Goal: Task Accomplishment & Management: Use online tool/utility

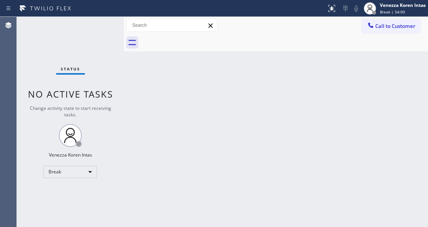
click at [378, 167] on div "Back to Dashboard Change Sender ID Customers Technicians Select a contact Outbo…" at bounding box center [276, 122] width 304 height 210
click at [228, 149] on div "Back to Dashboard Change Sender ID Customers Technicians Select a contact Outbo…" at bounding box center [276, 122] width 304 height 210
click at [133, 93] on div "Back to Dashboard Change Sender ID Customers Technicians Select a contact Outbo…" at bounding box center [276, 122] width 304 height 210
click at [134, 80] on div "Back to Dashboard Change Sender ID Customers Technicians Select a contact Outbo…" at bounding box center [276, 122] width 304 height 210
click at [70, 49] on div "Status No active tasks Change activity state to start receiving tasks. Venezza …" at bounding box center [70, 122] width 107 height 210
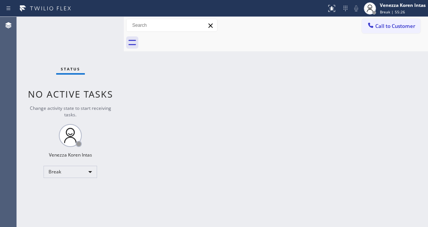
click at [69, 42] on div "Status No active tasks Change activity state to start receiving tasks. Venezza …" at bounding box center [70, 122] width 107 height 210
click at [89, 36] on div "Status No active tasks Change activity state to start receiving tasks. Venezza …" at bounding box center [70, 122] width 107 height 210
drag, startPoint x: 225, startPoint y: 88, endPoint x: 167, endPoint y: 194, distance: 121.0
click at [225, 91] on div "Back to Dashboard Change Sender ID Customers Technicians Select a contact Outbo…" at bounding box center [276, 122] width 304 height 210
click at [398, 10] on span "Break | 59:14" at bounding box center [392, 11] width 25 height 5
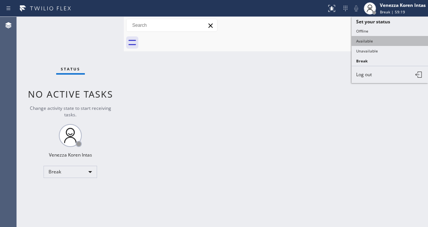
click at [374, 40] on button "Available" at bounding box center [390, 41] width 77 height 10
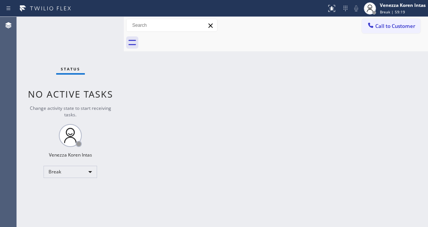
click at [216, 119] on div "Back to Dashboard Change Sender ID Customers Technicians Select a contact Outbo…" at bounding box center [276, 122] width 304 height 210
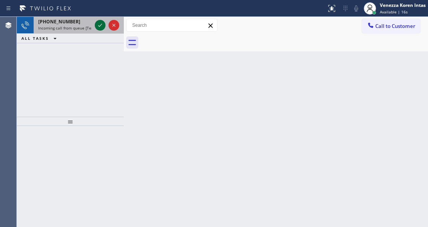
click at [98, 24] on icon at bounding box center [100, 25] width 9 height 9
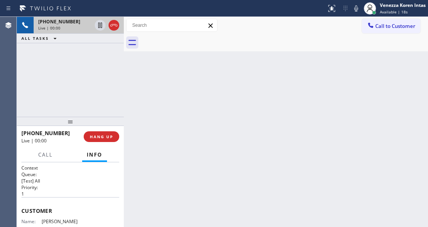
scroll to position [25, 0]
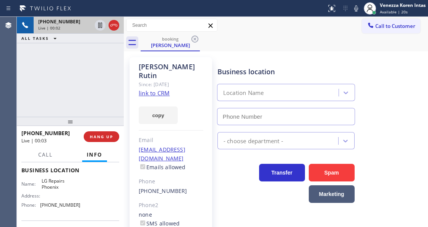
type input "(602) 755-6017"
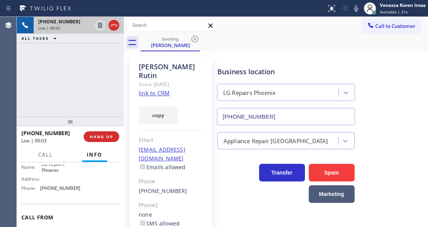
scroll to position [127, 0]
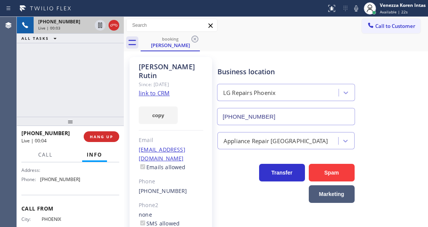
click at [154, 89] on link "link to CRM" at bounding box center [154, 93] width 31 height 8
drag, startPoint x: 356, startPoint y: 8, endPoint x: 245, endPoint y: 60, distance: 122.3
click at [355, 8] on icon at bounding box center [356, 8] width 9 height 9
click at [100, 31] on div at bounding box center [107, 25] width 28 height 17
click at [101, 27] on icon at bounding box center [100, 25] width 4 height 5
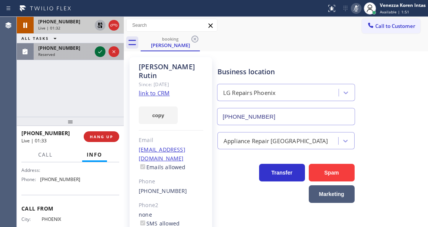
click at [103, 53] on icon at bounding box center [100, 51] width 9 height 9
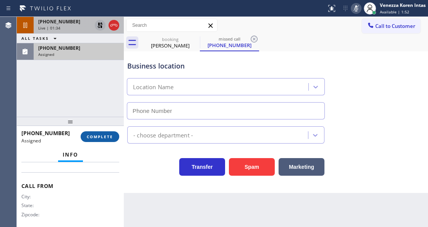
scroll to position [156, 0]
type input "(844) 440-6804"
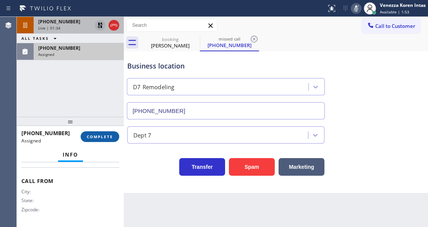
click at [107, 134] on span "COMPLETE" at bounding box center [100, 136] width 26 height 5
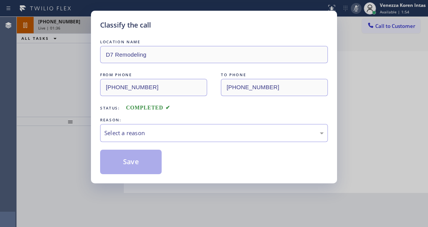
click at [170, 143] on div "LOCATION NAME D7 Remodeling FROM PHONE (202) 360-9900 TO PHONE (844) 440-6804 S…" at bounding box center [214, 106] width 228 height 136
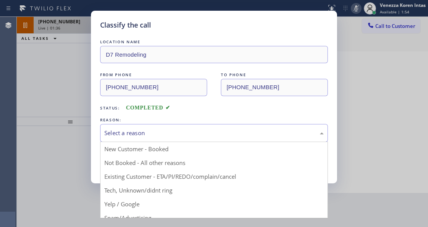
drag, startPoint x: 166, startPoint y: 129, endPoint x: 151, endPoint y: 181, distance: 54.0
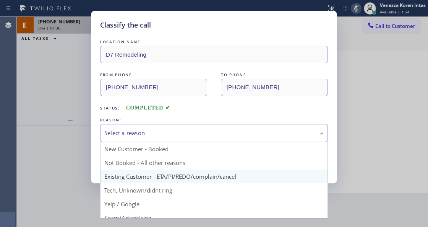
click at [166, 129] on div "Select a reason" at bounding box center [214, 133] width 228 height 18
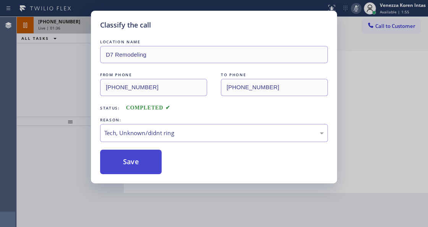
click at [149, 170] on button "Save" at bounding box center [131, 162] width 62 height 24
type input "(602) 755-6017"
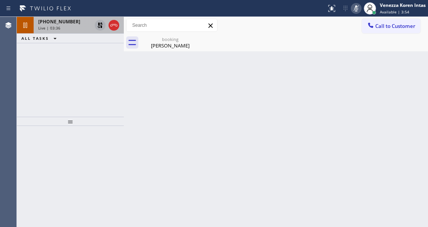
click at [355, 9] on icon at bounding box center [356, 8] width 9 height 9
click at [99, 23] on icon at bounding box center [100, 25] width 5 height 5
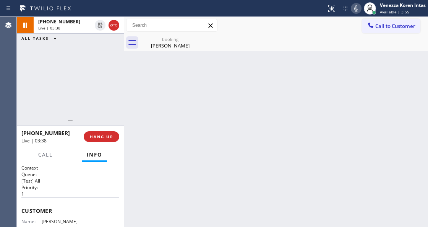
click at [150, 43] on div "Eric Rutin" at bounding box center [171, 45] width 58 height 7
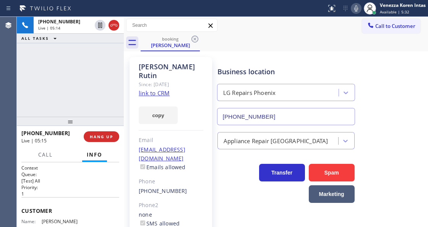
click at [107, 86] on div "+16029996758 Live | 05:14 ALL TASKS ALL TASKS ACTIVE TASKS TASKS IN WRAP UP" at bounding box center [70, 67] width 107 height 100
click at [111, 87] on div "+16029996758 Live | 05:41 ALL TASKS ALL TASKS ACTIVE TASKS TASKS IN WRAP UP" at bounding box center [70, 67] width 107 height 100
click at [183, 84] on div "Eric Rutin Since: 20 may 2020 link to CRM copy Email ecrutin@gmail.com Emails a…" at bounding box center [171, 175] width 83 height 237
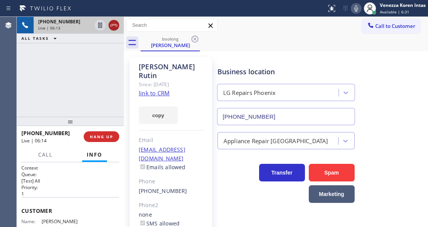
click at [112, 28] on icon at bounding box center [113, 25] width 9 height 9
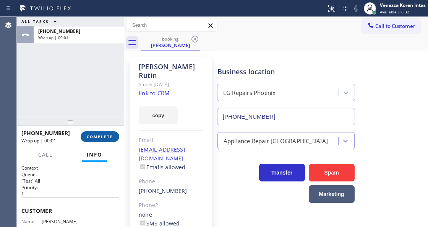
click at [99, 139] on button "COMPLETE" at bounding box center [100, 136] width 39 height 11
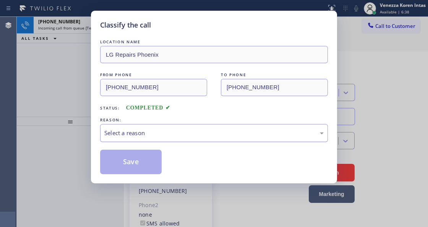
click at [124, 142] on div "Select a reason" at bounding box center [214, 133] width 228 height 18
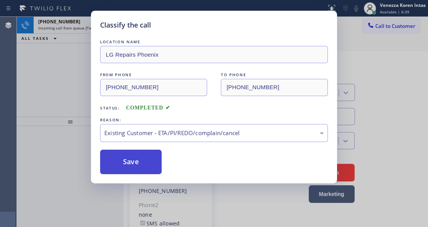
click at [138, 164] on button "Save" at bounding box center [131, 162] width 62 height 24
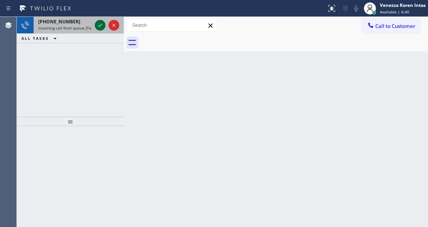
click at [96, 29] on icon at bounding box center [100, 25] width 9 height 9
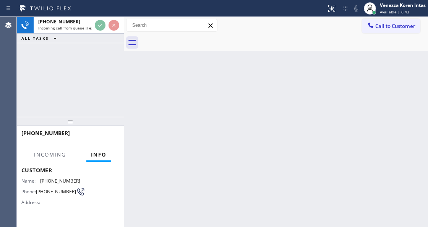
scroll to position [77, 0]
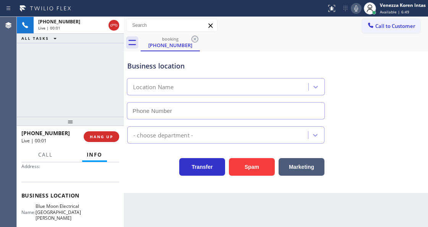
type input "(408) 638-6856"
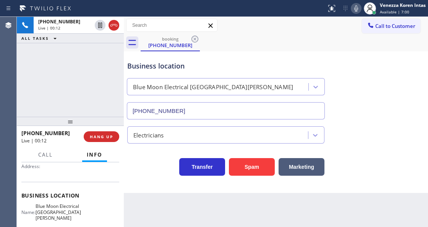
drag, startPoint x: 384, startPoint y: 65, endPoint x: 384, endPoint y: 69, distance: 4.2
click at [384, 65] on div "Business location Blue Moon Electrical San Jose (408) 638-6856" at bounding box center [276, 84] width 301 height 69
click at [298, 217] on div "Back to Dashboard Change Sender ID Customers Technicians Select a contact Outbo…" at bounding box center [276, 122] width 304 height 210
click at [361, 93] on div "Business location Blue Moon Electrical San Jose (408) 638-6856" at bounding box center [276, 84] width 301 height 69
click at [264, 11] on div at bounding box center [163, 8] width 321 height 12
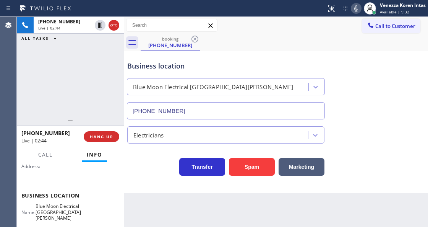
click at [356, 12] on icon at bounding box center [356, 8] width 9 height 9
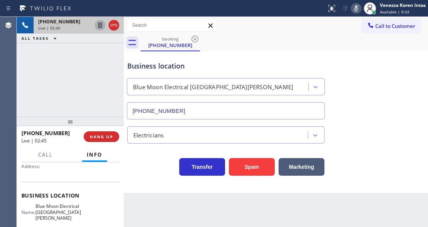
click at [99, 26] on icon at bounding box center [100, 25] width 9 height 9
click at [358, 15] on div "Status report No issues detected If you experience an issue, please download th…" at bounding box center [376, 8] width 105 height 17
drag, startPoint x: 352, startPoint y: 9, endPoint x: 251, endPoint y: 46, distance: 107.4
click at [352, 9] on icon at bounding box center [356, 8] width 9 height 9
click at [100, 24] on icon at bounding box center [100, 25] width 9 height 9
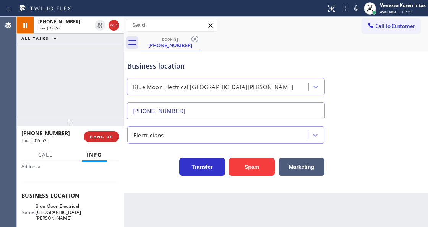
click at [286, 47] on div "booking (213) 477-5480" at bounding box center [285, 42] width 288 height 17
click at [114, 94] on div "+12134775480 Live | 07:03 ALL TASKS ALL TASKS ACTIVE TASKS TASKS IN WRAP UP" at bounding box center [70, 67] width 107 height 100
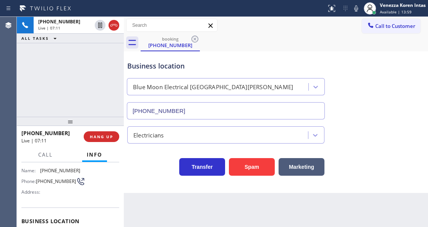
click at [284, 3] on div at bounding box center [163, 8] width 321 height 12
click at [99, 54] on icon at bounding box center [100, 51] width 9 height 9
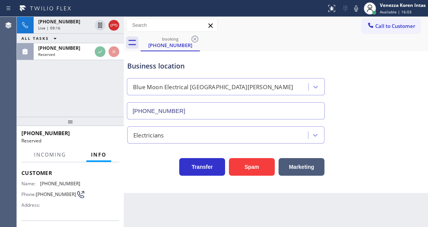
scroll to position [63, 0]
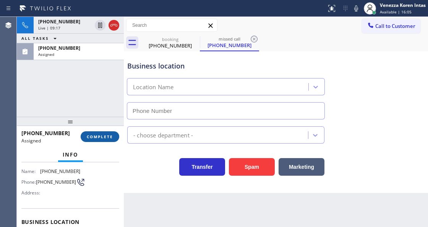
type input "(760) 615-3641"
click at [109, 137] on span "COMPLETE" at bounding box center [100, 136] width 26 height 5
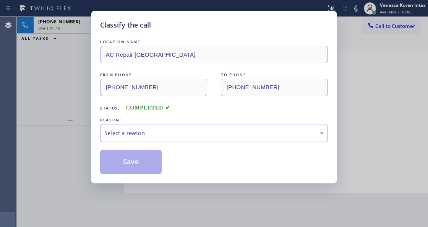
click at [195, 139] on div "Select a reason" at bounding box center [214, 133] width 228 height 18
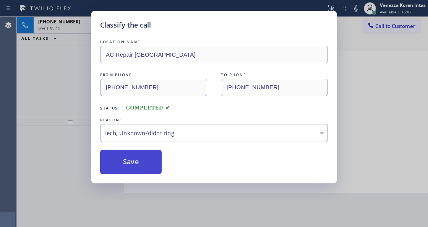
click at [144, 171] on button "Save" at bounding box center [131, 162] width 62 height 24
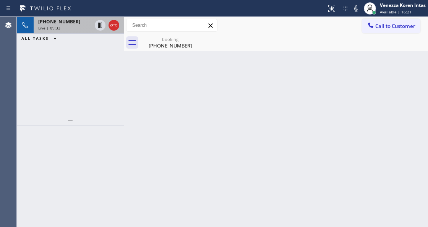
click at [63, 23] on span "+12134775480" at bounding box center [59, 21] width 42 height 7
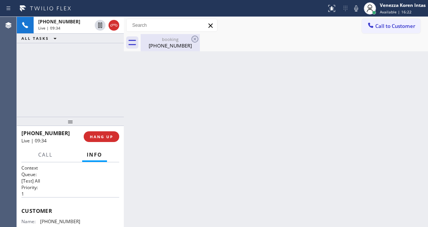
click at [152, 47] on div "(213) 477-5480" at bounding box center [171, 45] width 58 height 7
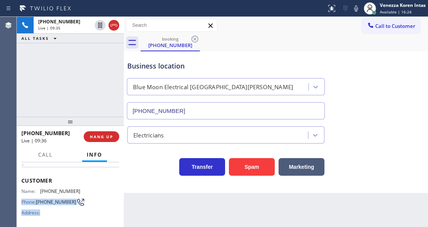
scroll to position [39, 0]
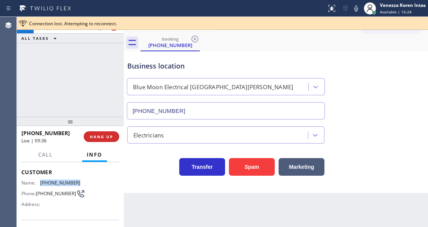
drag, startPoint x: 82, startPoint y: 220, endPoint x: 41, endPoint y: 178, distance: 58.2
click at [41, 180] on div "Name: (213) 477-5480 Phone: (213) 477-5480 Address:" at bounding box center [70, 195] width 98 height 30
copy span "(213) 477-5480"
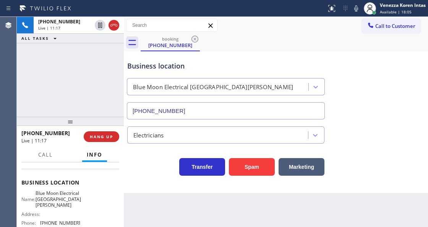
scroll to position [115, 0]
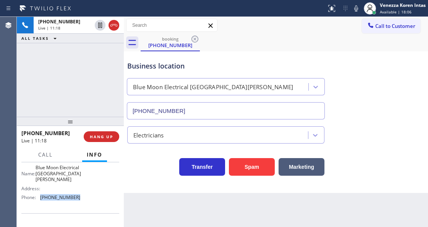
drag, startPoint x: 85, startPoint y: 199, endPoint x: 41, endPoint y: 199, distance: 44.0
click at [41, 199] on div "Name: Blue Moon Electrical San Jose Address: Phone: (408) 638-6856" at bounding box center [70, 183] width 98 height 39
copy div "(408) 638-6856"
click at [236, 40] on div "booking (213) 477-5480" at bounding box center [285, 42] width 288 height 17
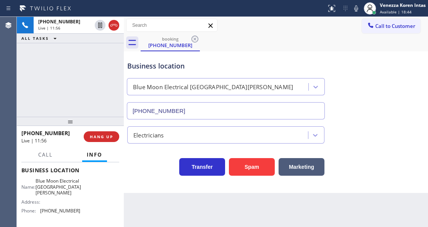
scroll to position [90, 0]
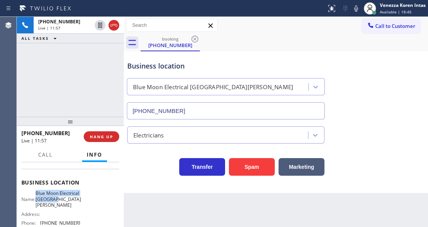
drag, startPoint x: 40, startPoint y: 191, endPoint x: 67, endPoint y: 202, distance: 29.7
click at [67, 202] on div "Name: Blue Moon Electrical San Jose" at bounding box center [50, 199] width 59 height 18
copy span "Blue Moon Electrical San Jose"
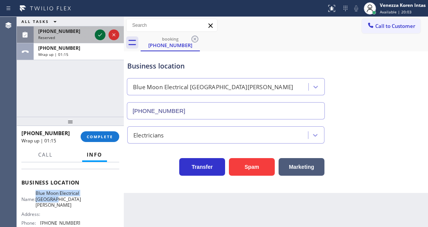
click at [101, 32] on icon at bounding box center [100, 34] width 9 height 9
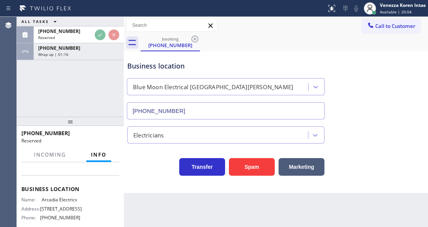
scroll to position [96, 0]
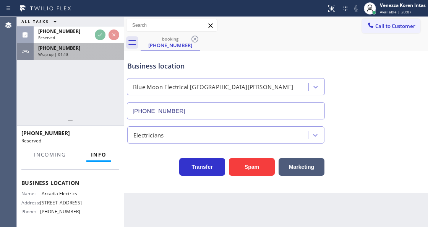
click at [84, 57] on div "+12134775480 Wrap up | 01:18" at bounding box center [77, 51] width 87 height 17
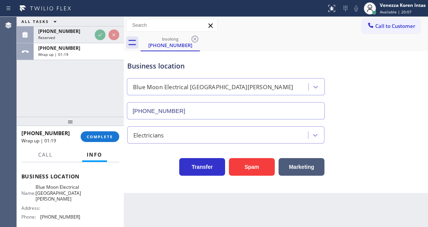
scroll to position [90, 0]
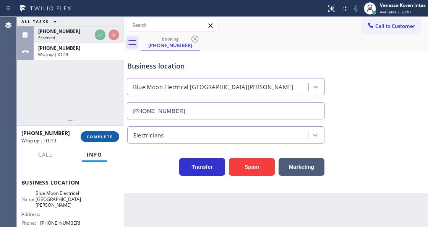
click at [105, 137] on span "COMPLETE" at bounding box center [100, 136] width 26 height 5
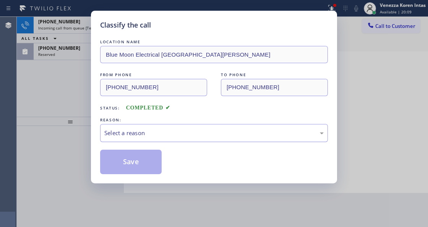
click at [158, 139] on div "Select a reason" at bounding box center [214, 133] width 228 height 18
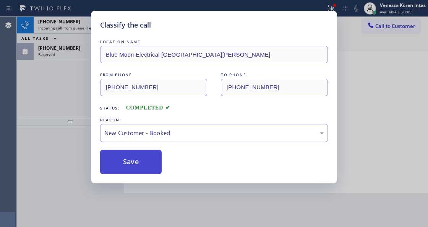
click at [155, 159] on button "Save" at bounding box center [131, 162] width 62 height 24
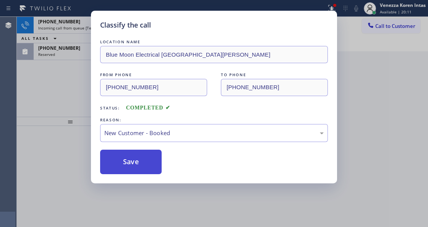
click at [129, 166] on button "Save" at bounding box center [131, 162] width 62 height 24
click at [138, 164] on button "Save" at bounding box center [131, 162] width 62 height 24
click at [150, 160] on button "Save" at bounding box center [131, 162] width 62 height 24
click at [143, 145] on div "LOCATION NAME Blue Moon Electrical San Jose FROM PHONE (213) 477-5480 TO PHONE …" at bounding box center [214, 106] width 228 height 136
click at [148, 151] on button "Save" at bounding box center [131, 162] width 62 height 24
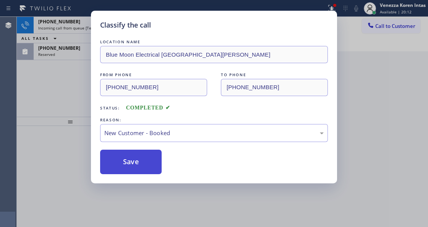
click at [148, 155] on button "Save" at bounding box center [131, 162] width 62 height 24
click at [151, 161] on button "Save" at bounding box center [131, 162] width 62 height 24
click at [154, 165] on button "Save" at bounding box center [131, 162] width 62 height 24
click at [153, 163] on button "Save" at bounding box center [131, 162] width 62 height 24
click at [152, 163] on button "Save" at bounding box center [131, 162] width 62 height 24
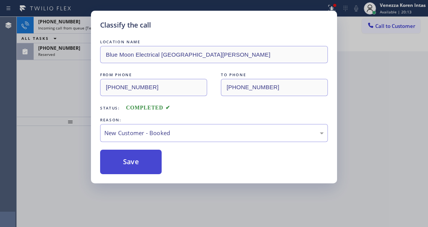
click at [152, 164] on button "Save" at bounding box center [131, 162] width 62 height 24
click at [151, 163] on button "Save" at bounding box center [131, 162] width 62 height 24
click at [149, 164] on button "Save" at bounding box center [131, 162] width 62 height 24
click at [147, 162] on button "Save" at bounding box center [131, 162] width 62 height 24
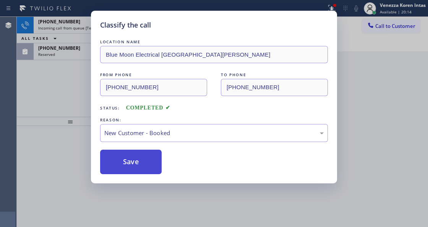
drag, startPoint x: 147, startPoint y: 162, endPoint x: 145, endPoint y: 167, distance: 4.8
click at [146, 168] on button "Save" at bounding box center [131, 162] width 62 height 24
drag, startPoint x: 145, startPoint y: 167, endPoint x: 142, endPoint y: 166, distance: 3.8
click at [144, 168] on button "Save" at bounding box center [131, 162] width 62 height 24
click at [141, 166] on button "Save" at bounding box center [131, 162] width 62 height 24
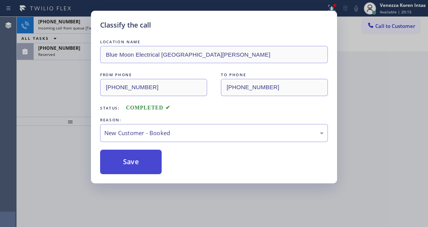
drag, startPoint x: 140, startPoint y: 165, endPoint x: 135, endPoint y: 162, distance: 5.8
click at [139, 167] on button "Save" at bounding box center [131, 162] width 62 height 24
click at [135, 162] on button "Save" at bounding box center [131, 162] width 62 height 24
click at [133, 162] on button "Save" at bounding box center [131, 162] width 62 height 24
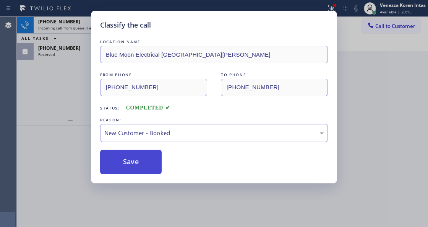
click at [132, 162] on button "Save" at bounding box center [131, 162] width 62 height 24
click at [132, 158] on button "Save" at bounding box center [131, 162] width 62 height 24
click at [133, 160] on button "Save" at bounding box center [131, 162] width 62 height 24
click at [138, 162] on button "Save" at bounding box center [131, 162] width 62 height 24
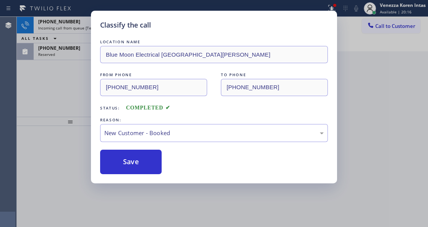
drag, startPoint x: 146, startPoint y: 165, endPoint x: 170, endPoint y: 148, distance: 29.8
click at [146, 165] on button "Save" at bounding box center [131, 162] width 62 height 24
click at [172, 145] on div "LOCATION NAME Blue Moon Electrical San Jose FROM PHONE (213) 477-5480 TO PHONE …" at bounding box center [214, 106] width 228 height 136
click at [209, 185] on div "Classify the call LOCATION NAME Blue Moon Electrical San Jose FROM PHONE (213) …" at bounding box center [214, 113] width 428 height 227
drag, startPoint x: 223, startPoint y: 165, endPoint x: 241, endPoint y: 90, distance: 77.5
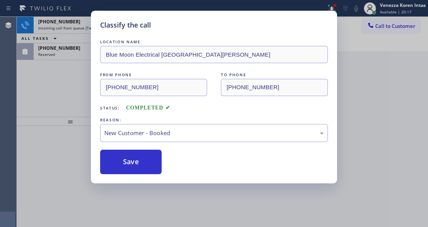
click at [233, 151] on div "Save" at bounding box center [214, 162] width 228 height 24
click at [215, 80] on div "FROM PHONE (213) 477-5480 TO PHONE (408) 638-6856" at bounding box center [214, 83] width 228 height 25
click at [54, 62] on div "Classify the call LOCATION NAME Blue Moon Electrical San Jose FROM PHONE (213) …" at bounding box center [214, 113] width 428 height 227
click at [47, 57] on div "Classify the call LOCATION NAME Blue Moon Electrical San Jose FROM PHONE (213) …" at bounding box center [214, 113] width 428 height 227
drag, startPoint x: 54, startPoint y: 47, endPoint x: 150, endPoint y: 100, distance: 108.9
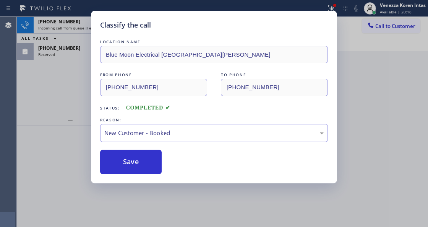
click at [87, 68] on div "Classify the call LOCATION NAME Blue Moon Electrical San Jose FROM PHONE (213) …" at bounding box center [214, 113] width 428 height 227
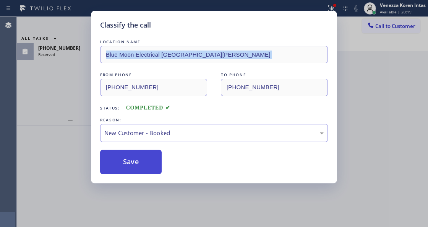
click at [144, 166] on button "Save" at bounding box center [131, 162] width 62 height 24
click at [157, 164] on button "Save" at bounding box center [131, 162] width 62 height 24
drag, startPoint x: 156, startPoint y: 161, endPoint x: 148, endPoint y: 160, distance: 7.4
click at [155, 161] on button "Save" at bounding box center [131, 162] width 62 height 24
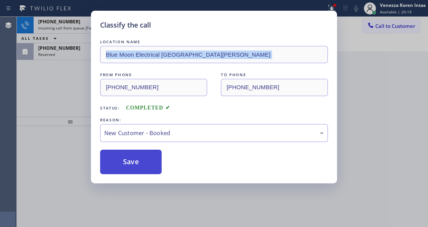
click at [148, 160] on button "Save" at bounding box center [131, 162] width 62 height 24
click at [145, 157] on button "Save" at bounding box center [131, 162] width 62 height 24
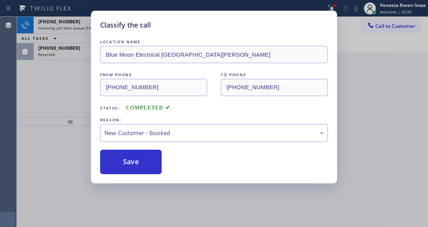
click at [382, 13] on div "Classify the call LOCATION NAME Blue Moon Electrical San Jose FROM PHONE (213) …" at bounding box center [214, 113] width 428 height 227
drag, startPoint x: 382, startPoint y: 8, endPoint x: 250, endPoint y: 16, distance: 131.8
click at [381, 8] on div "Classify the call LOCATION NAME Blue Moon Electrical San Jose FROM PHONE (213) …" at bounding box center [214, 113] width 428 height 227
click at [142, 164] on button "Save" at bounding box center [131, 162] width 62 height 24
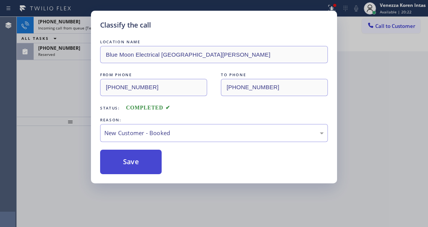
click at [142, 164] on button "Save" at bounding box center [131, 162] width 62 height 24
click at [148, 170] on button "Save" at bounding box center [131, 162] width 62 height 24
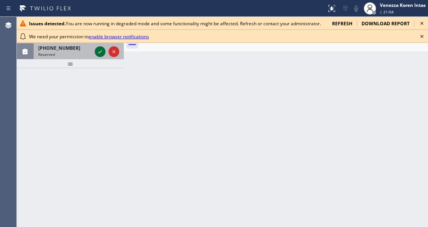
click at [99, 52] on icon at bounding box center [100, 51] width 9 height 9
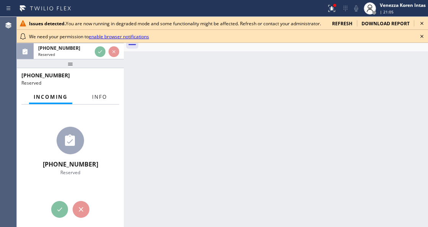
click at [103, 98] on span "Info" at bounding box center [99, 96] width 15 height 7
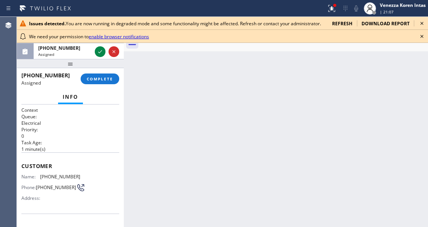
drag, startPoint x: 103, startPoint y: 77, endPoint x: 145, endPoint y: 101, distance: 48.5
click at [103, 77] on span "COMPLETE" at bounding box center [100, 78] width 26 height 5
click at [420, 34] on icon at bounding box center [422, 36] width 9 height 9
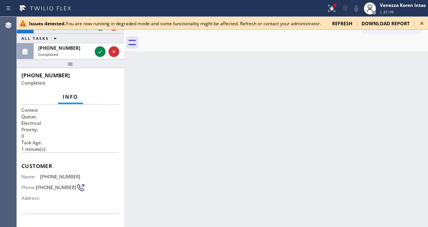
drag, startPoint x: 425, startPoint y: 27, endPoint x: 342, endPoint y: 29, distance: 82.3
click at [424, 27] on icon at bounding box center [422, 23] width 9 height 9
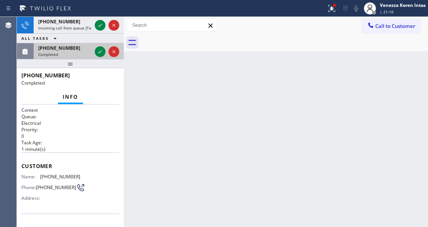
click at [100, 56] on div at bounding box center [107, 51] width 28 height 17
click at [99, 52] on icon at bounding box center [100, 51] width 9 height 9
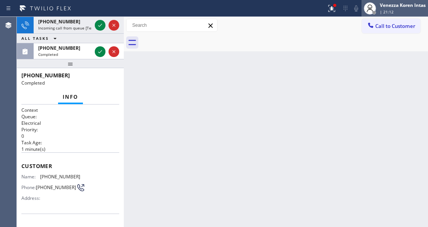
click at [396, 10] on div "Venezza Koren Intas | 21:12" at bounding box center [404, 8] width 50 height 13
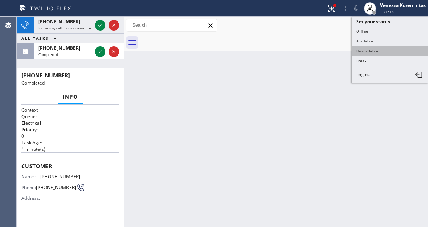
click at [381, 50] on button "Unavailable" at bounding box center [390, 51] width 77 height 10
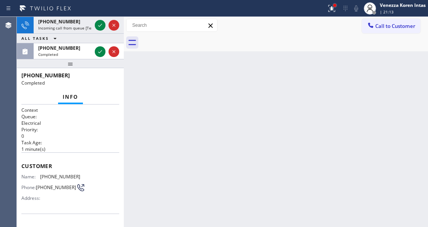
click at [336, 6] on div at bounding box center [335, 5] width 5 height 5
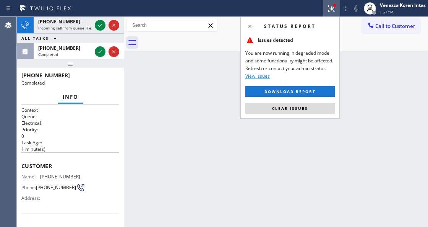
drag, startPoint x: 303, startPoint y: 109, endPoint x: 215, endPoint y: 103, distance: 87.5
click at [302, 109] on span "Clear issues" at bounding box center [290, 108] width 36 height 5
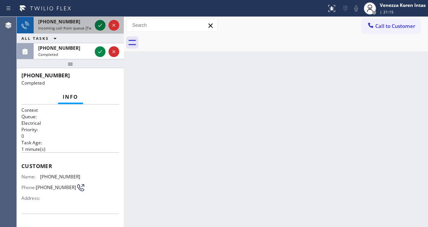
click at [96, 26] on icon at bounding box center [100, 25] width 9 height 9
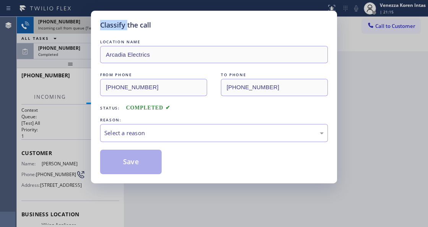
click at [96, 26] on div "Classify the call LOCATION NAME Arcadia Electrics FROM PHONE (626) 722-9466 TO …" at bounding box center [214, 97] width 246 height 173
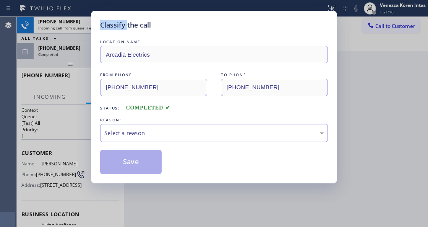
click at [194, 135] on div "Select a reason" at bounding box center [214, 133] width 220 height 9
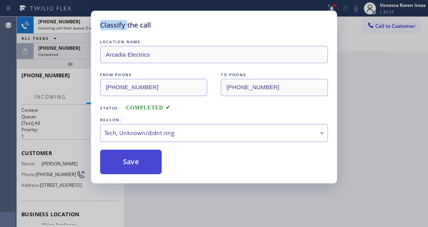
click at [122, 171] on button "Save" at bounding box center [131, 162] width 62 height 24
click at [122, 168] on button "Save" at bounding box center [131, 162] width 62 height 24
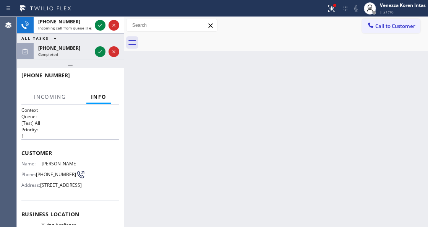
click at [127, 162] on div "Back to Dashboard Change Sender ID Customers Technicians Select a contact Outbo…" at bounding box center [276, 122] width 304 height 210
click at [47, 41] on span "ALL TASKS" at bounding box center [35, 38] width 28 height 5
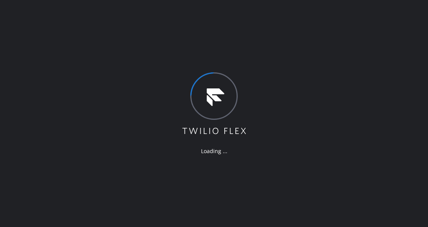
click at [137, 148] on div "Loading ..." at bounding box center [214, 113] width 428 height 227
click at [92, 65] on div "Loading ..." at bounding box center [214, 113] width 428 height 227
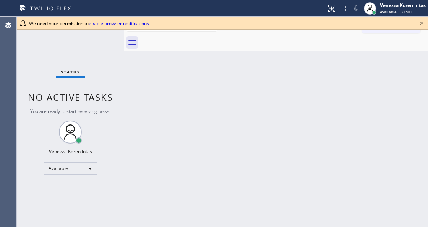
click at [138, 103] on div "Back to Dashboard Change Sender ID Customers Technicians Select a contact Outbo…" at bounding box center [276, 122] width 304 height 210
click at [424, 24] on icon at bounding box center [422, 23] width 9 height 9
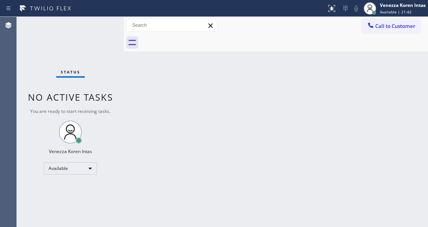
drag, startPoint x: 214, startPoint y: 122, endPoint x: 185, endPoint y: 122, distance: 29.1
click at [196, 122] on div "Back to Dashboard Change Sender ID Customers Technicians Select a contact Outbo…" at bounding box center [276, 122] width 304 height 210
drag, startPoint x: 73, startPoint y: 37, endPoint x: 114, endPoint y: 176, distance: 145.6
click at [73, 37] on div "Status No active tasks You are ready to start receiving tasks. Venezza Koren In…" at bounding box center [70, 122] width 107 height 210
click at [135, 120] on div "Back to Dashboard Change Sender ID Customers Technicians Select a contact Outbo…" at bounding box center [276, 122] width 304 height 210
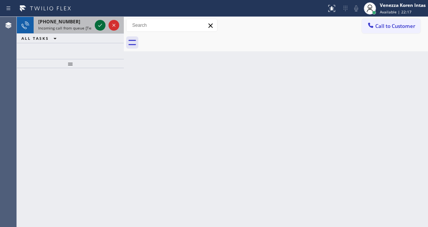
click at [98, 25] on icon at bounding box center [100, 25] width 9 height 9
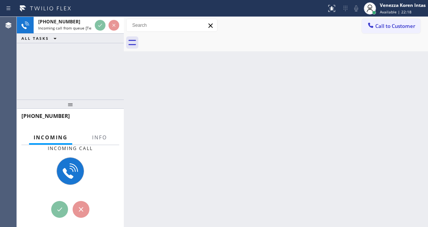
drag, startPoint x: 80, startPoint y: 66, endPoint x: 80, endPoint y: 106, distance: 40.6
click at [80, 106] on div at bounding box center [70, 103] width 107 height 9
click at [102, 136] on span "Info" at bounding box center [99, 137] width 15 height 7
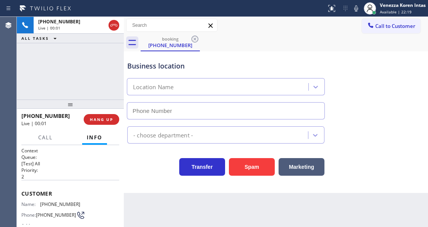
type input "[PHONE_NUMBER]"
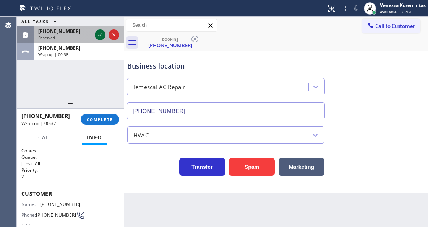
click at [101, 34] on icon at bounding box center [100, 34] width 4 height 3
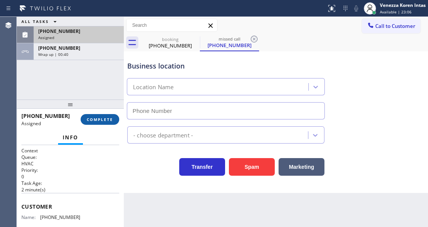
drag, startPoint x: 124, startPoint y: 117, endPoint x: 104, endPoint y: 122, distance: 21.3
click at [124, 119] on div at bounding box center [124, 122] width 0 height 210
type input "[PHONE_NUMBER]"
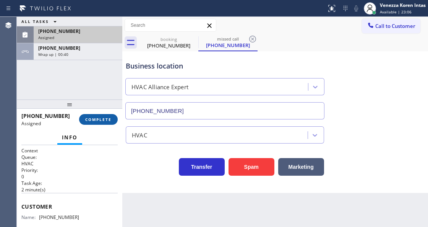
click at [106, 121] on span "COMPLETE" at bounding box center [98, 119] width 26 height 5
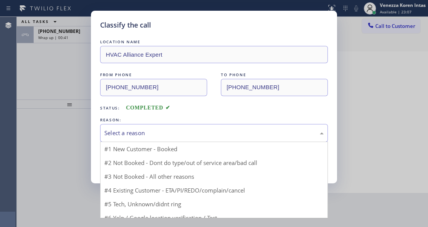
drag, startPoint x: 186, startPoint y: 138, endPoint x: 181, endPoint y: 180, distance: 42.3
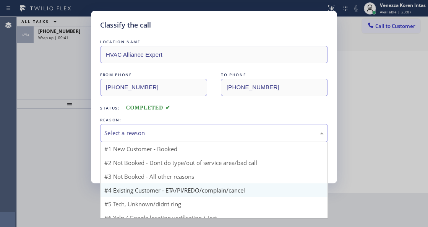
click at [185, 138] on div "Select a reason" at bounding box center [214, 133] width 228 height 18
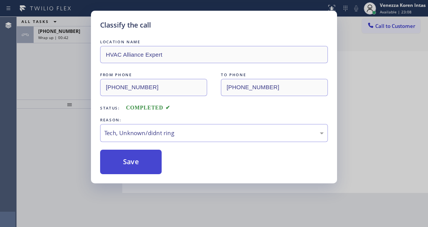
click at [156, 167] on button "Save" at bounding box center [131, 162] width 62 height 24
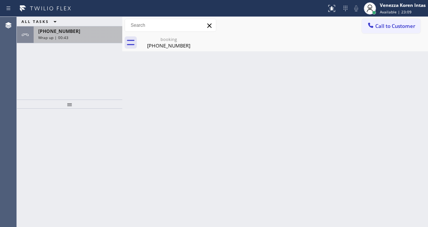
click at [88, 33] on div "[PHONE_NUMBER]" at bounding box center [78, 31] width 80 height 7
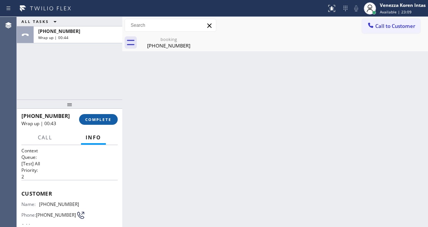
click at [103, 122] on button "COMPLETE" at bounding box center [98, 119] width 39 height 11
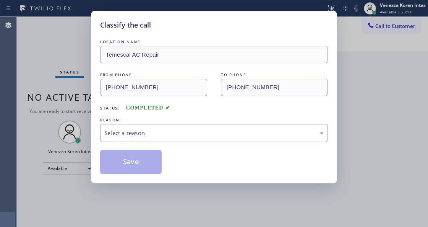
click at [157, 137] on div "Select a reason" at bounding box center [214, 133] width 220 height 9
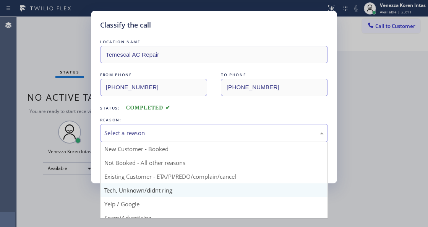
drag, startPoint x: 154, startPoint y: 195, endPoint x: 130, endPoint y: 160, distance: 42.2
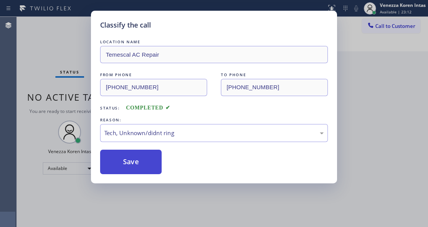
click at [129, 159] on button "Save" at bounding box center [131, 162] width 62 height 24
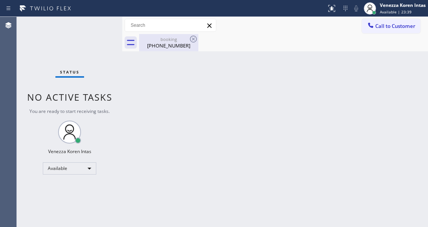
drag, startPoint x: 138, startPoint y: 44, endPoint x: 169, endPoint y: 46, distance: 30.7
click at [138, 44] on div "booking [PHONE_NUMBER]" at bounding box center [275, 42] width 306 height 17
click at [180, 44] on div "[PHONE_NUMBER]" at bounding box center [169, 45] width 58 height 7
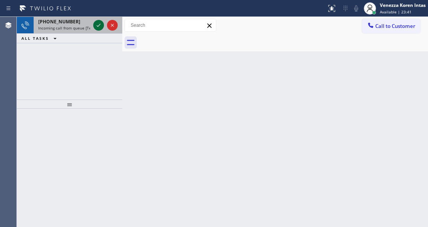
click at [98, 26] on icon at bounding box center [98, 25] width 9 height 9
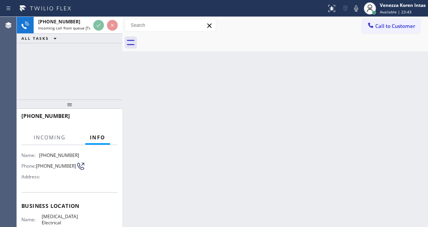
scroll to position [77, 0]
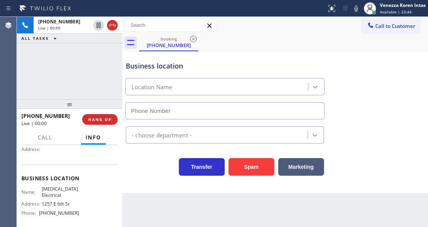
type input "[PHONE_NUMBER]"
click at [65, 67] on div "[PHONE_NUMBER] Live | 00:01 ALL TASKS ALL TASKS ACTIVE TASKS TASKS IN WRAP UP" at bounding box center [70, 58] width 106 height 83
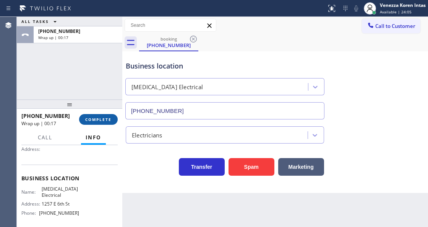
click at [90, 118] on span "COMPLETE" at bounding box center [98, 119] width 26 height 5
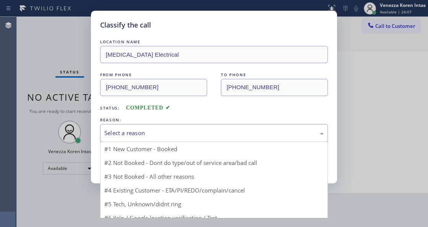
click at [190, 135] on div "Select a reason" at bounding box center [214, 133] width 220 height 9
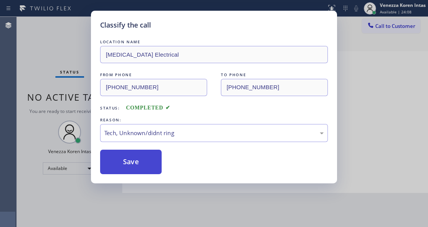
click at [145, 156] on button "Save" at bounding box center [131, 162] width 62 height 24
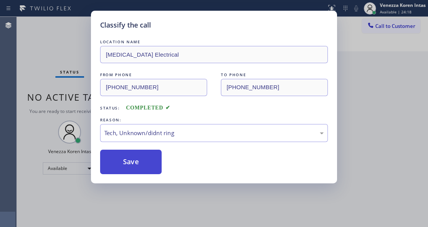
click at [119, 174] on button "Save" at bounding box center [131, 162] width 62 height 24
click at [122, 171] on button "Save" at bounding box center [131, 162] width 62 height 24
click at [122, 170] on button "Save" at bounding box center [131, 162] width 62 height 24
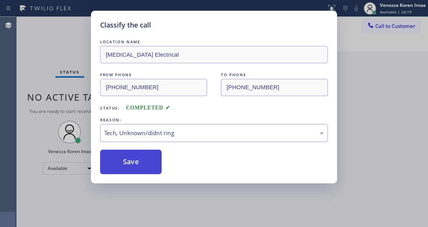
click at [122, 170] on button "Save" at bounding box center [131, 162] width 62 height 24
click at [122, 168] on button "Save" at bounding box center [131, 162] width 62 height 24
drag, startPoint x: 122, startPoint y: 166, endPoint x: 131, endPoint y: 160, distance: 10.8
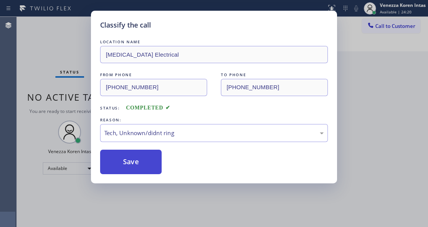
click at [122, 165] on button "Save" at bounding box center [131, 162] width 62 height 24
click at [131, 160] on button "Save" at bounding box center [131, 162] width 62 height 24
click at [138, 155] on button "Save" at bounding box center [131, 162] width 62 height 24
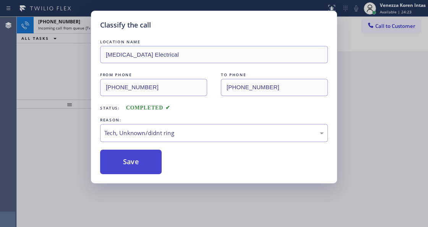
click at [138, 156] on button "Save" at bounding box center [131, 162] width 62 height 24
click at [138, 157] on button "Save" at bounding box center [131, 162] width 62 height 24
click at [138, 159] on button "Save" at bounding box center [131, 162] width 62 height 24
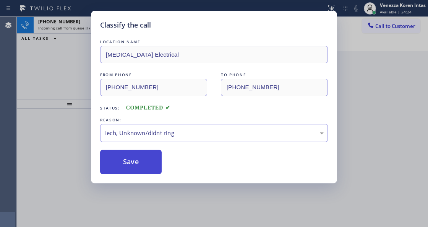
click at [138, 162] on button "Save" at bounding box center [131, 162] width 62 height 24
click at [138, 163] on button "Save" at bounding box center [131, 162] width 62 height 24
click at [138, 164] on button "Save" at bounding box center [131, 162] width 62 height 24
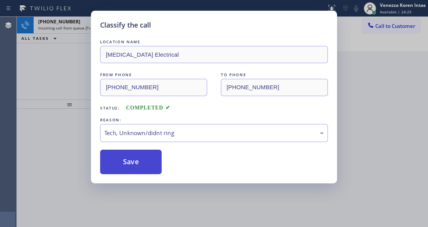
click at [148, 151] on button "Save" at bounding box center [131, 162] width 62 height 24
click at [152, 162] on button "Save" at bounding box center [131, 162] width 62 height 24
click at [152, 169] on button "Save" at bounding box center [131, 162] width 62 height 24
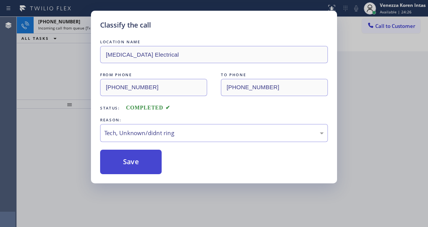
click at [152, 169] on button "Save" at bounding box center [131, 162] width 62 height 24
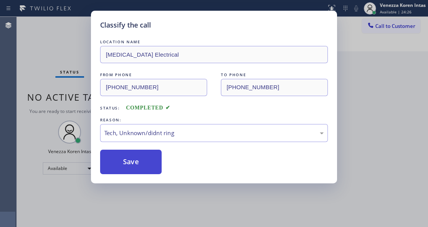
click at [152, 169] on button "Save" at bounding box center [131, 162] width 62 height 24
drag, startPoint x: 152, startPoint y: 169, endPoint x: 148, endPoint y: 168, distance: 4.6
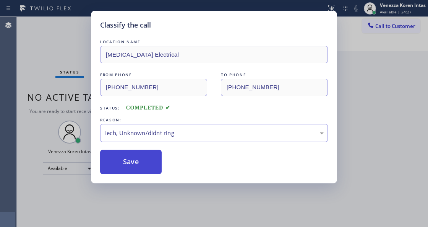
click at [148, 168] on button "Save" at bounding box center [131, 162] width 62 height 24
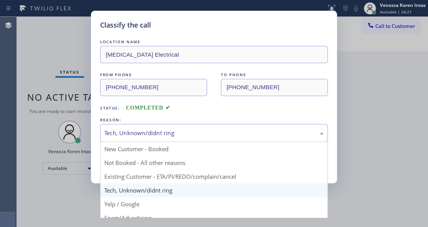
click at [145, 141] on div "Tech, Unknown/didnt ring" at bounding box center [214, 133] width 228 height 18
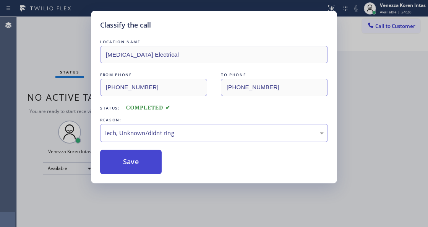
drag, startPoint x: 140, startPoint y: 172, endPoint x: 146, endPoint y: 161, distance: 12.3
click at [140, 172] on button "Save" at bounding box center [131, 162] width 62 height 24
click at [146, 161] on button "Save" at bounding box center [131, 162] width 62 height 24
click at [146, 170] on div "Classify the call LOCATION NAME HVAC Alliance Expert FROM PHONE [PHONE_NUMBER] …" at bounding box center [223, 122] width 412 height 210
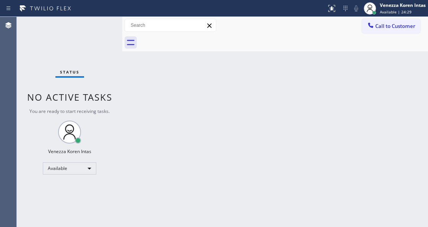
click at [147, 171] on div "Back to Dashboard Change Sender ID Customers Technicians Select a contact Outbo…" at bounding box center [275, 122] width 306 height 210
click at [90, 70] on div "Status No active tasks You are ready to start receiving tasks. Venezza Koren In…" at bounding box center [70, 122] width 106 height 210
click at [93, 53] on div "Status No active tasks You are ready to start receiving tasks. Venezza Koren In…" at bounding box center [70, 122] width 106 height 210
drag, startPoint x: 90, startPoint y: 54, endPoint x: 103, endPoint y: 106, distance: 53.2
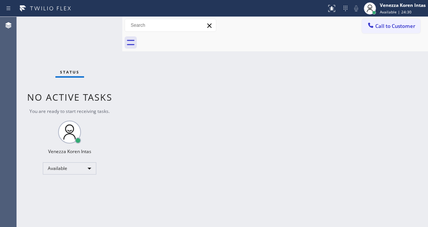
click at [90, 54] on div "Status No active tasks You are ready to start receiving tasks. Venezza Koren In…" at bounding box center [70, 122] width 106 height 210
drag, startPoint x: 105, startPoint y: 109, endPoint x: 116, endPoint y: 119, distance: 14.9
click at [105, 111] on span "You are ready to start receiving tasks." at bounding box center [69, 111] width 80 height 7
click at [159, 133] on div "Back to Dashboard Change Sender ID Customers Technicians Select a contact Outbo…" at bounding box center [275, 122] width 306 height 210
drag, startPoint x: 173, startPoint y: 127, endPoint x: 182, endPoint y: 117, distance: 14.1
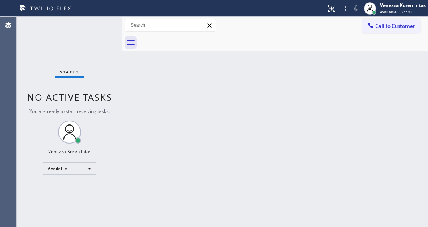
click at [179, 120] on div "Back to Dashboard Change Sender ID Customers Technicians Select a contact Outbo…" at bounding box center [275, 122] width 306 height 210
click at [214, 57] on div "Back to Dashboard Change Sender ID Customers Technicians Select a contact Outbo…" at bounding box center [275, 122] width 306 height 210
click at [240, 75] on div "Back to Dashboard Change Sender ID Customers Technicians Select a contact Outbo…" at bounding box center [275, 122] width 306 height 210
click at [67, 50] on div "Status No active tasks You are ready to start receiving tasks. Venezza Koren In…" at bounding box center [70, 122] width 106 height 210
drag, startPoint x: 164, startPoint y: 136, endPoint x: 163, endPoint y: 215, distance: 78.8
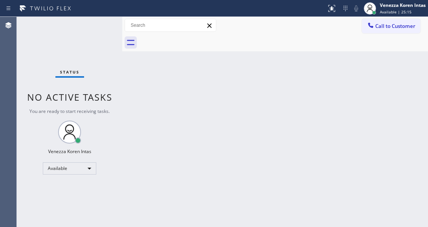
click at [164, 138] on div "Back to Dashboard Change Sender ID Customers Technicians Select a contact Outbo…" at bounding box center [275, 122] width 306 height 210
click at [106, 96] on span "No active tasks" at bounding box center [69, 97] width 85 height 13
drag, startPoint x: 104, startPoint y: 85, endPoint x: 21, endPoint y: 69, distance: 85.0
click at [74, 81] on div "Status No active tasks You are ready to start receiving tasks. Venezza Koren In…" at bounding box center [70, 122] width 106 height 210
drag, startPoint x: 65, startPoint y: 30, endPoint x: 92, endPoint y: 54, distance: 36.6
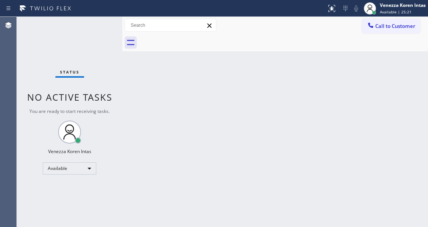
click at [65, 30] on div "Status No active tasks You are ready to start receiving tasks. Venezza Koren In…" at bounding box center [70, 122] width 106 height 210
drag, startPoint x: 92, startPoint y: 54, endPoint x: 195, endPoint y: 100, distance: 113.0
click at [99, 62] on div "Status No active tasks You are ready to start receiving tasks. Venezza Koren In…" at bounding box center [70, 122] width 106 height 210
click at [195, 100] on div "Back to Dashboard Change Sender ID Customers Technicians Select a contact Outbo…" at bounding box center [275, 122] width 306 height 210
drag, startPoint x: 214, startPoint y: 101, endPoint x: 257, endPoint y: 0, distance: 109.5
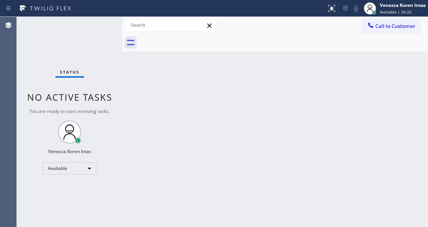
click at [214, 101] on div "Back to Dashboard Change Sender ID Customers Technicians Select a contact Outbo…" at bounding box center [275, 122] width 306 height 210
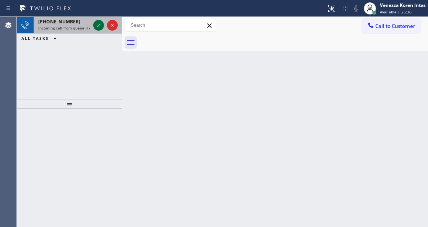
click at [94, 24] on icon at bounding box center [98, 25] width 9 height 9
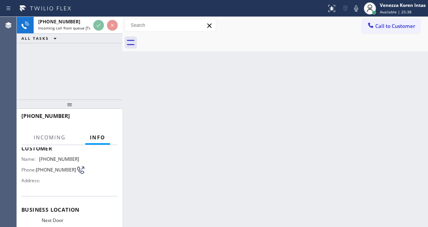
scroll to position [102, 0]
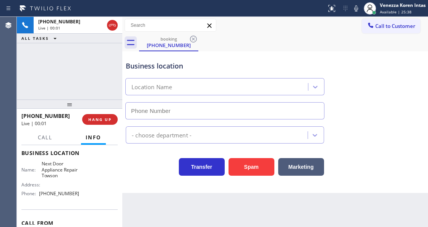
type input "[PHONE_NUMBER]"
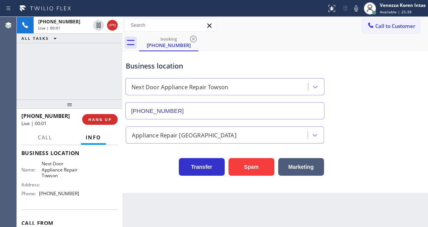
click at [60, 62] on div "[PHONE_NUMBER] Live | 00:01 ALL TASKS ALL TASKS ACTIVE TASKS TASKS IN WRAP UP" at bounding box center [70, 58] width 106 height 83
drag, startPoint x: 67, startPoint y: 46, endPoint x: 139, endPoint y: 135, distance: 114.8
click at [67, 46] on div "[PHONE_NUMBER] Live | 00:01 ALL TASKS ALL TASKS ACTIVE TASKS TASKS IN WRAP UP" at bounding box center [70, 58] width 106 height 83
click at [93, 122] on button "HANG UP" at bounding box center [100, 119] width 36 height 11
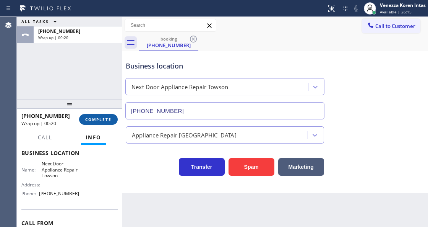
drag, startPoint x: 105, startPoint y: 120, endPoint x: 185, endPoint y: 138, distance: 82.5
click at [105, 120] on span "COMPLETE" at bounding box center [98, 119] width 26 height 5
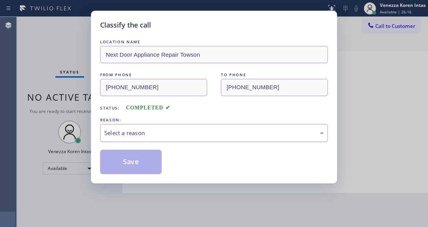
click at [185, 137] on div "Select a reason" at bounding box center [214, 133] width 220 height 9
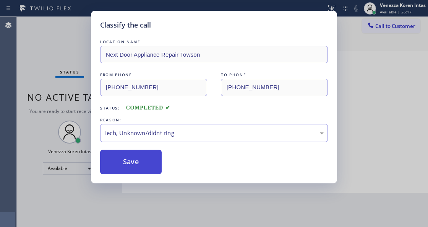
click at [147, 171] on button "Save" at bounding box center [131, 162] width 62 height 24
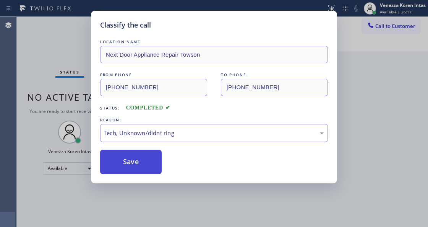
click at [147, 166] on button "Save" at bounding box center [131, 162] width 62 height 24
click at [24, 88] on div "Classify the call LOCATION NAME Next Door Appliance Repair Towson FROM PHONE [P…" at bounding box center [214, 113] width 428 height 227
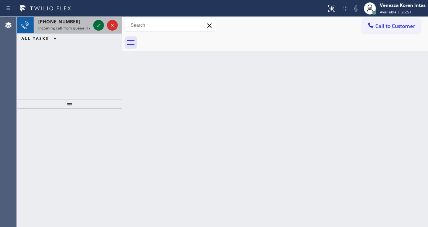
click at [98, 28] on icon at bounding box center [98, 25] width 9 height 9
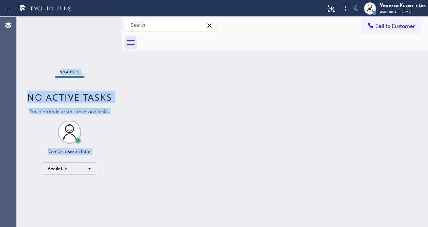
click at [98, 28] on div "Status No active tasks You are ready to start receiving tasks. Venezza Koren In…" at bounding box center [70, 122] width 106 height 210
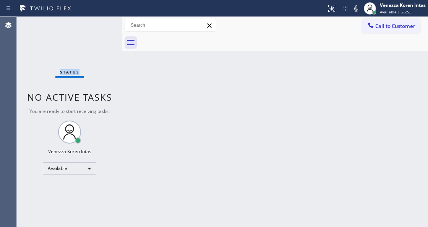
click at [98, 28] on div "Status No active tasks You are ready to start receiving tasks. Venezza Koren In…" at bounding box center [70, 122] width 106 height 210
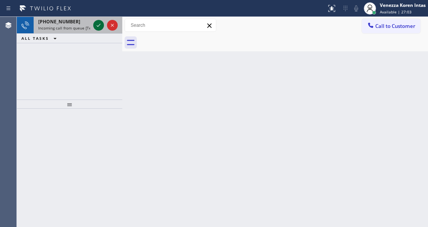
click at [96, 24] on icon at bounding box center [98, 25] width 9 height 9
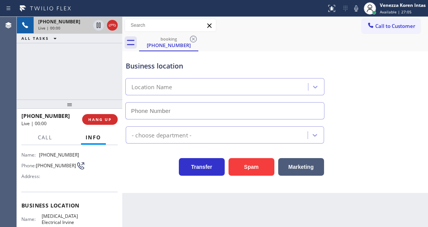
scroll to position [77, 0]
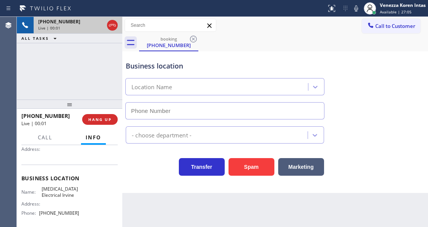
type input "[PHONE_NUMBER]"
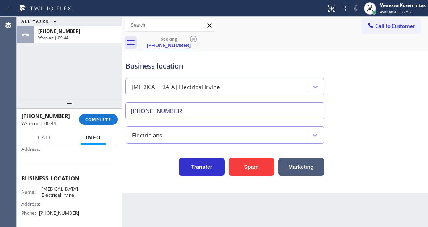
drag, startPoint x: 110, startPoint y: 115, endPoint x: 162, endPoint y: 123, distance: 52.7
click at [110, 115] on button "COMPLETE" at bounding box center [98, 119] width 39 height 11
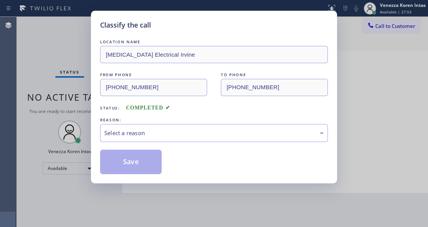
click at [184, 130] on div "Select a reason" at bounding box center [214, 133] width 220 height 9
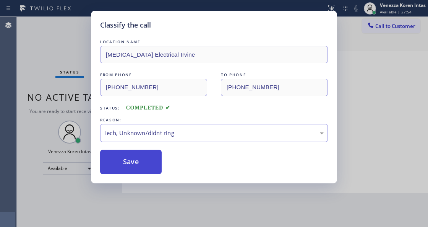
click at [150, 170] on button "Save" at bounding box center [131, 162] width 62 height 24
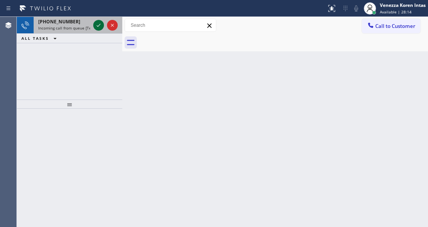
click at [94, 27] on icon at bounding box center [98, 25] width 9 height 9
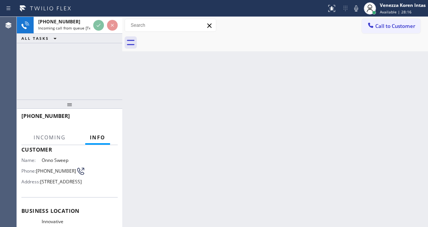
scroll to position [102, 0]
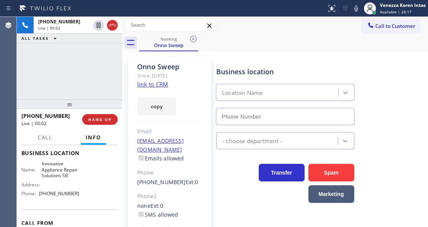
type input "[PHONE_NUMBER]"
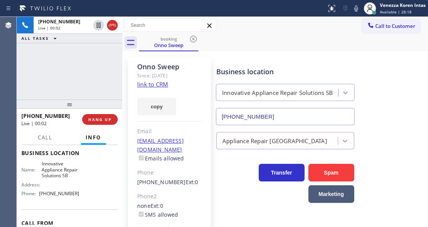
click at [155, 86] on link "link to CRM" at bounding box center [152, 84] width 31 height 8
drag, startPoint x: 390, startPoint y: 56, endPoint x: 388, endPoint y: 60, distance: 4.5
click at [390, 56] on div "Business location Innovative Appliance Repair Solutions SB [PHONE_NUMBER]" at bounding box center [321, 90] width 212 height 69
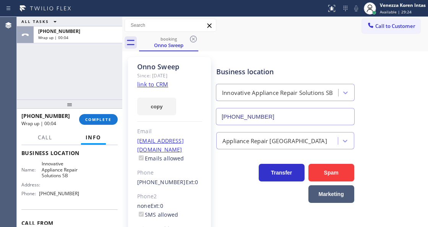
click at [112, 118] on button "COMPLETE" at bounding box center [98, 119] width 39 height 11
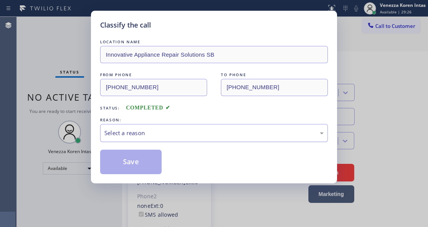
click at [208, 130] on div "Select a reason" at bounding box center [214, 133] width 220 height 9
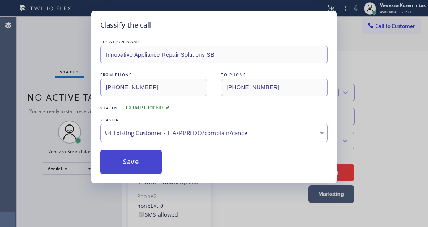
click at [146, 161] on button "Save" at bounding box center [131, 162] width 62 height 24
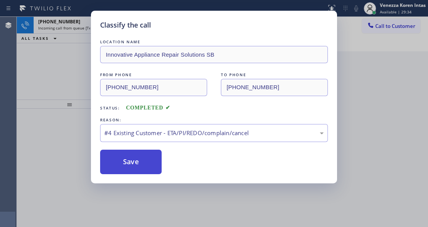
click at [136, 168] on button "Save" at bounding box center [131, 162] width 62 height 24
click at [136, 158] on button "Save" at bounding box center [131, 162] width 62 height 24
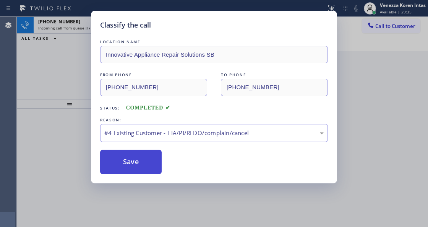
click at [133, 156] on button "Save" at bounding box center [131, 162] width 62 height 24
click at [134, 155] on button "Save" at bounding box center [131, 162] width 62 height 24
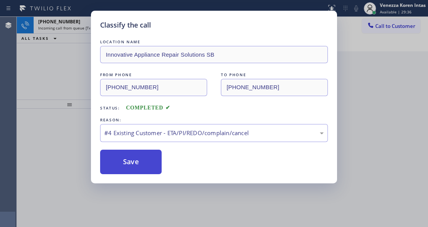
drag, startPoint x: 134, startPoint y: 156, endPoint x: 150, endPoint y: 168, distance: 19.7
click at [147, 171] on button "Save" at bounding box center [131, 162] width 62 height 24
click at [150, 167] on button "Save" at bounding box center [131, 162] width 62 height 24
click at [150, 165] on button "Save" at bounding box center [131, 162] width 62 height 24
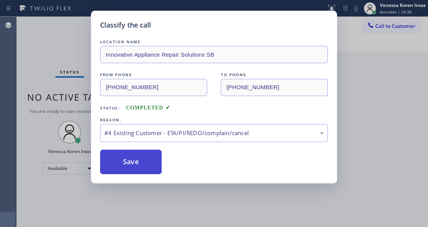
drag, startPoint x: 150, startPoint y: 165, endPoint x: 148, endPoint y: 170, distance: 5.3
click at [148, 170] on button "Save" at bounding box center [131, 162] width 62 height 24
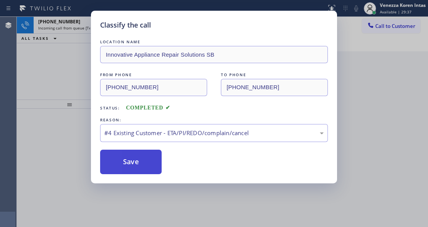
click at [148, 170] on button "Save" at bounding box center [131, 162] width 62 height 24
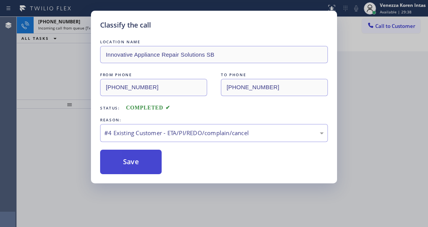
click at [133, 159] on button "Save" at bounding box center [131, 162] width 62 height 24
drag, startPoint x: 133, startPoint y: 159, endPoint x: 133, endPoint y: 164, distance: 5.0
click at [133, 162] on button "Save" at bounding box center [131, 162] width 62 height 24
click at [133, 164] on button "Save" at bounding box center [131, 162] width 62 height 24
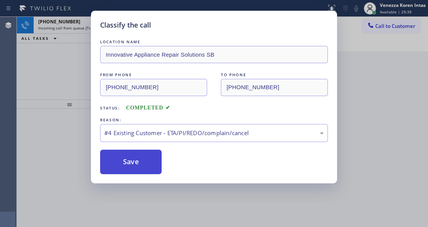
click at [133, 164] on button "Save" at bounding box center [131, 162] width 62 height 24
click at [150, 159] on button "Save" at bounding box center [131, 162] width 62 height 24
click at [153, 158] on button "Save" at bounding box center [131, 162] width 62 height 24
click at [191, 136] on div "#4 Existing Customer - ETA/PI/REDO/complain/cancel" at bounding box center [214, 133] width 220 height 9
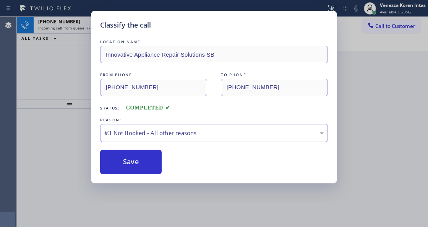
click at [138, 135] on div "#3 Not Booked - All other reasons" at bounding box center [214, 133] width 220 height 9
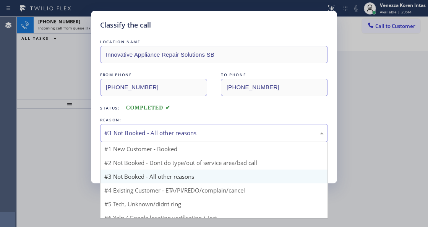
click at [139, 132] on div "#3 Not Booked - All other reasons" at bounding box center [214, 133] width 220 height 9
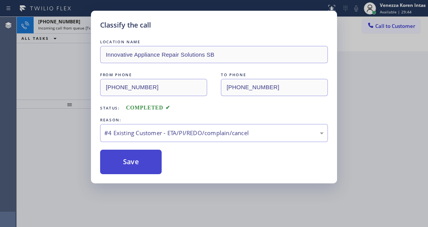
click at [138, 164] on button "Save" at bounding box center [131, 162] width 62 height 24
click at [138, 163] on button "Save" at bounding box center [131, 162] width 62 height 24
click at [144, 163] on button "Save" at bounding box center [131, 162] width 62 height 24
click at [145, 163] on button "Save" at bounding box center [131, 162] width 62 height 24
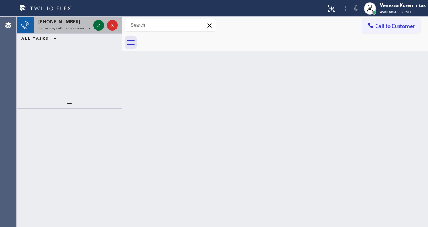
click at [99, 27] on icon at bounding box center [98, 25] width 9 height 9
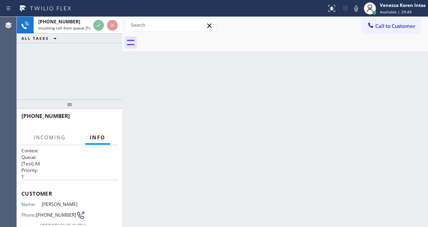
scroll to position [127, 0]
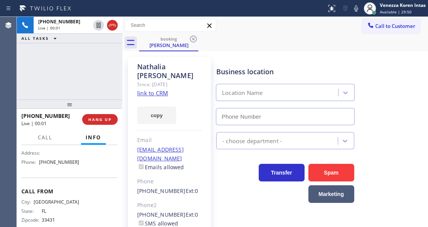
type input "[PHONE_NUMBER]"
click at [163, 89] on link "link to CRM" at bounding box center [152, 93] width 31 height 8
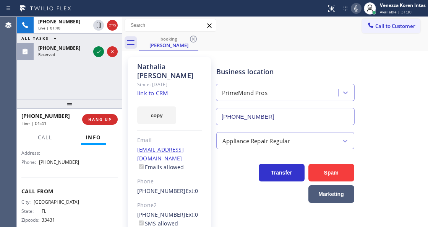
click at [353, 9] on icon at bounding box center [356, 8] width 9 height 9
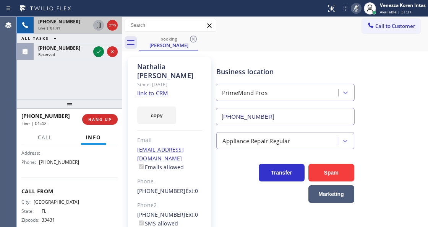
click at [101, 24] on icon at bounding box center [98, 25] width 9 height 9
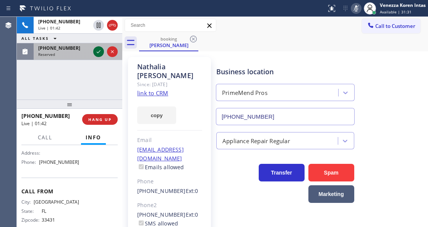
click at [96, 49] on icon at bounding box center [98, 51] width 9 height 9
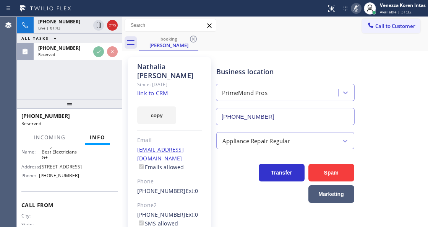
scroll to position [135, 0]
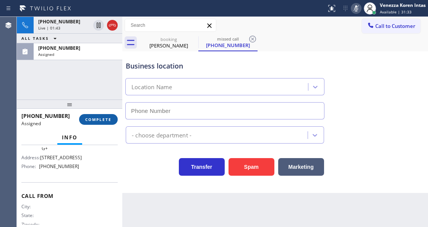
type input "[PHONE_NUMBER]"
click at [98, 118] on span "COMPLETE" at bounding box center [98, 119] width 26 height 5
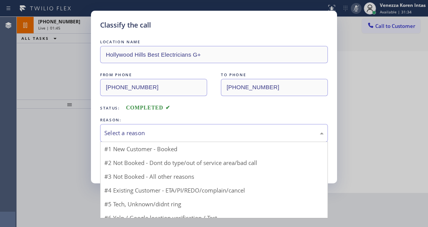
drag, startPoint x: 162, startPoint y: 130, endPoint x: 164, endPoint y: 205, distance: 74.6
click at [161, 136] on div "Select a reason" at bounding box center [214, 133] width 220 height 9
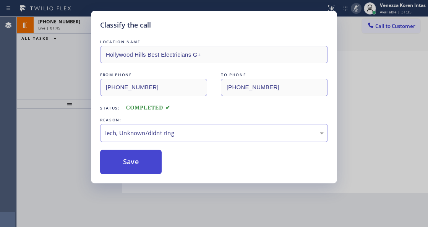
click at [140, 165] on button "Save" at bounding box center [131, 162] width 62 height 24
type input "[PHONE_NUMBER]"
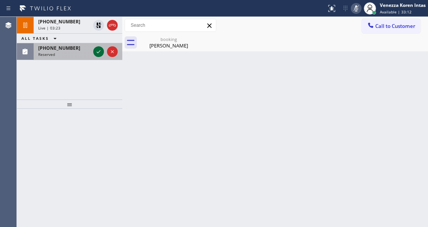
click at [100, 52] on icon at bounding box center [98, 51] width 9 height 9
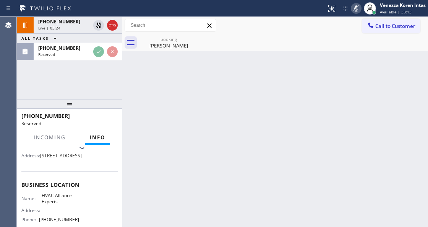
scroll to position [70, 0]
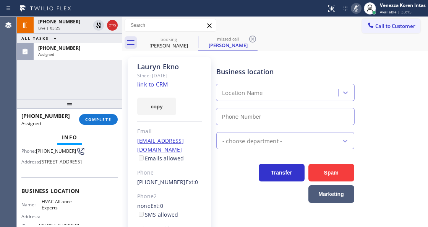
type input "[PHONE_NUMBER]"
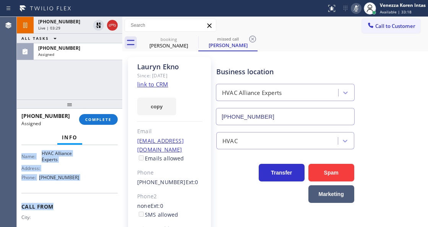
scroll to position [129, 0]
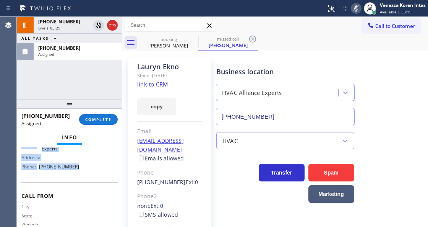
drag, startPoint x: 21, startPoint y: 195, endPoint x: 87, endPoint y: 191, distance: 66.3
click at [87, 191] on div "Context Queue: HVAC Priority: 0 Task Age: Customer Name: [PERSON_NAME] Phone: […" at bounding box center [70, 185] width 106 height 81
copy div "Customer Name: [PERSON_NAME] Phone: [PHONE_NUMBER] Address: [STREET_ADDRESS] Bu…"
click at [101, 119] on span "COMPLETE" at bounding box center [98, 119] width 26 height 5
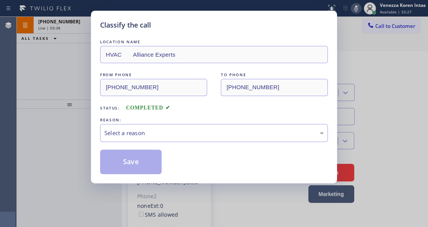
click at [154, 134] on div "Select a reason" at bounding box center [214, 133] width 220 height 9
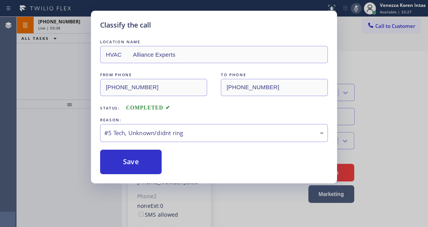
click at [139, 175] on div "Classify the call LOCATION NAME HVAC Alliance Experts FROM PHONE [PHONE_NUMBER]…" at bounding box center [214, 97] width 246 height 173
click at [147, 159] on button "Save" at bounding box center [131, 162] width 62 height 24
type input "[PHONE_NUMBER]"
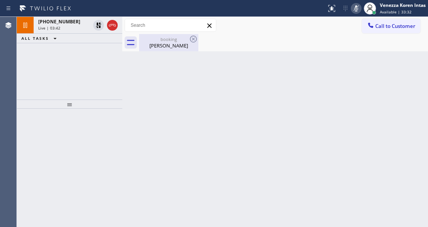
click at [166, 47] on div "[PERSON_NAME]" at bounding box center [169, 45] width 58 height 7
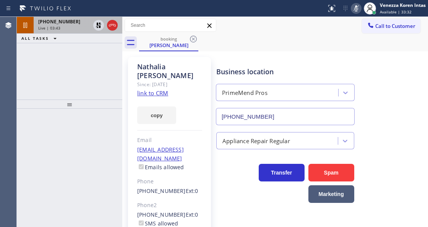
click at [78, 31] on div "[PHONE_NUMBER] Live | 03:43" at bounding box center [63, 25] width 58 height 17
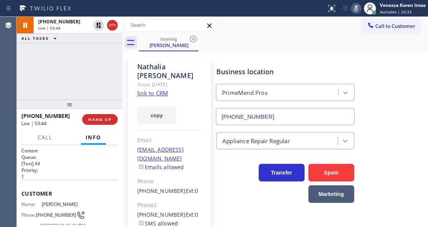
click at [181, 80] on div "Since: [DATE]" at bounding box center [169, 84] width 65 height 9
click at [357, 9] on icon at bounding box center [356, 8] width 9 height 9
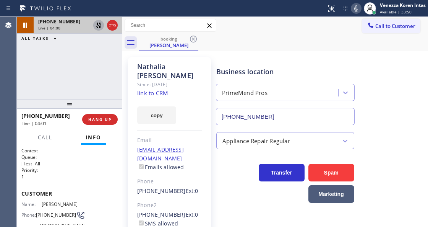
click at [101, 24] on icon at bounding box center [98, 25] width 9 height 9
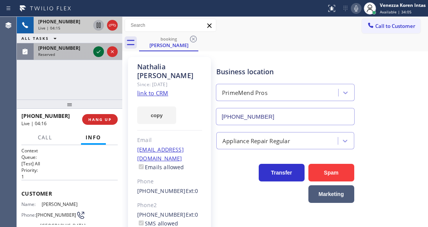
click at [96, 54] on icon at bounding box center [98, 51] width 9 height 9
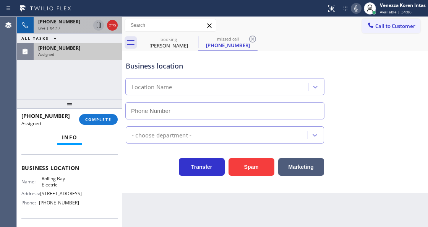
scroll to position [121, 0]
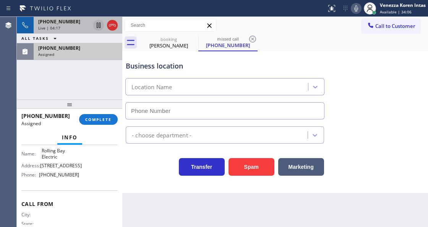
type input "[PHONE_NUMBER]"
click at [101, 124] on button "COMPLETE" at bounding box center [98, 119] width 39 height 11
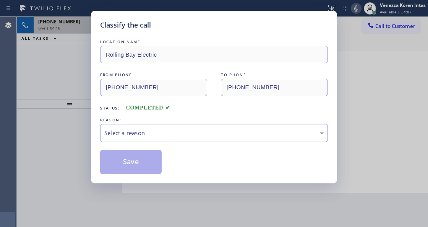
click at [152, 136] on div "Select a reason" at bounding box center [214, 133] width 220 height 9
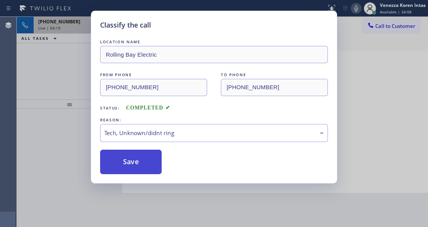
click at [142, 159] on button "Save" at bounding box center [131, 162] width 62 height 24
type input "[PHONE_NUMBER]"
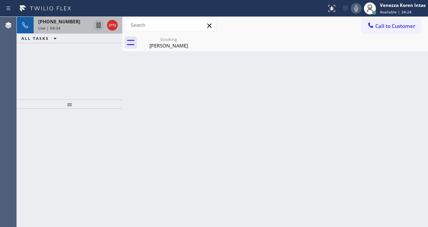
click at [158, 124] on div "Back to Dashboard Change Sender ID Customers Technicians Select a contact Outbo…" at bounding box center [275, 122] width 306 height 210
drag, startPoint x: 360, startPoint y: 9, endPoint x: 354, endPoint y: 18, distance: 11.6
click at [360, 8] on icon at bounding box center [356, 8] width 9 height 9
click at [97, 27] on icon at bounding box center [98, 25] width 9 height 9
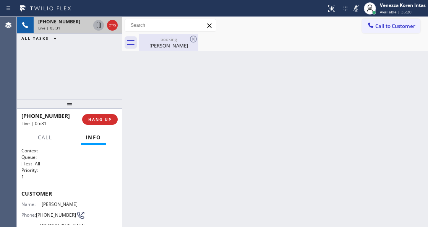
click at [160, 39] on div "booking" at bounding box center [169, 39] width 58 height 6
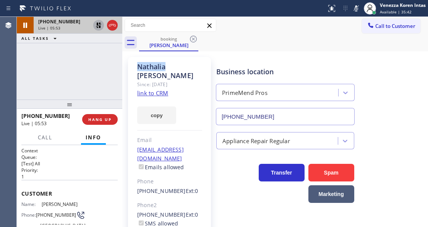
drag, startPoint x: 166, startPoint y: 66, endPoint x: 133, endPoint y: 65, distance: 32.5
click at [133, 65] on div "[PERSON_NAME] Since: [DATE] link to CRM copy Email [EMAIL_ADDRESS][DOMAIN_NAME]…" at bounding box center [169, 184] width 83 height 254
copy div "Nathalia"
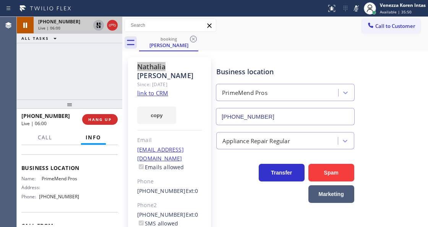
scroll to position [102, 0]
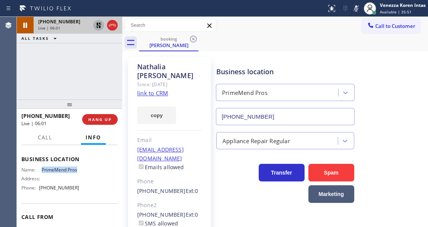
drag, startPoint x: 83, startPoint y: 187, endPoint x: 41, endPoint y: 187, distance: 41.7
click at [41, 187] on div "Name: PrimeMend Pros Address: Phone: [PHONE_NUMBER]" at bounding box center [69, 180] width 96 height 27
copy span "PrimeMend Pros"
drag, startPoint x: 102, startPoint y: 53, endPoint x: 106, endPoint y: 101, distance: 48.3
click at [102, 53] on icon at bounding box center [98, 51] width 9 height 9
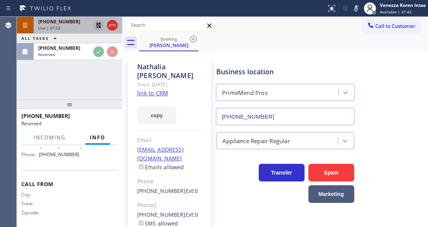
scroll to position [156, 0]
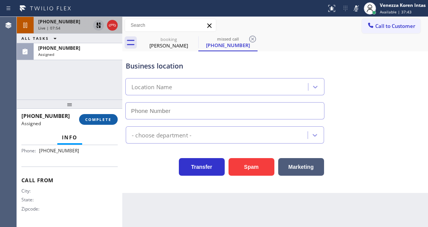
click at [100, 114] on button "COMPLETE" at bounding box center [98, 119] width 39 height 11
type input "[PHONE_NUMBER]"
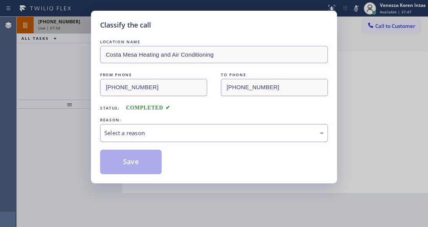
click at [151, 138] on div "Select a reason" at bounding box center [214, 133] width 228 height 18
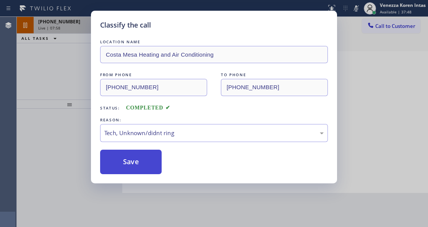
click at [146, 171] on button "Save" at bounding box center [131, 162] width 62 height 24
type input "[PHONE_NUMBER]"
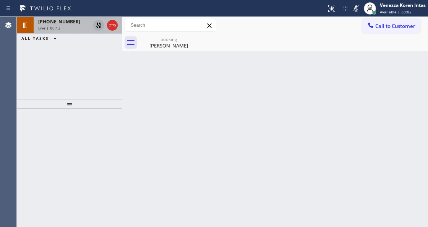
drag, startPoint x: 355, startPoint y: 11, endPoint x: 261, endPoint y: 72, distance: 111.8
click at [355, 11] on icon at bounding box center [356, 8] width 9 height 9
click at [99, 27] on icon at bounding box center [98, 25] width 5 height 5
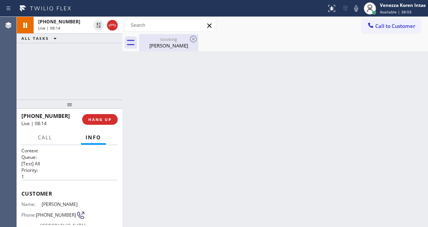
click at [174, 38] on div "booking" at bounding box center [169, 39] width 58 height 6
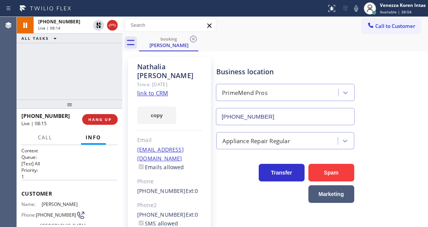
click at [278, 46] on div "booking [PERSON_NAME]" at bounding box center [283, 42] width 289 height 17
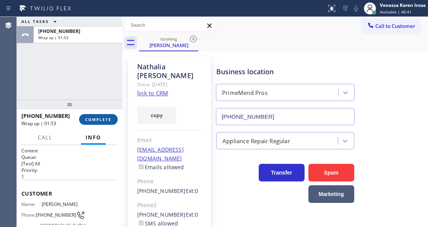
click at [107, 123] on button "COMPLETE" at bounding box center [98, 119] width 39 height 11
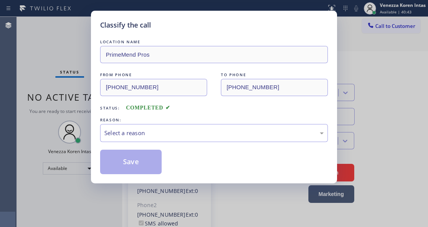
click at [181, 132] on div "Select a reason" at bounding box center [214, 133] width 220 height 9
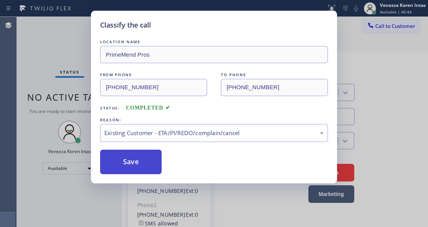
click at [146, 157] on button "Save" at bounding box center [131, 162] width 62 height 24
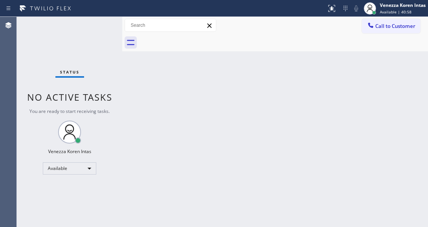
click at [221, 103] on div "Back to Dashboard Change Sender ID Customers Technicians Select a contact Outbo…" at bounding box center [275, 122] width 306 height 210
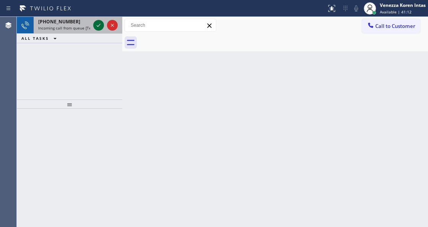
click at [99, 26] on icon at bounding box center [98, 25] width 9 height 9
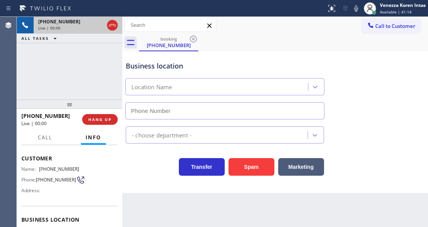
scroll to position [51, 0]
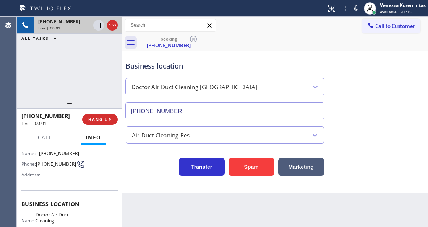
type input "[PHONE_NUMBER]"
click at [225, 42] on div "booking [PHONE_NUMBER]" at bounding box center [283, 42] width 289 height 17
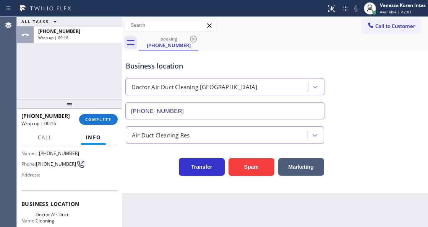
click at [95, 113] on div "[PHONE_NUMBER] Wrap up | 00:16 COMPLETE" at bounding box center [69, 119] width 96 height 20
click at [107, 117] on span "COMPLETE" at bounding box center [98, 119] width 26 height 5
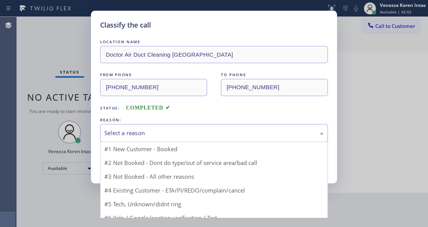
click at [177, 135] on div "Select a reason" at bounding box center [214, 133] width 220 height 9
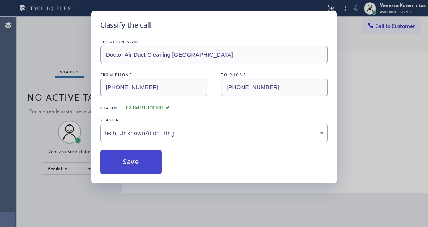
click at [142, 160] on button "Save" at bounding box center [131, 162] width 62 height 24
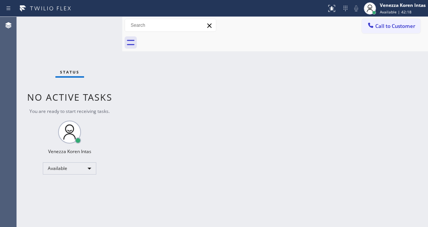
click at [215, 130] on div "Back to Dashboard Change Sender ID Customers Technicians Select a contact Outbo…" at bounding box center [275, 122] width 306 height 210
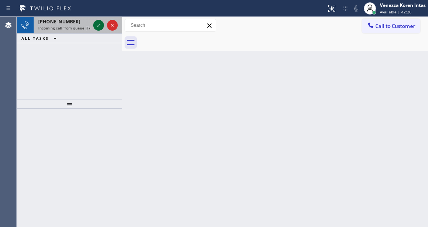
click at [101, 22] on icon at bounding box center [98, 25] width 9 height 9
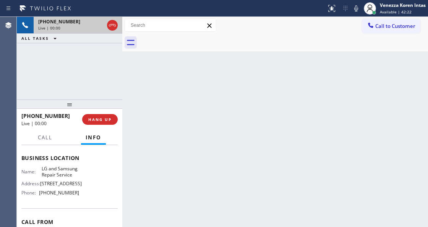
scroll to position [102, 0]
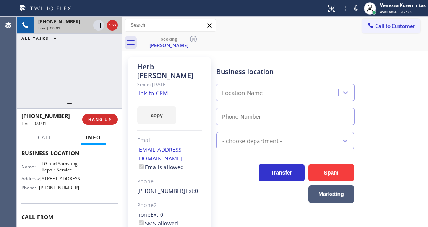
type input "[PHONE_NUMBER]"
click at [161, 89] on link "link to CRM" at bounding box center [152, 93] width 31 height 8
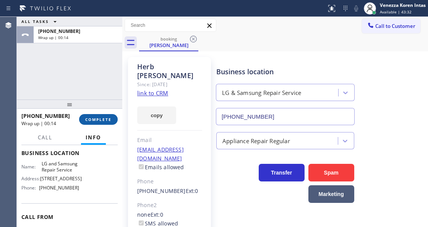
click at [101, 118] on span "COMPLETE" at bounding box center [98, 119] width 26 height 5
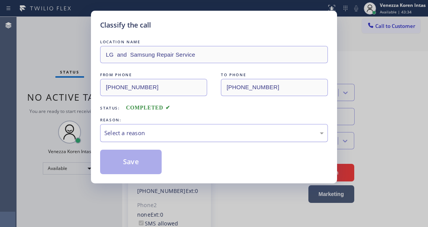
click at [208, 139] on div "Select a reason" at bounding box center [214, 133] width 228 height 18
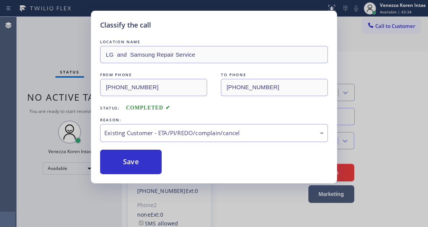
drag, startPoint x: 212, startPoint y: 179, endPoint x: 130, endPoint y: 149, distance: 86.9
click at [130, 149] on div "LOCATION NAME LG and Samsung Repair Service FROM PHONE [PHONE_NUMBER] TO PHONE …" at bounding box center [214, 106] width 228 height 136
click at [141, 159] on button "Save" at bounding box center [131, 162] width 62 height 24
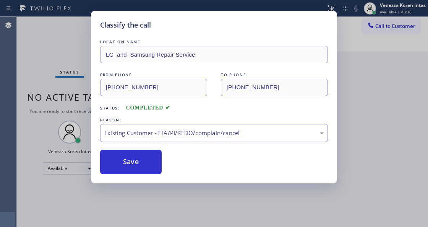
click at [57, 44] on div "Status No active tasks You are ready to start receiving tasks. Venezza Koren In…" at bounding box center [70, 122] width 106 height 210
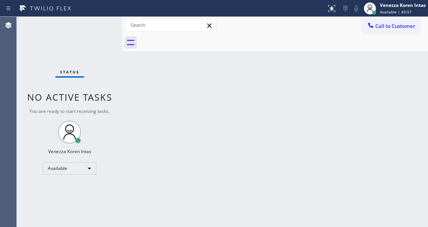
drag, startPoint x: 138, startPoint y: 133, endPoint x: 107, endPoint y: 67, distance: 73.0
click at [138, 132] on div "Back to Dashboard Change Sender ID Customers Technicians Select a contact Outbo…" at bounding box center [275, 122] width 306 height 210
drag, startPoint x: 102, startPoint y: 61, endPoint x: 80, endPoint y: 18, distance: 48.9
click at [99, 55] on div "Status No active tasks You are ready to start receiving tasks. Venezza Koren In…" at bounding box center [70, 122] width 106 height 210
click at [80, 18] on div "Status No active tasks You are ready to start receiving tasks. Venezza Koren In…" at bounding box center [70, 122] width 106 height 210
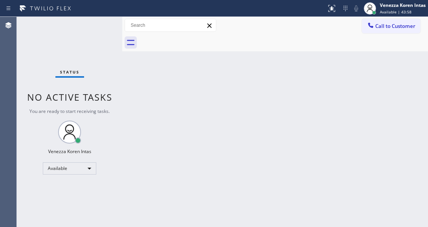
click at [76, 29] on div "Status No active tasks You are ready to start receiving tasks. Venezza Koren In…" at bounding box center [70, 122] width 106 height 210
drag, startPoint x: 54, startPoint y: 29, endPoint x: 48, endPoint y: 35, distance: 8.4
click at [50, 33] on div "Status No active tasks You are ready to start receiving tasks. Venezza Koren In…" at bounding box center [70, 122] width 106 height 210
click at [88, 26] on div "Status No active tasks You are ready to start receiving tasks. Venezza Koren In…" at bounding box center [70, 122] width 106 height 210
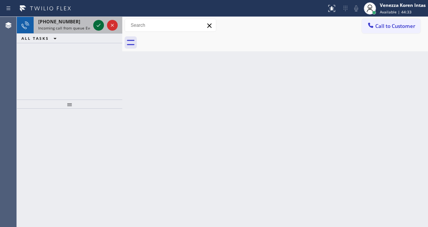
click at [96, 24] on icon at bounding box center [98, 25] width 9 height 9
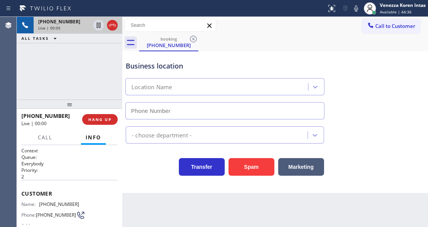
scroll to position [77, 0]
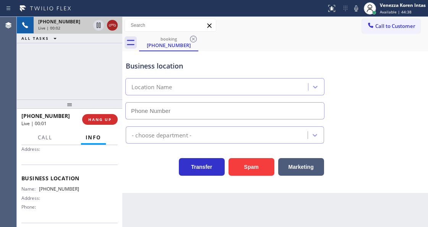
click at [115, 28] on icon at bounding box center [112, 25] width 9 height 9
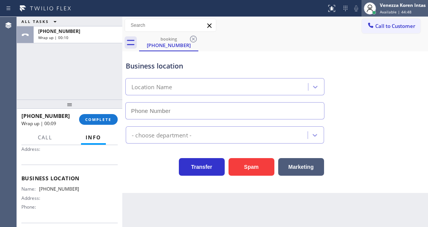
drag, startPoint x: 388, startPoint y: 7, endPoint x: 388, endPoint y: 11, distance: 5.0
click at [388, 7] on div "Venezza Koren Intas" at bounding box center [403, 5] width 46 height 7
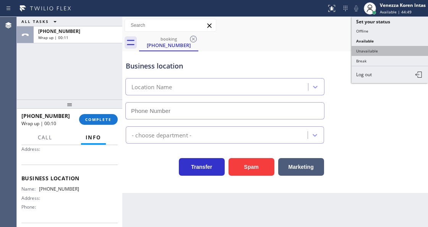
click at [394, 47] on button "Unavailable" at bounding box center [390, 51] width 77 height 10
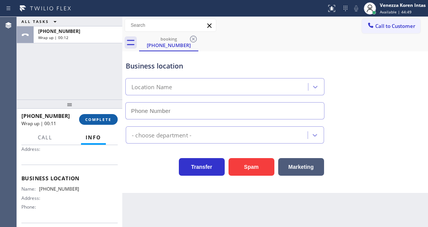
click at [110, 123] on button "COMPLETE" at bounding box center [98, 119] width 39 height 11
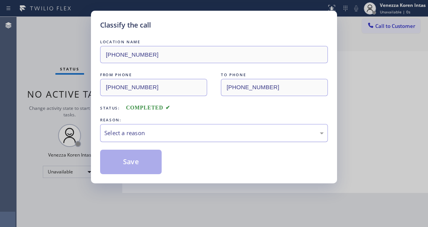
drag, startPoint x: 170, startPoint y: 132, endPoint x: 170, endPoint y: 141, distance: 8.8
click at [170, 141] on div "Select a reason" at bounding box center [214, 133] width 228 height 18
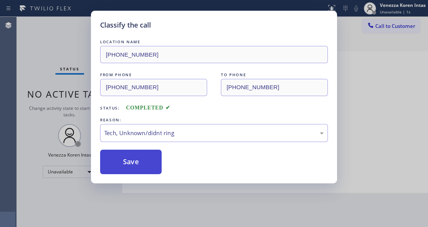
click at [149, 168] on button "Save" at bounding box center [131, 162] width 62 height 24
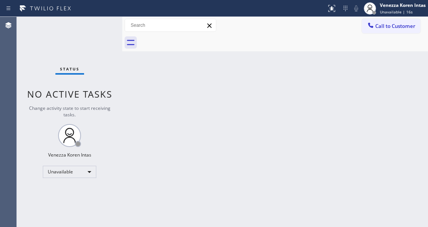
click at [158, 134] on div "Back to Dashboard Change Sender ID Customers Technicians Select a contact Outbo…" at bounding box center [275, 122] width 306 height 210
click at [373, 19] on button "Call to Customer" at bounding box center [391, 26] width 59 height 15
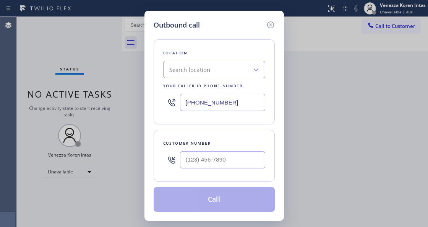
drag, startPoint x: 244, startPoint y: 112, endPoint x: 122, endPoint y: 95, distance: 122.8
click at [124, 96] on div "Outbound call Location Search location Your caller id phone number [PHONE_NUMBE…" at bounding box center [214, 113] width 428 height 227
type input "[PHONE_NUMBER]"
type input "(___) ___-____"
click at [190, 156] on input "(___) ___-____" at bounding box center [222, 159] width 85 height 17
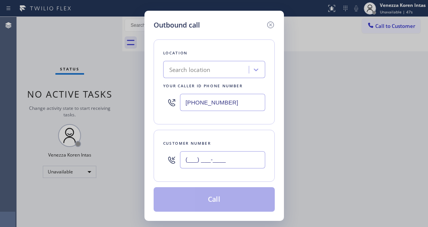
paste input "534) 354-3534"
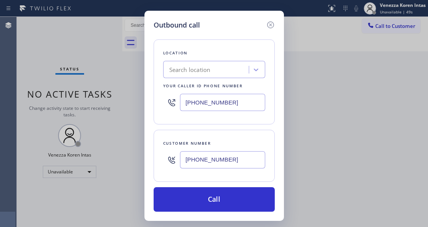
type input "[PHONE_NUMBER]"
drag, startPoint x: 230, startPoint y: 103, endPoint x: 166, endPoint y: 90, distance: 64.8
click at [167, 91] on div "[PHONE_NUMBER]" at bounding box center [214, 102] width 102 height 25
paste input "877) 777-0796"
type input "[PHONE_NUMBER]"
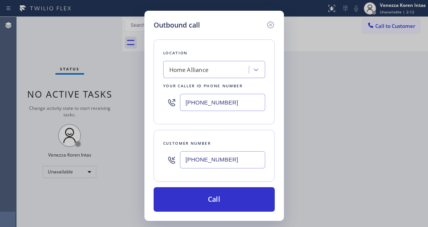
click at [158, 127] on div "Location Home Alliance Your caller id phone number [PHONE_NUMBER] Customer numb…" at bounding box center [214, 120] width 121 height 181
click at [156, 120] on div "Location Home Alliance Your caller id phone number [PHONE_NUMBER]" at bounding box center [214, 81] width 121 height 85
click at [160, 153] on div "Customer number [PHONE_NUMBER]" at bounding box center [214, 156] width 121 height 52
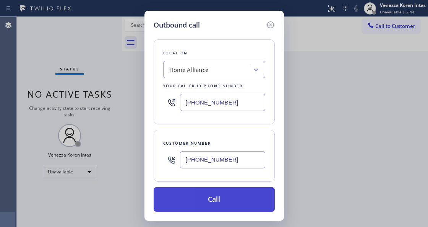
click at [187, 193] on button "Call" at bounding box center [214, 199] width 121 height 24
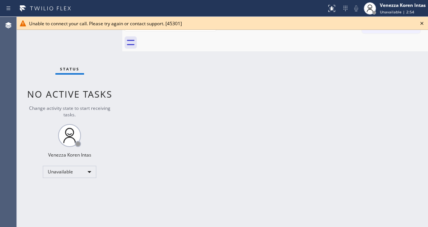
click at [135, 85] on div "Back to Dashboard Change Sender ID Customers Technicians Select a contact Outbo…" at bounding box center [275, 122] width 306 height 210
drag, startPoint x: 119, startPoint y: 127, endPoint x: 301, endPoint y: 75, distance: 189.7
click at [119, 127] on div "Status No active tasks Change activity state to start receiving tasks. Venezza …" at bounding box center [70, 122] width 106 height 210
click at [420, 30] on button "Call to Customer" at bounding box center [391, 26] width 59 height 15
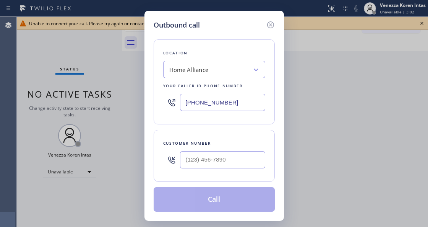
type input "(___) ___-____"
click at [227, 157] on input "(___) ___-____" at bounding box center [222, 159] width 85 height 17
paste input "text"
type input "(___) ___-____"
paste input "534) 354-3534"
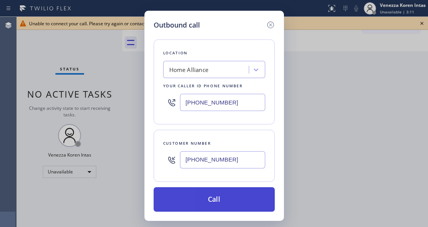
type input "[PHONE_NUMBER]"
click at [223, 197] on button "Call" at bounding box center [214, 199] width 121 height 24
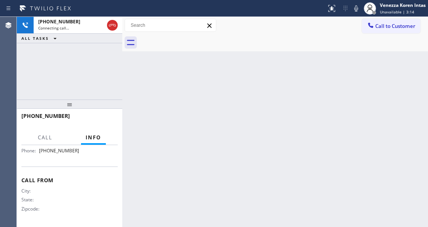
scroll to position [87, 0]
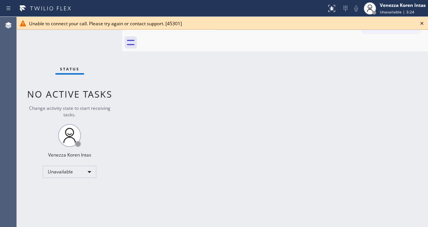
click at [125, 163] on div "Back to Dashboard Change Sender ID Customers Technicians Select a contact Outbo…" at bounding box center [275, 122] width 306 height 210
click at [78, 175] on div "Unavailable" at bounding box center [70, 172] width 54 height 12
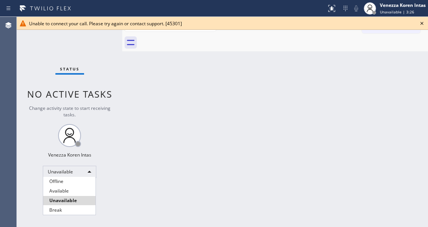
click at [156, 164] on div at bounding box center [214, 113] width 428 height 227
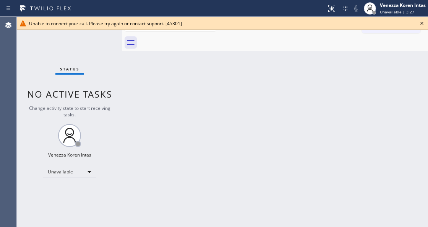
click at [421, 23] on icon at bounding box center [422, 23] width 9 height 9
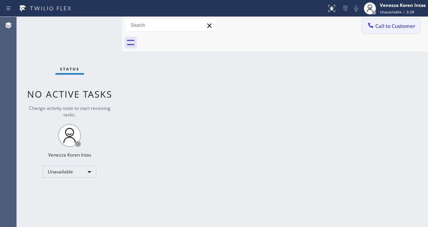
click at [393, 30] on button "Call to Customer" at bounding box center [391, 26] width 59 height 15
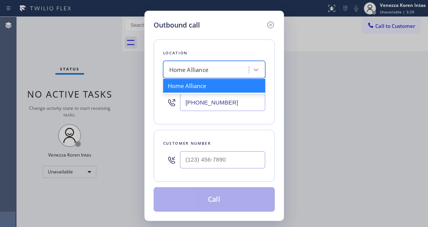
click at [221, 74] on div "Home Alliance" at bounding box center [207, 69] width 83 height 13
click at [235, 100] on input "[PHONE_NUMBER]" at bounding box center [222, 102] width 85 height 17
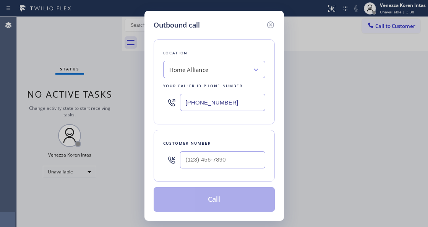
click at [227, 73] on div "Home Alliance" at bounding box center [207, 69] width 83 height 13
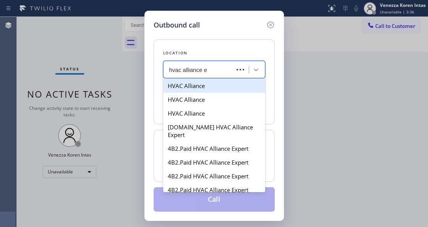
type input "hvac alliance ex"
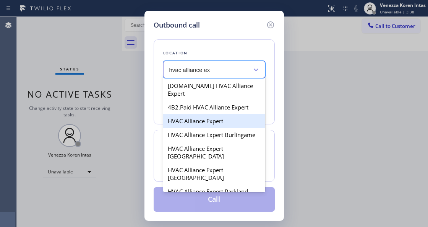
click at [225, 114] on div "HVAC Alliance Expert" at bounding box center [214, 121] width 102 height 14
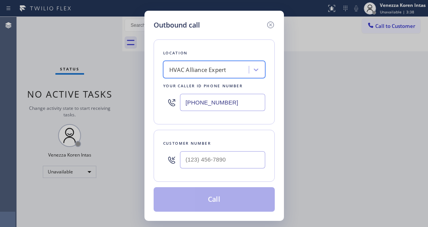
type input "[PHONE_NUMBER]"
type input "(___) ___-____"
click at [216, 158] on input "(___) ___-____" at bounding box center [222, 159] width 85 height 17
paste input "534) 354-3534"
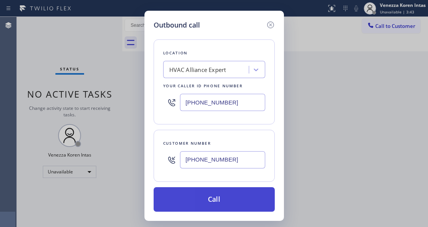
type input "[PHONE_NUMBER]"
click at [222, 201] on button "Call" at bounding box center [214, 199] width 121 height 24
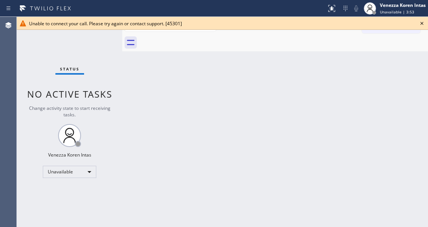
click at [134, 103] on div "Back to Dashboard Change Sender ID Customers Technicians Select a contact Outbo…" at bounding box center [275, 122] width 306 height 210
click at [93, 174] on div "Unavailable" at bounding box center [70, 172] width 54 height 12
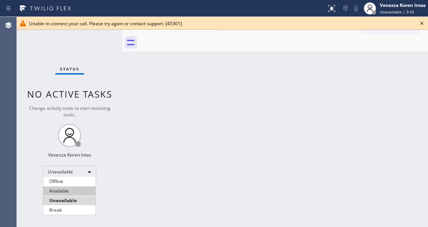
click at [78, 190] on li "Available" at bounding box center [69, 190] width 52 height 9
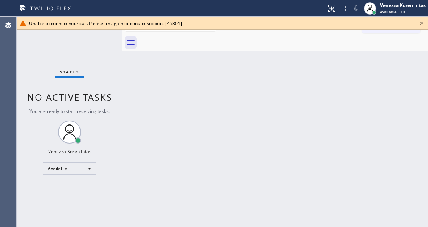
click at [423, 23] on icon at bounding box center [422, 23] width 9 height 9
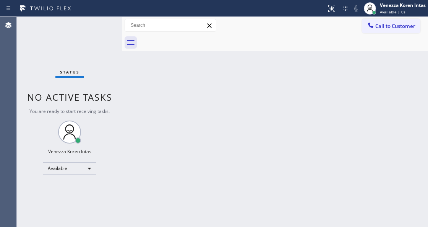
click at [315, 93] on div "Back to Dashboard Change Sender ID Customers Technicians Select a contact Outbo…" at bounding box center [275, 122] width 306 height 210
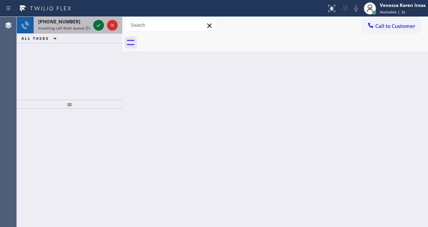
click at [96, 28] on icon at bounding box center [98, 25] width 9 height 9
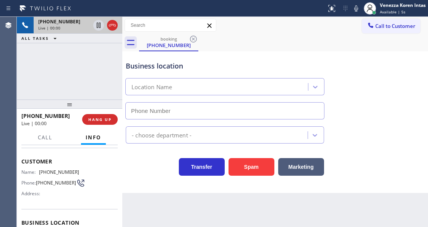
scroll to position [51, 0]
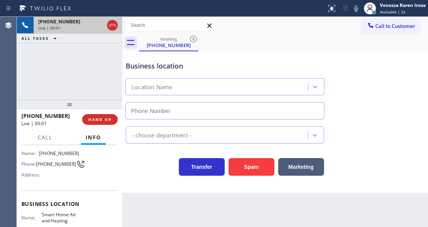
type input "[PHONE_NUMBER]"
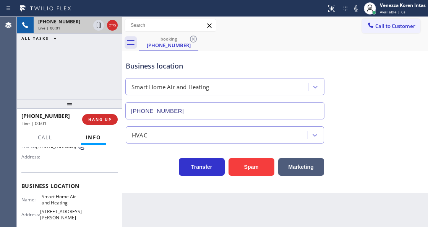
scroll to position [77, 0]
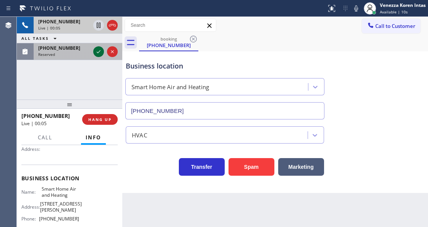
drag, startPoint x: 93, startPoint y: 51, endPoint x: 99, endPoint y: 54, distance: 6.0
click at [93, 51] on div at bounding box center [98, 51] width 11 height 9
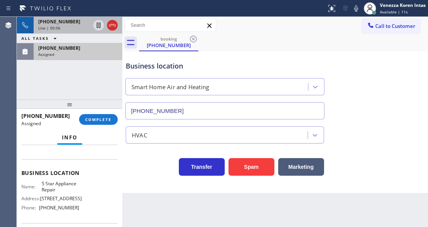
scroll to position [139, 0]
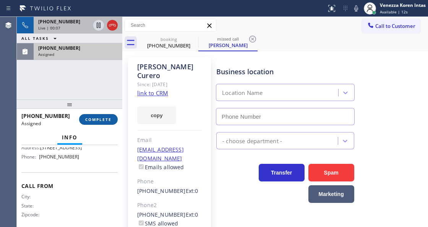
click at [88, 119] on span "COMPLETE" at bounding box center [98, 119] width 26 height 5
type input "[PHONE_NUMBER]"
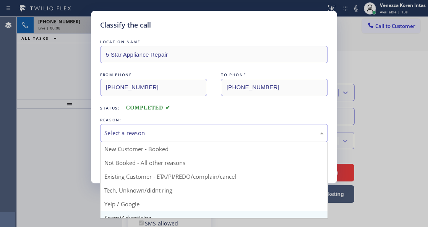
drag, startPoint x: 168, startPoint y: 135, endPoint x: 175, endPoint y: 213, distance: 78.0
click at [168, 135] on div "Select a reason" at bounding box center [214, 133] width 220 height 9
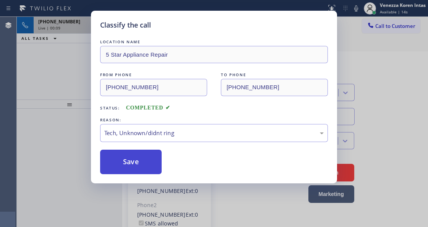
click at [148, 160] on button "Save" at bounding box center [131, 162] width 62 height 24
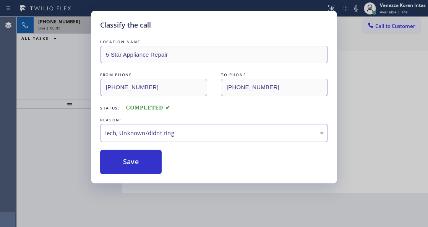
click at [26, 82] on div "Classify the call LOCATION NAME 5 Star Appliance Repair FROM PHONE [PHONE_NUMBE…" at bounding box center [214, 113] width 428 height 227
click at [53, 7] on div "Classify the call LOCATION NAME 5 Star Appliance Repair FROM PHONE [PHONE_NUMBE…" at bounding box center [214, 113] width 428 height 227
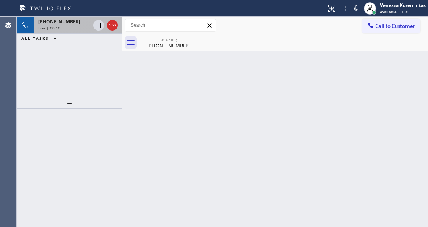
click at [59, 21] on span "[PHONE_NUMBER]" at bounding box center [59, 21] width 42 height 7
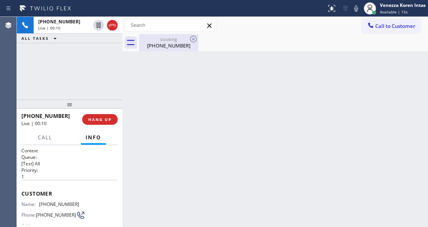
click at [163, 35] on div "booking [PHONE_NUMBER]" at bounding box center [169, 42] width 58 height 17
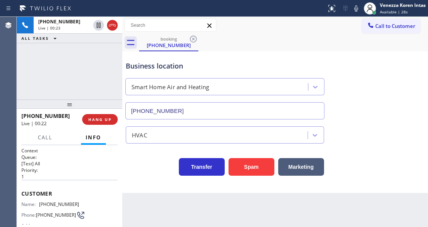
drag, startPoint x: 112, startPoint y: 26, endPoint x: 118, endPoint y: 80, distance: 54.3
click at [112, 26] on icon at bounding box center [112, 25] width 9 height 9
click at [107, 114] on button "HANG UP" at bounding box center [100, 119] width 36 height 11
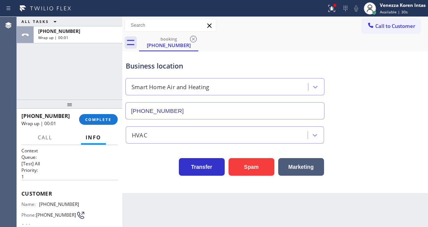
drag, startPoint x: 114, startPoint y: 119, endPoint x: 235, endPoint y: 125, distance: 121.4
click at [114, 119] on button "COMPLETE" at bounding box center [98, 119] width 39 height 11
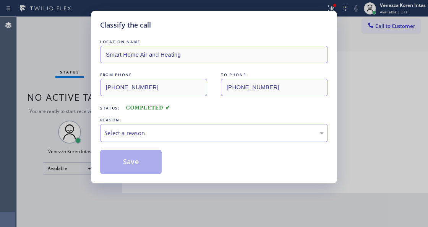
click at [207, 128] on div "Select a reason" at bounding box center [214, 133] width 228 height 18
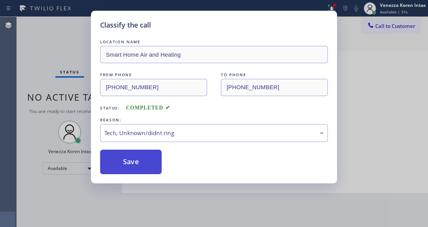
click at [150, 162] on button "Save" at bounding box center [131, 162] width 62 height 24
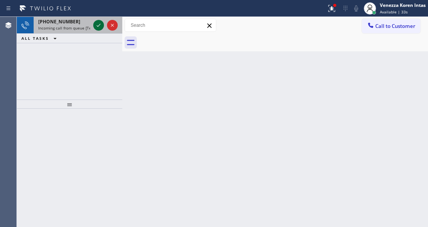
click at [95, 24] on icon at bounding box center [98, 25] width 9 height 9
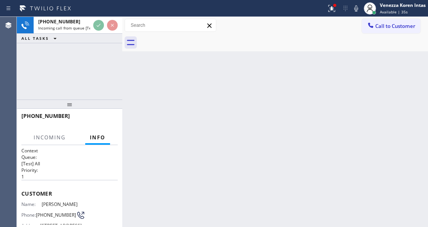
scroll to position [51, 0]
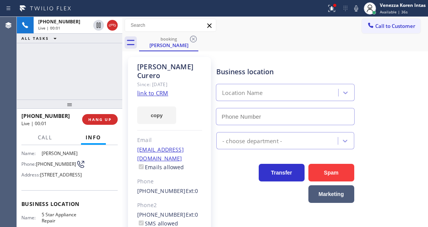
type input "[PHONE_NUMBER]"
click at [142, 98] on div "copy" at bounding box center [169, 111] width 65 height 26
click at [145, 80] on div "Since: [DATE]" at bounding box center [169, 84] width 65 height 9
click at [144, 89] on link "link to CRM" at bounding box center [152, 93] width 31 height 8
click at [328, 8] on icon at bounding box center [331, 8] width 9 height 9
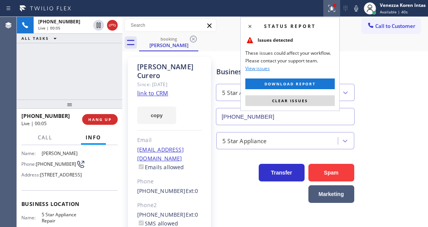
click at [317, 106] on div "Status report Issues detected These issues could affect your workflow. Please c…" at bounding box center [290, 64] width 99 height 94
click at [317, 105] on button "Clear issues" at bounding box center [291, 100] width 90 height 11
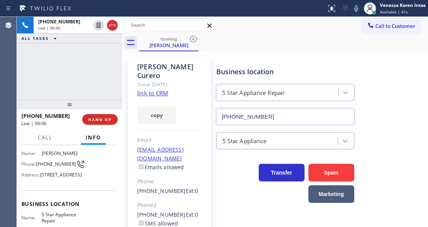
click at [406, 93] on div "Business location 5 Star Appliance Repair [PHONE_NUMBER]" at bounding box center [321, 90] width 212 height 69
click at [259, 51] on div "[PERSON_NAME] Since: [DATE] link to CRM copy Email [EMAIL_ADDRESS][DOMAIN_NAME]…" at bounding box center [275, 175] width 306 height 248
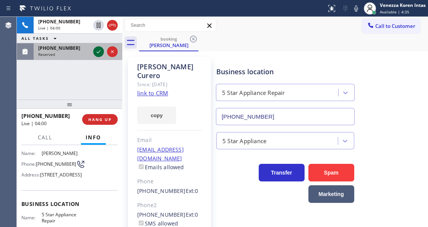
click at [101, 52] on icon at bounding box center [98, 51] width 9 height 9
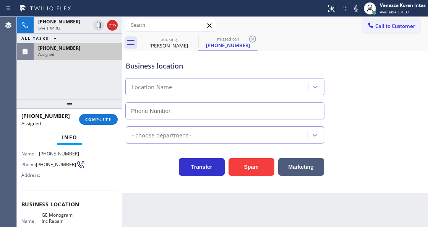
type input "[PHONE_NUMBER]"
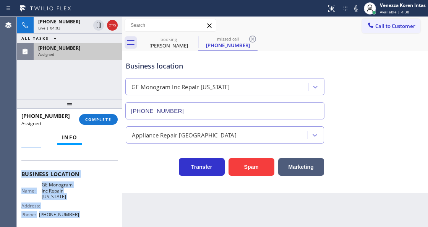
scroll to position [150, 0]
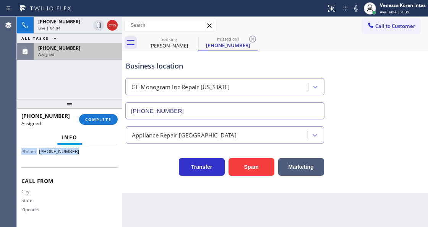
drag, startPoint x: 23, startPoint y: 187, endPoint x: 79, endPoint y: 158, distance: 63.8
click at [79, 158] on div "Context Queue: Appliance Repair High End Priority: 0 Task Age: Customer Name: […" at bounding box center [69, 111] width 96 height 228
copy div "Customer Name: [PHONE_NUMBER] Phone: [PHONE_NUMBER] Address: Business location …"
click at [103, 120] on span "COMPLETE" at bounding box center [98, 119] width 26 height 5
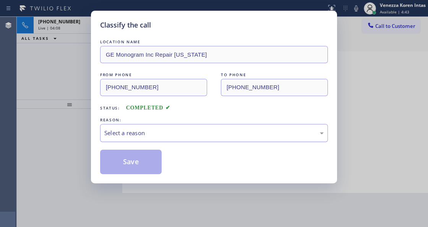
click at [161, 138] on div "Select a reason" at bounding box center [214, 133] width 228 height 18
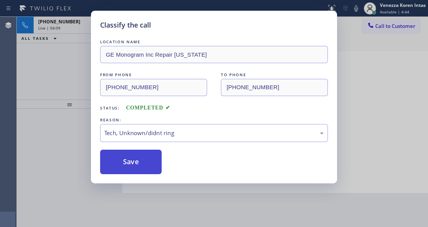
click at [144, 161] on button "Save" at bounding box center [131, 162] width 62 height 24
type input "[PHONE_NUMBER]"
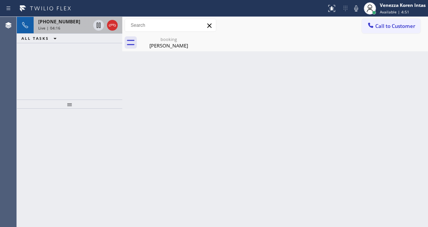
click at [77, 29] on div "Live | 04:16" at bounding box center [64, 27] width 52 height 5
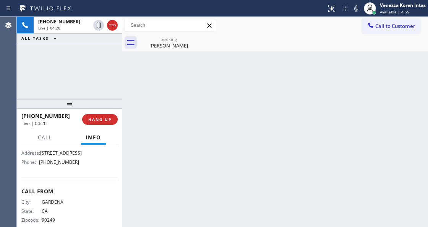
scroll to position [102, 0]
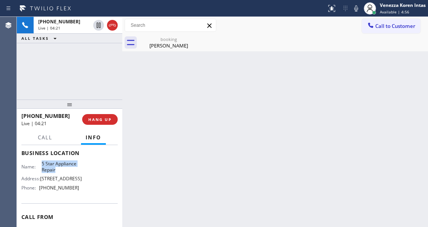
drag, startPoint x: 40, startPoint y: 173, endPoint x: 67, endPoint y: 184, distance: 28.8
click at [67, 173] on div "Name: 5 Star Appliance Repair" at bounding box center [50, 167] width 58 height 12
copy span "5 Star Appliance Repair"
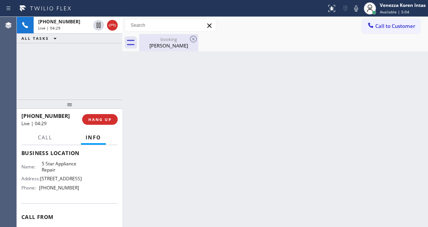
click at [162, 43] on div "[PERSON_NAME]" at bounding box center [169, 45] width 58 height 7
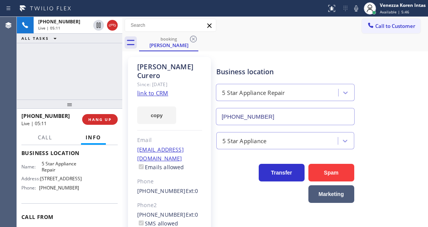
scroll to position [51, 0]
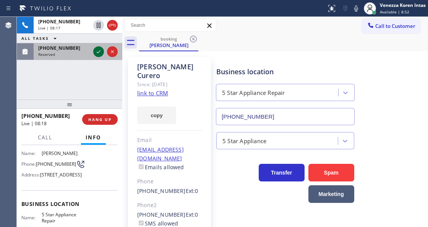
click at [99, 49] on icon at bounding box center [98, 51] width 9 height 9
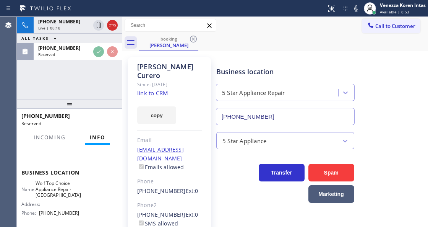
scroll to position [83, 0]
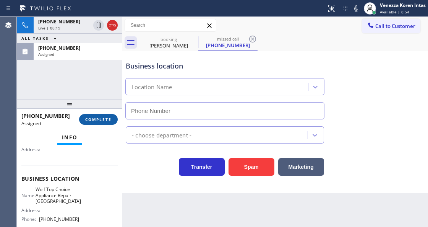
type input "[PHONE_NUMBER]"
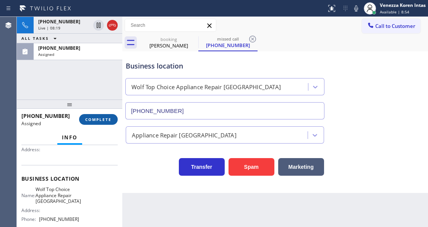
click at [100, 120] on span "COMPLETE" at bounding box center [98, 119] width 26 height 5
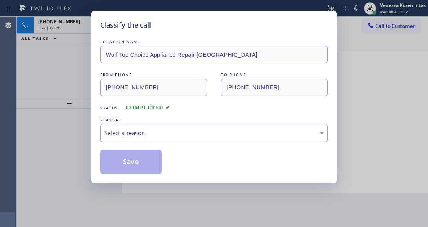
click at [168, 144] on div "LOCATION NAME Wolf Top Choice Appliance Repair Roswell FROM PHONE [PHONE_NUMBER…" at bounding box center [214, 106] width 228 height 136
click at [169, 137] on div "Select a reason" at bounding box center [214, 133] width 220 height 9
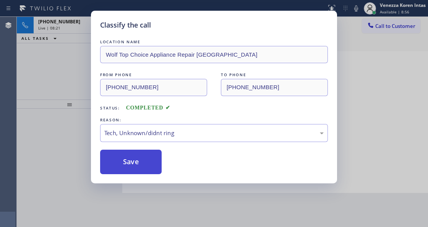
click at [139, 165] on button "Save" at bounding box center [131, 162] width 62 height 24
type input "[PHONE_NUMBER]"
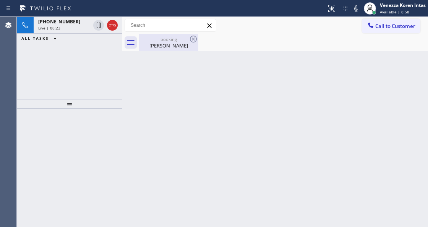
click at [172, 42] on div "[PERSON_NAME]" at bounding box center [169, 45] width 58 height 7
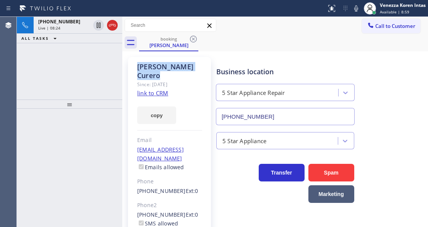
drag, startPoint x: 200, startPoint y: 67, endPoint x: 137, endPoint y: 65, distance: 63.2
click at [137, 65] on div "[PERSON_NAME]" at bounding box center [169, 71] width 65 height 18
copy div "[PERSON_NAME]"
click at [187, 98] on div "copy" at bounding box center [169, 111] width 65 height 26
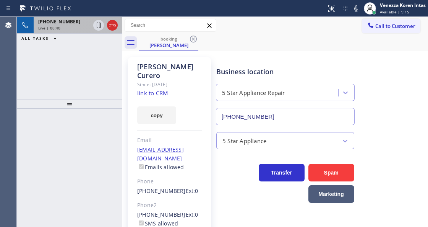
click at [59, 30] on div "[PHONE_NUMBER] Live | 08:40" at bounding box center [63, 25] width 58 height 17
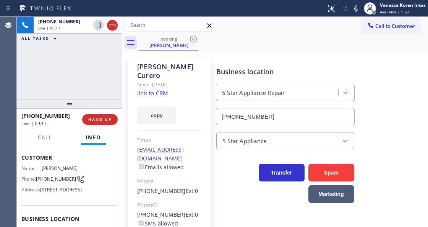
scroll to position [51, 0]
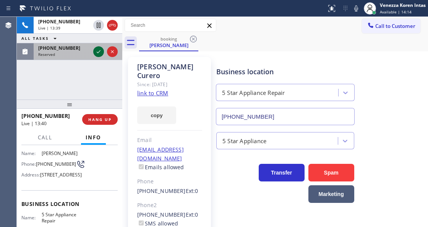
click at [95, 50] on icon at bounding box center [98, 51] width 9 height 9
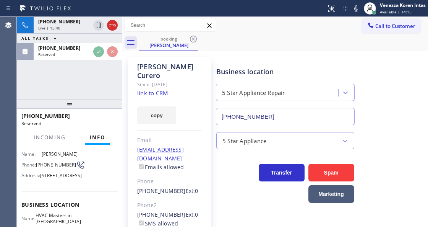
scroll to position [89, 0]
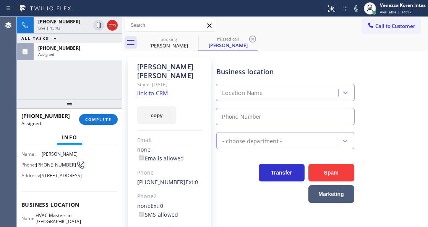
type input "[PHONE_NUMBER]"
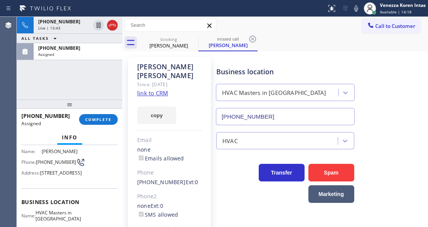
scroll to position [161, 0]
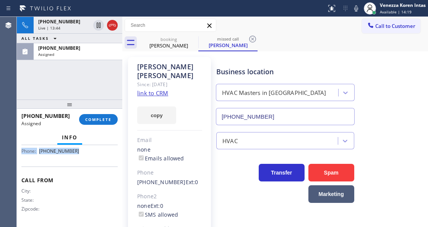
drag, startPoint x: 20, startPoint y: 188, endPoint x: 83, endPoint y: 179, distance: 63.3
click at [83, 179] on div "Context Queue: HVAC Priority: 0 Task Age: [DEMOGRAPHIC_DATA] minute(s) Customer…" at bounding box center [70, 185] width 106 height 81
copy div "Customer Name: [PERSON_NAME] Phone: [PHONE_NUMBER] Address: [STREET_ADDRESS] Bu…"
click at [104, 123] on button "COMPLETE" at bounding box center [98, 119] width 39 height 11
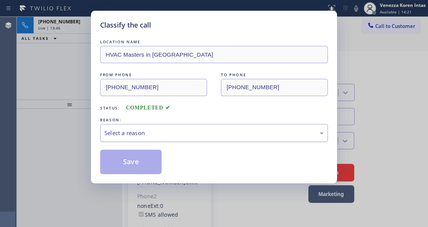
click at [174, 134] on div "Select a reason" at bounding box center [214, 133] width 220 height 9
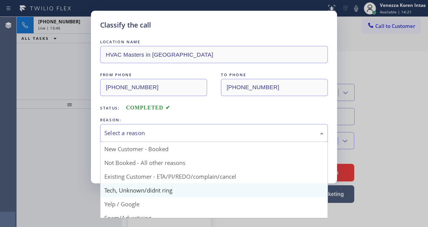
drag, startPoint x: 175, startPoint y: 193, endPoint x: 164, endPoint y: 184, distance: 13.9
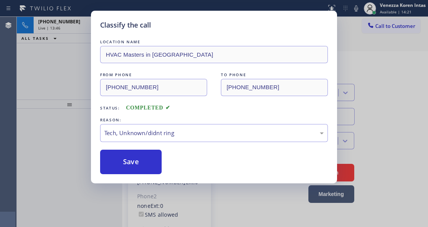
drag, startPoint x: 145, startPoint y: 168, endPoint x: 158, endPoint y: 212, distance: 46.2
click at [145, 167] on button "Save" at bounding box center [131, 162] width 62 height 24
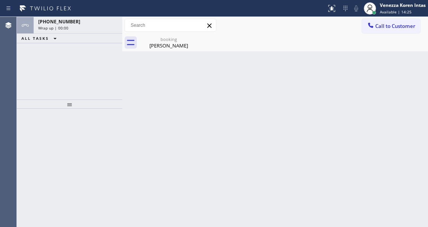
click at [129, 148] on div "Back to Dashboard Change Sender ID Customers Technicians Select a contact Outbo…" at bounding box center [275, 122] width 306 height 210
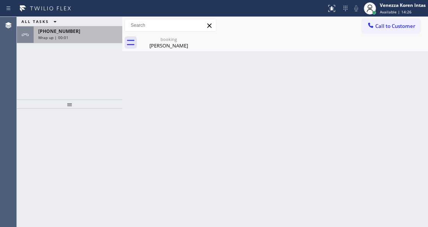
click at [70, 38] on div "Wrap up | 00:01" at bounding box center [78, 37] width 80 height 5
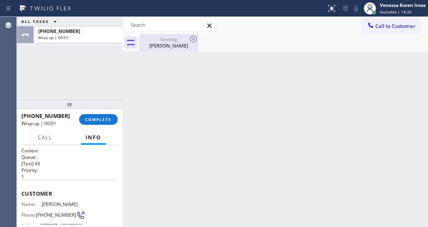
click at [164, 47] on div "[PERSON_NAME]" at bounding box center [169, 45] width 58 height 7
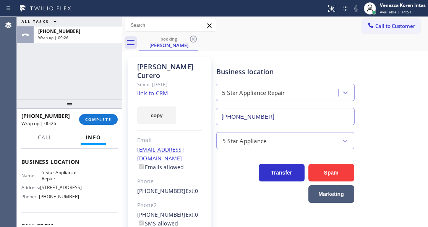
scroll to position [102, 0]
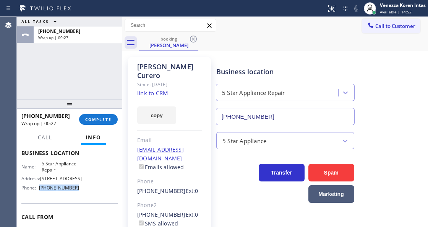
drag, startPoint x: 79, startPoint y: 204, endPoint x: 41, endPoint y: 199, distance: 37.8
click at [41, 194] on div "Name: 5 Star Appliance Repair Address: [STREET_ADDRESS] Phone: [PHONE_NUMBER]" at bounding box center [69, 177] width 96 height 33
copy span "[PHONE_NUMBER]"
click at [111, 121] on span "COMPLETE" at bounding box center [98, 119] width 26 height 5
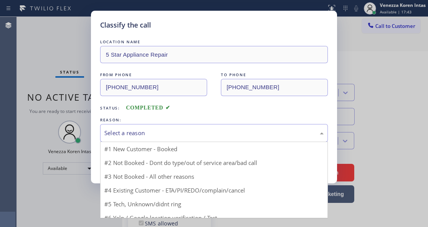
click at [157, 127] on div "Select a reason" at bounding box center [214, 133] width 228 height 18
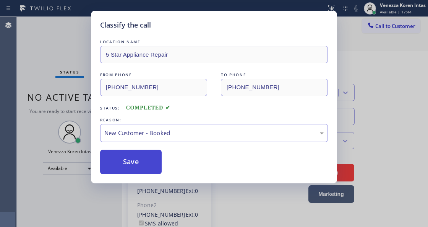
click at [148, 162] on button "Save" at bounding box center [131, 162] width 62 height 24
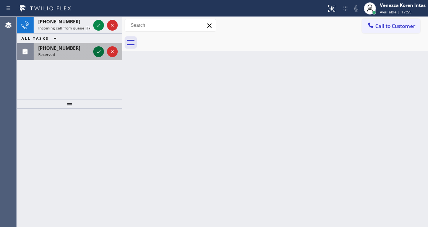
drag, startPoint x: 94, startPoint y: 50, endPoint x: 101, endPoint y: 53, distance: 7.5
click at [94, 50] on icon at bounding box center [98, 51] width 9 height 9
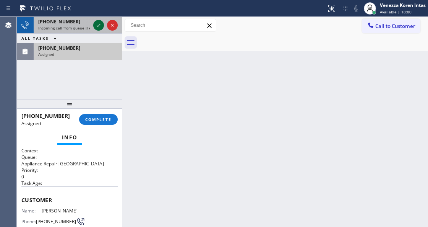
click at [99, 25] on icon at bounding box center [98, 25] width 9 height 9
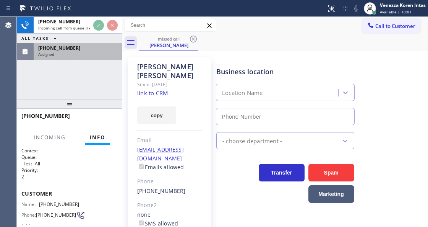
type input "[PHONE_NUMBER]"
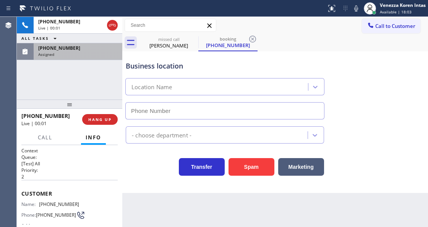
type input "[PHONE_NUMBER]"
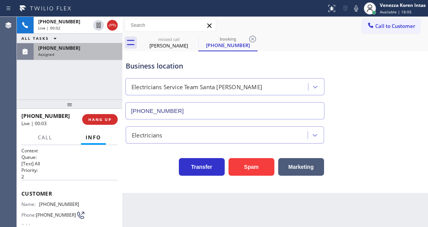
click at [69, 52] on div "Assigned" at bounding box center [78, 54] width 80 height 5
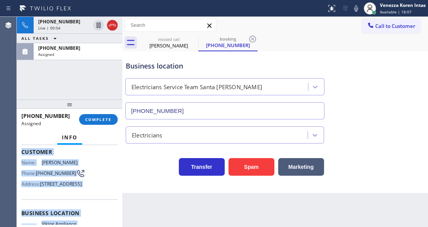
scroll to position [168, 0]
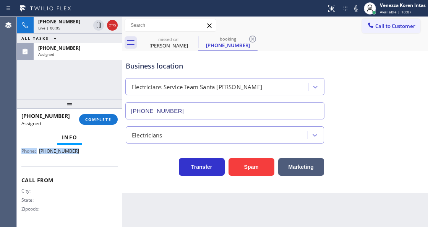
drag, startPoint x: 20, startPoint y: 195, endPoint x: 90, endPoint y: 161, distance: 78.9
click at [90, 161] on div "Context Queue: Appliance Repair High End Priority: 0 Task Age: Customer Name: […" at bounding box center [70, 185] width 106 height 81
copy div "Customer Name: [PERSON_NAME] Phone: [PHONE_NUMBER] Address: [STREET_ADDRESS] Bu…"
click at [94, 120] on span "COMPLETE" at bounding box center [98, 119] width 26 height 5
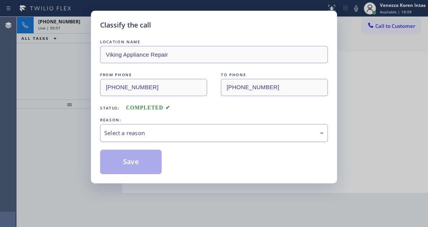
drag, startPoint x: 182, startPoint y: 137, endPoint x: 182, endPoint y: 141, distance: 4.2
click at [182, 141] on div "Select a reason" at bounding box center [214, 133] width 228 height 18
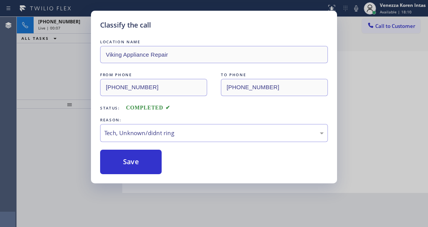
click at [138, 168] on button "Save" at bounding box center [131, 162] width 62 height 24
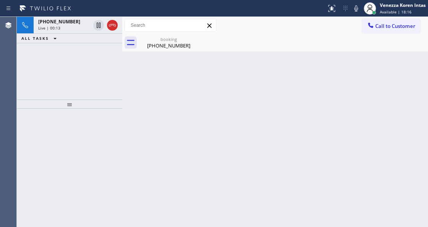
click at [113, 140] on div at bounding box center [70, 168] width 106 height 118
click at [155, 35] on div "booking [PHONE_NUMBER]" at bounding box center [169, 42] width 58 height 17
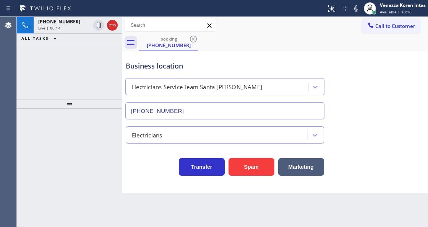
click at [31, 6] on icon at bounding box center [45, 8] width 57 height 12
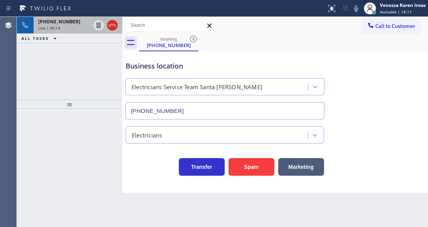
click at [76, 23] on div "[PHONE_NUMBER]" at bounding box center [64, 21] width 52 height 7
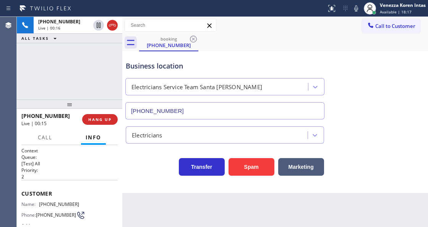
click at [302, 54] on div "Business location Electricians Service Team [GEOGRAPHIC_DATA][PERSON_NAME] [PHO…" at bounding box center [225, 86] width 202 height 66
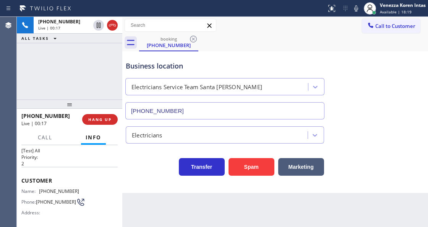
scroll to position [25, 0]
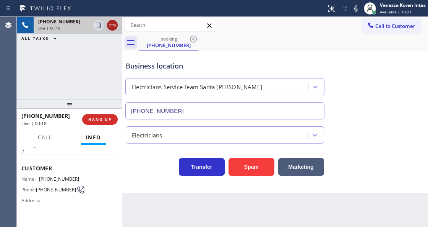
click at [111, 24] on icon at bounding box center [112, 25] width 9 height 9
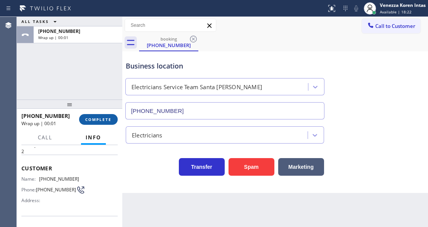
click at [102, 120] on span "COMPLETE" at bounding box center [98, 119] width 26 height 5
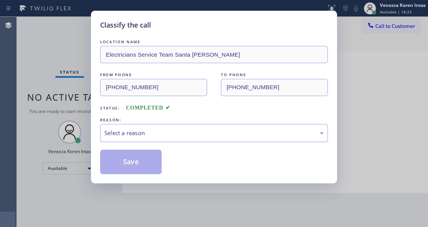
click at [170, 129] on div "Select a reason" at bounding box center [214, 133] width 220 height 9
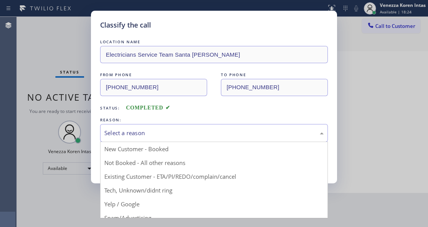
drag, startPoint x: 174, startPoint y: 194, endPoint x: 150, endPoint y: 179, distance: 28.5
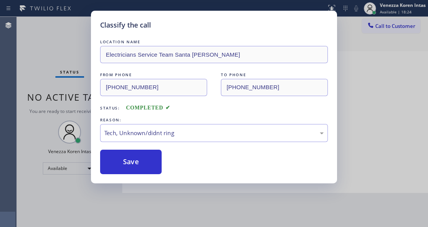
click at [145, 176] on div "Classify the call LOCATION NAME Electricians Service Team Santa [PERSON_NAME] F…" at bounding box center [214, 97] width 246 height 173
click at [141, 156] on button "Save" at bounding box center [131, 162] width 62 height 24
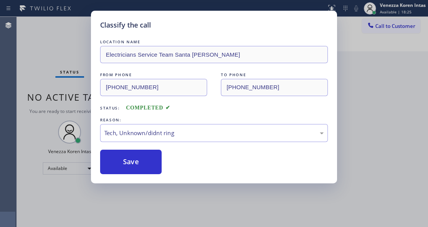
click at [60, 63] on div "Classify the call LOCATION NAME HVAC Alliance Expert FROM PHONE [PHONE_NUMBER] …" at bounding box center [223, 122] width 412 height 210
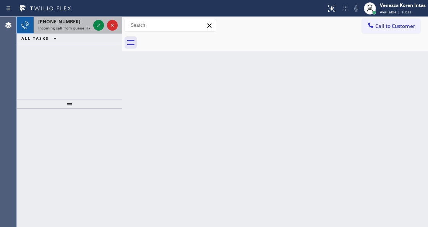
click at [79, 33] on div "[PHONE_NUMBER] Incoming call from queue [Test] All" at bounding box center [70, 25] width 106 height 17
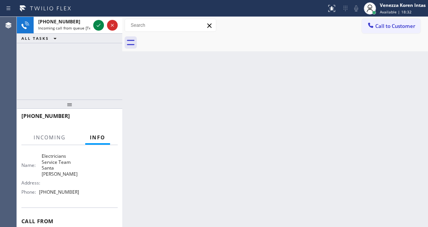
scroll to position [102, 0]
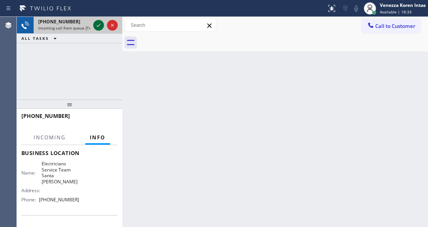
click at [99, 27] on icon at bounding box center [98, 25] width 9 height 9
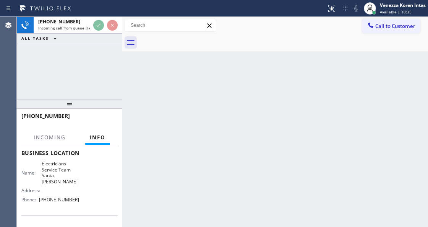
scroll to position [144, 0]
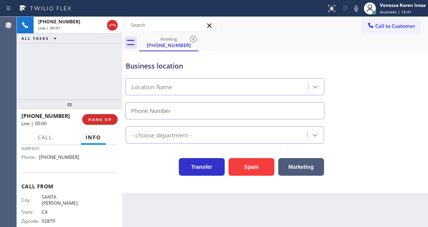
type input "[PHONE_NUMBER]"
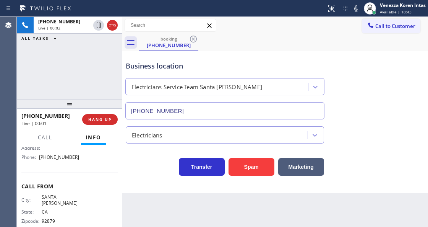
click at [77, 93] on div "[PHONE_NUMBER] Live | 00:02 ALL TASKS ALL TASKS ACTIVE TASKS TASKS IN WRAP UP" at bounding box center [70, 58] width 106 height 83
click at [156, 101] on div "[PHONE_NUMBER]" at bounding box center [225, 109] width 202 height 20
click at [136, 168] on div "Transfer Spam Marketing" at bounding box center [225, 164] width 202 height 21
click at [389, 54] on div "Business location Electricians Service Team [GEOGRAPHIC_DATA][PERSON_NAME] [PHO…" at bounding box center [275, 84] width 302 height 69
click at [259, 16] on div "Status report No issues detected If you experience an issue, please download th…" at bounding box center [214, 8] width 428 height 17
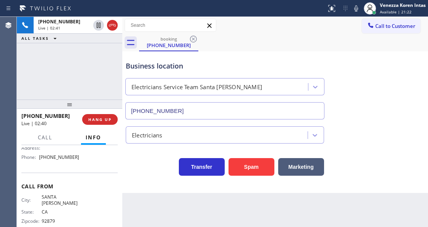
drag, startPoint x: 355, startPoint y: 13, endPoint x: 269, endPoint y: 61, distance: 98.3
click at [355, 13] on icon at bounding box center [356, 8] width 9 height 9
click at [362, 8] on div at bounding box center [370, 8] width 17 height 17
click at [358, 8] on icon at bounding box center [357, 8] width 4 height 6
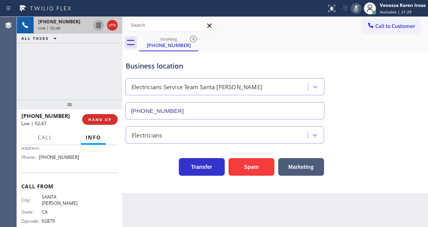
click at [99, 25] on icon at bounding box center [98, 25] width 9 height 9
click at [360, 8] on icon at bounding box center [356, 8] width 9 height 9
click at [100, 24] on icon at bounding box center [98, 25] width 9 height 9
drag, startPoint x: 353, startPoint y: 6, endPoint x: 340, endPoint y: 37, distance: 33.6
click at [353, 6] on icon at bounding box center [356, 8] width 9 height 9
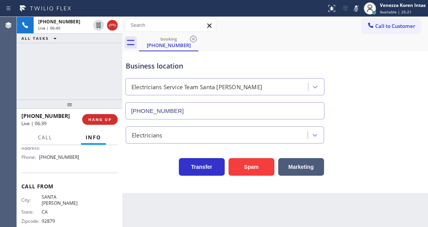
drag, startPoint x: 99, startPoint y: 25, endPoint x: 108, endPoint y: 61, distance: 36.9
click at [99, 25] on icon at bounding box center [98, 25] width 9 height 9
click at [355, 9] on rect at bounding box center [356, 7] width 5 height 5
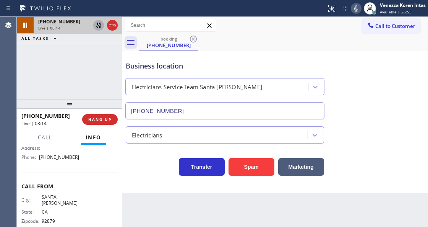
click at [98, 24] on icon at bounding box center [98, 25] width 5 height 5
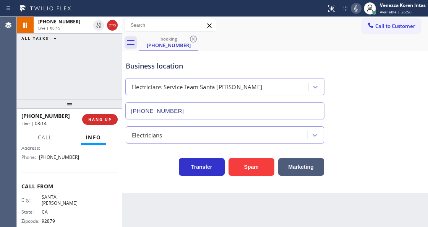
click at [278, 57] on div "Business location Electricians Service Team [GEOGRAPHIC_DATA][PERSON_NAME] [PHO…" at bounding box center [225, 86] width 202 height 66
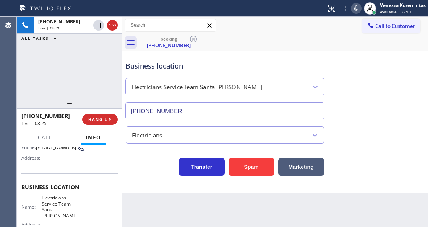
scroll to position [17, 0]
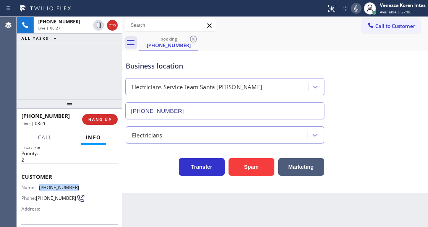
drag, startPoint x: 77, startPoint y: 184, endPoint x: 41, endPoint y: 182, distance: 36.4
click at [41, 184] on div "Name: [PHONE_NUMBER] Phone: [PHONE_NUMBER] Address:" at bounding box center [69, 199] width 96 height 30
copy span "[PHONE_NUMBER]"
click at [150, 173] on div "Transfer Spam Marketing" at bounding box center [225, 164] width 202 height 21
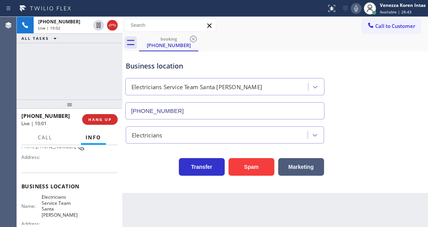
scroll to position [93, 0]
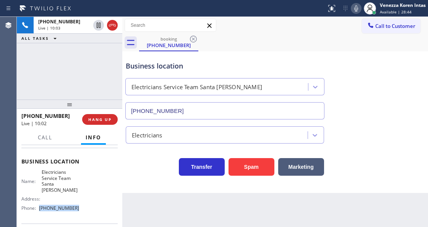
drag, startPoint x: 69, startPoint y: 206, endPoint x: 38, endPoint y: 205, distance: 31.0
click at [38, 205] on div "Name: Electricians Service Team Santa [PERSON_NAME] Address: Phone: [PHONE_NUMB…" at bounding box center [69, 191] width 96 height 45
click at [103, 92] on div "[PHONE_NUMBER] Live | 10:31 ALL TASKS ALL TASKS ACTIVE TASKS TASKS IN WRAP UP" at bounding box center [70, 58] width 106 height 83
click at [226, 71] on div "Business location Electricians Service Team [GEOGRAPHIC_DATA][PERSON_NAME] [PHO…" at bounding box center [225, 86] width 202 height 66
click at [252, 22] on div "Call to Customer Outbound call Location HVAC Alliance Expert Your caller id pho…" at bounding box center [275, 25] width 306 height 13
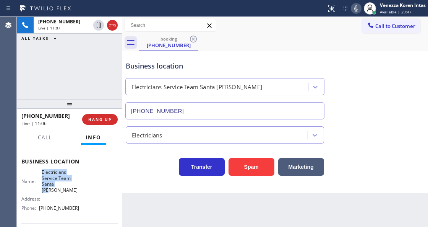
drag, startPoint x: 38, startPoint y: 170, endPoint x: 64, endPoint y: 184, distance: 29.8
click at [64, 184] on div "Name: Electricians Service Team Santa [PERSON_NAME]" at bounding box center [50, 181] width 58 height 24
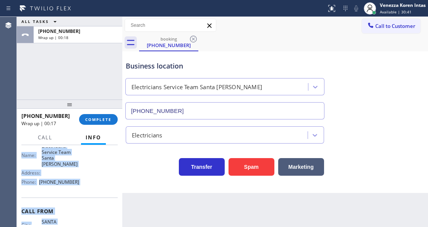
scroll to position [144, 0]
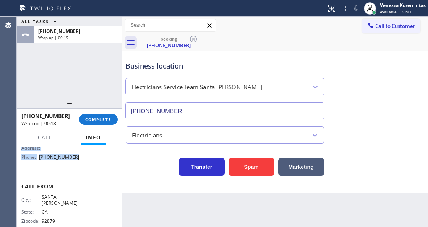
drag, startPoint x: 21, startPoint y: 175, endPoint x: 96, endPoint y: 162, distance: 76.1
click at [96, 162] on div "Context Queue: [Test] All Priority: 2 Customer Name: [PHONE_NUMBER] Phone: [PHO…" at bounding box center [70, 185] width 106 height 81
click at [101, 125] on div "[PHONE_NUMBER] Wrap up | 00:20 COMPLETE" at bounding box center [69, 119] width 96 height 20
click at [105, 122] on button "COMPLETE" at bounding box center [98, 119] width 39 height 11
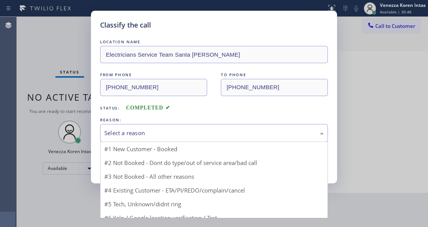
click at [160, 129] on div "Select a reason" at bounding box center [214, 133] width 220 height 9
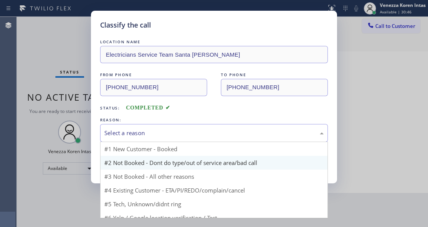
drag, startPoint x: 158, startPoint y: 160, endPoint x: 146, endPoint y: 161, distance: 12.3
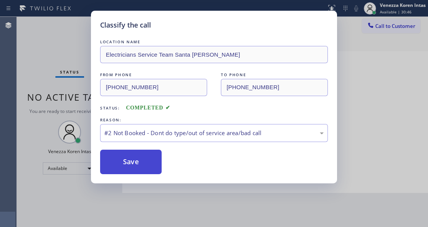
click at [146, 161] on button "Save" at bounding box center [131, 162] width 62 height 24
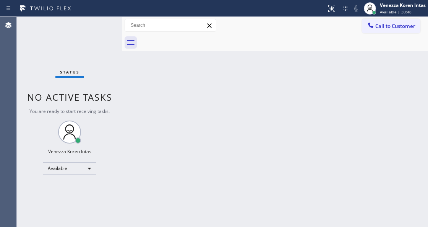
click at [392, 12] on span "Available | 30:48" at bounding box center [396, 11] width 32 height 5
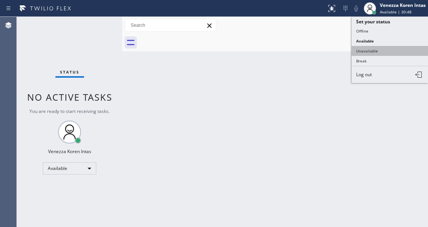
click at [380, 50] on button "Unavailable" at bounding box center [390, 51] width 77 height 10
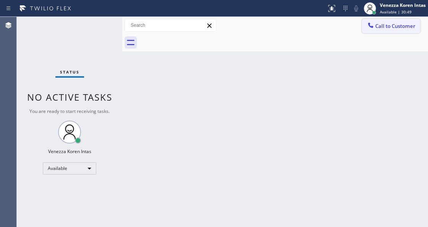
click at [389, 24] on span "Call to Customer" at bounding box center [396, 26] width 40 height 7
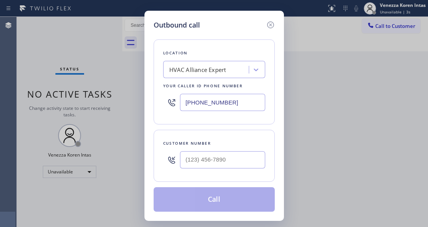
click at [206, 106] on input "[PHONE_NUMBER]" at bounding box center [222, 102] width 85 height 17
drag, startPoint x: 246, startPoint y: 101, endPoint x: 126, endPoint y: 94, distance: 120.3
click at [130, 96] on div "Outbound call Location HVAC Alliance Expert Your caller id phone number [PHONE_…" at bounding box center [214, 113] width 428 height 227
paste input "714) 410-6811"
type input "[PHONE_NUMBER]"
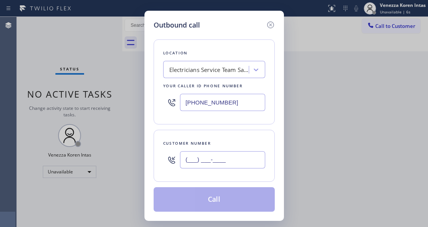
click at [200, 155] on input "(___) ___-____" at bounding box center [222, 159] width 85 height 17
paste input "714) 785-7264"
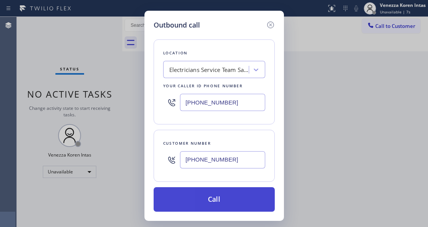
type input "[PHONE_NUMBER]"
click at [215, 197] on button "Call" at bounding box center [214, 199] width 121 height 24
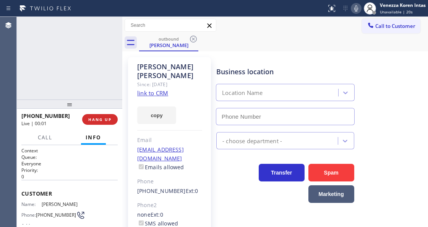
type input "[PHONE_NUMBER]"
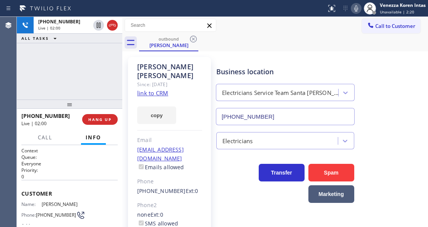
click at [238, 67] on div "Business location" at bounding box center [285, 72] width 138 height 10
click at [355, 11] on icon at bounding box center [357, 8] width 4 height 6
click at [346, 41] on div "outbound [PERSON_NAME]" at bounding box center [283, 42] width 289 height 17
click at [356, 8] on icon at bounding box center [357, 8] width 4 height 6
click at [355, 8] on icon at bounding box center [357, 8] width 4 height 6
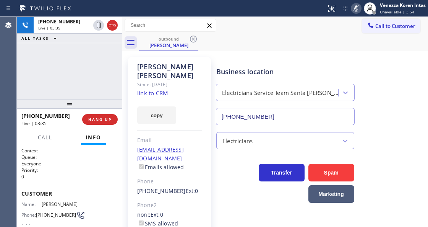
click at [321, 54] on div "[PERSON_NAME] Since: [DATE] link to CRM copy Email [EMAIL_ADDRESS][DOMAIN_NAME]…" at bounding box center [275, 179] width 302 height 253
click at [357, 9] on icon at bounding box center [356, 8] width 9 height 9
click at [360, 46] on div "outbound [PERSON_NAME]" at bounding box center [283, 42] width 289 height 17
click at [241, 72] on div "Business location" at bounding box center [285, 72] width 138 height 10
click at [104, 64] on div "[PHONE_NUMBER] Live | 04:14 ALL TASKS ALL TASKS ACTIVE TASKS TASKS IN WRAP UP" at bounding box center [70, 58] width 106 height 83
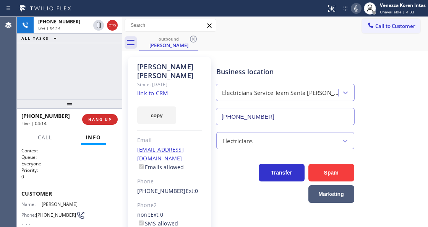
click at [282, 65] on div "Business location Electricians Service Team [GEOGRAPHIC_DATA][PERSON_NAME] [PHO…" at bounding box center [285, 92] width 141 height 66
drag, startPoint x: 117, startPoint y: 86, endPoint x: 227, endPoint y: 9, distance: 134.3
click at [117, 86] on div "[PHONE_NUMBER] Live | 04:22 ALL TASKS ALL TASKS ACTIVE TASKS TASKS IN WRAP UP" at bounding box center [70, 58] width 106 height 83
click at [358, 7] on icon at bounding box center [356, 8] width 9 height 9
click at [356, 11] on icon at bounding box center [357, 8] width 4 height 6
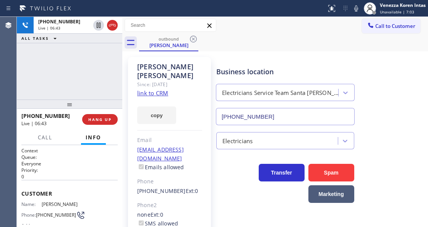
drag, startPoint x: 359, startPoint y: 10, endPoint x: 358, endPoint y: 20, distance: 9.6
click at [359, 10] on icon at bounding box center [356, 8] width 9 height 9
click at [354, 3] on div "Status report No issues detected If you experience an issue, please download th…" at bounding box center [376, 8] width 105 height 17
click at [356, 8] on rect at bounding box center [356, 7] width 5 height 5
click at [84, 82] on div "[PHONE_NUMBER] Live | 07:40 ALL TASKS ALL TASKS ACTIVE TASKS TASKS IN WRAP UP" at bounding box center [70, 58] width 106 height 83
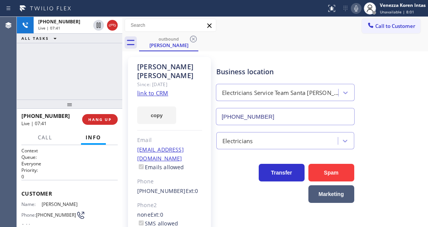
drag, startPoint x: 44, startPoint y: 68, endPoint x: 48, endPoint y: 72, distance: 4.9
click at [44, 68] on div "[PHONE_NUMBER] Live | 07:41 ALL TASKS ALL TASKS ACTIVE TASKS TASKS IN WRAP UP" at bounding box center [70, 58] width 106 height 83
click at [222, 74] on div "Business location" at bounding box center [285, 72] width 138 height 10
click at [204, 119] on div "[PERSON_NAME] Since: [DATE] link to CRM copy Email [EMAIL_ADDRESS][DOMAIN_NAME]…" at bounding box center [169, 179] width 83 height 245
click at [86, 71] on div "[PHONE_NUMBER] Live | 07:43 ALL TASKS ALL TASKS ACTIVE TASKS TASKS IN WRAP UP" at bounding box center [70, 58] width 106 height 83
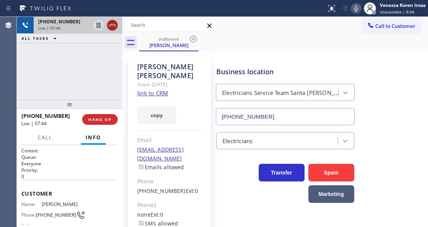
click at [112, 26] on icon at bounding box center [112, 25] width 9 height 9
click at [98, 114] on button "HANG UP" at bounding box center [100, 119] width 36 height 11
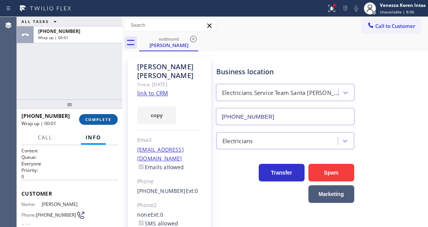
click at [105, 118] on span "COMPLETE" at bounding box center [98, 119] width 26 height 5
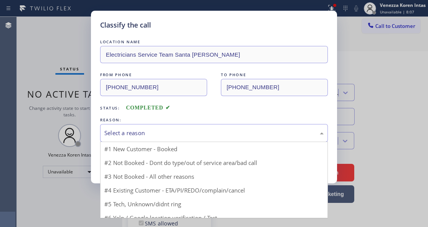
click at [174, 129] on div "Select a reason" at bounding box center [214, 133] width 220 height 9
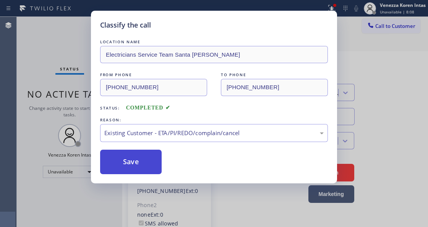
click at [136, 163] on button "Save" at bounding box center [131, 162] width 62 height 24
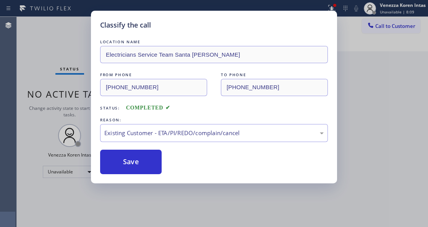
click at [226, 209] on div "Classify the call LOCATION NAME Electricians Service Team Santa [PERSON_NAME] F…" at bounding box center [214, 113] width 428 height 227
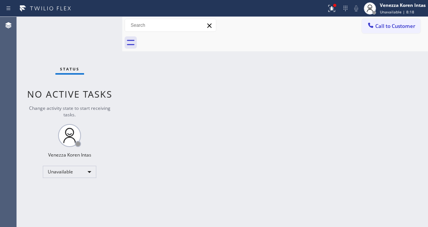
click at [151, 139] on div "Back to Dashboard Change Sender ID Customers Technicians Select a contact Outbo…" at bounding box center [275, 122] width 306 height 210
drag, startPoint x: 234, startPoint y: 146, endPoint x: 244, endPoint y: 137, distance: 13.3
click at [235, 146] on div "Back to Dashboard Change Sender ID Customers Technicians Select a contact Outbo…" at bounding box center [275, 122] width 306 height 210
click at [333, 9] on icon at bounding box center [331, 8] width 9 height 9
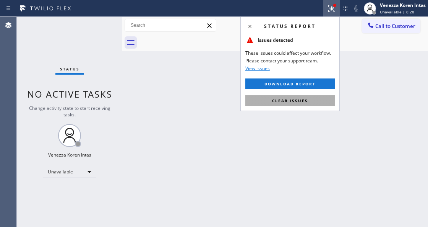
click at [305, 100] on span "Clear issues" at bounding box center [290, 100] width 36 height 5
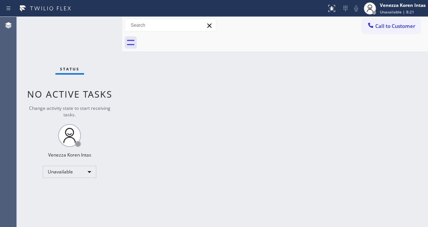
drag, startPoint x: 332, startPoint y: 108, endPoint x: 260, endPoint y: 4, distance: 126.3
click at [332, 108] on div "Back to Dashboard Change Sender ID Customers Technicians Select a contact Outbo…" at bounding box center [275, 122] width 306 height 210
drag, startPoint x: 163, startPoint y: 109, endPoint x: 207, endPoint y: 62, distance: 64.7
click at [163, 109] on div "Back to Dashboard Change Sender ID Customers Technicians Select a contact Outbo…" at bounding box center [275, 122] width 306 height 210
click at [242, 71] on div "Back to Dashboard Change Sender ID Customers Technicians Select a contact Outbo…" at bounding box center [275, 122] width 306 height 210
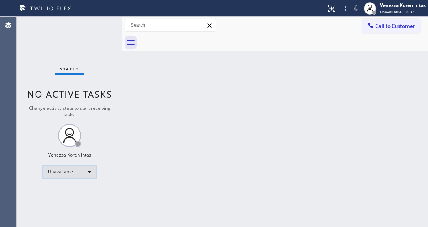
click at [79, 175] on div "Unavailable" at bounding box center [70, 172] width 54 height 12
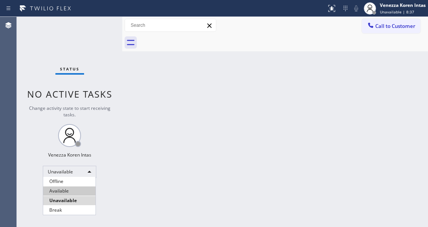
click at [75, 190] on li "Available" at bounding box center [69, 190] width 52 height 9
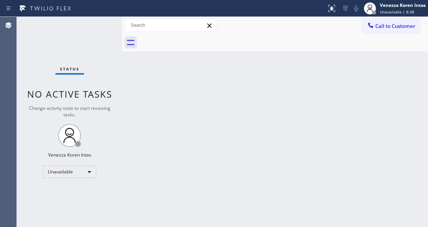
click at [187, 142] on div "Back to Dashboard Change Sender ID Customers Technicians Select a contact Outbo…" at bounding box center [275, 122] width 306 height 210
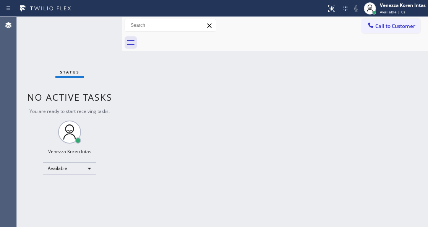
click at [85, 63] on div "Status No active tasks You are ready to start receiving tasks. Venezza Koren In…" at bounding box center [70, 122] width 106 height 210
click at [169, 102] on div "Back to Dashboard Change Sender ID Customers Technicians Select a contact Outbo…" at bounding box center [275, 122] width 306 height 210
click at [206, 165] on div "Back to Dashboard Change Sender ID Customers Technicians Select a contact Outbo…" at bounding box center [275, 122] width 306 height 210
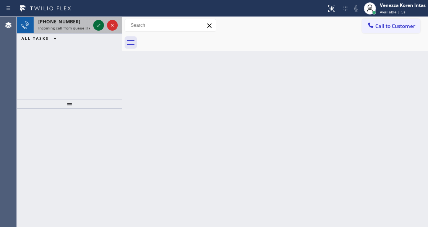
click at [101, 27] on icon at bounding box center [98, 25] width 9 height 9
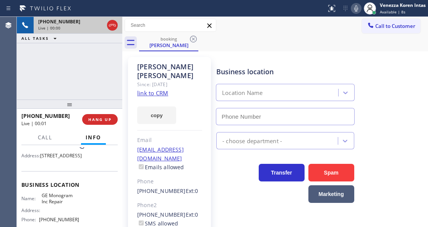
scroll to position [102, 0]
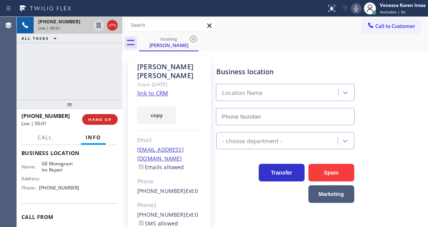
type input "[PHONE_NUMBER]"
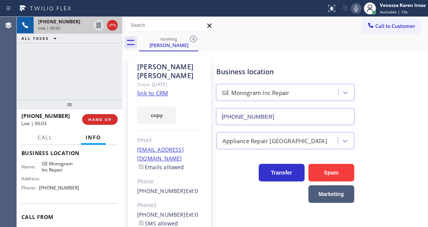
click at [165, 89] on link "link to CRM" at bounding box center [152, 93] width 31 height 8
click at [353, 10] on icon at bounding box center [356, 8] width 9 height 9
click at [96, 25] on icon at bounding box center [98, 25] width 9 height 9
click at [358, 7] on icon at bounding box center [356, 8] width 9 height 9
click at [96, 24] on icon at bounding box center [98, 25] width 9 height 9
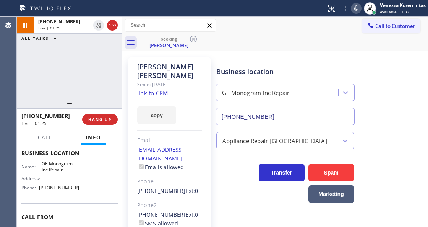
click at [258, 59] on div "Business location GE Monogram Inc Repair [PHONE_NUMBER]" at bounding box center [321, 90] width 212 height 69
click at [48, 135] on span "Call" at bounding box center [45, 137] width 15 height 7
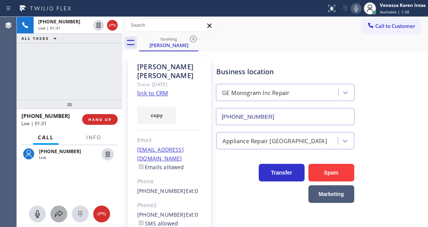
click at [54, 217] on icon at bounding box center [58, 213] width 9 height 9
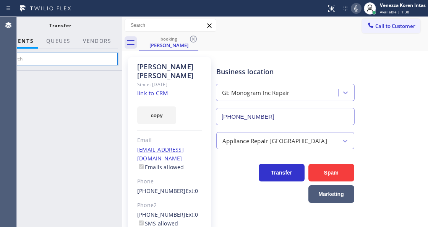
click at [93, 56] on input "text" at bounding box center [60, 59] width 115 height 12
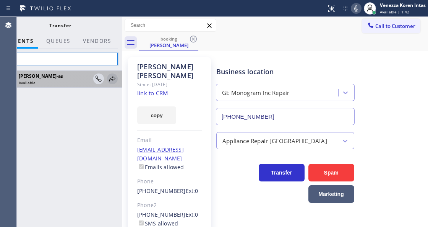
type input "jesi"
click at [111, 78] on icon at bounding box center [112, 78] width 6 height 5
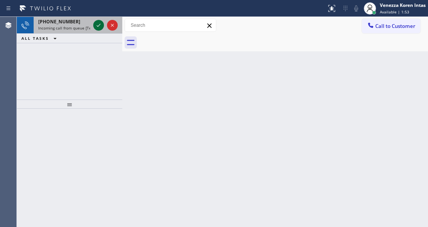
click at [99, 26] on icon at bounding box center [98, 25] width 9 height 9
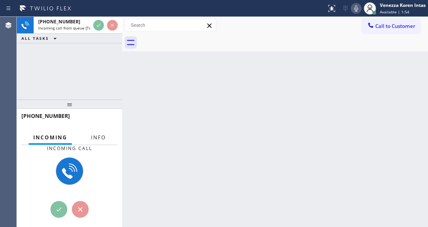
click at [105, 136] on span "Info" at bounding box center [98, 137] width 15 height 7
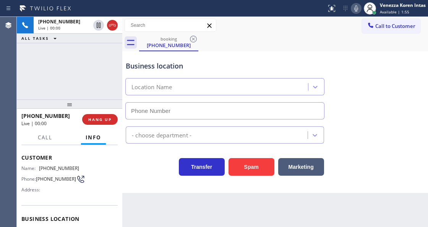
scroll to position [77, 0]
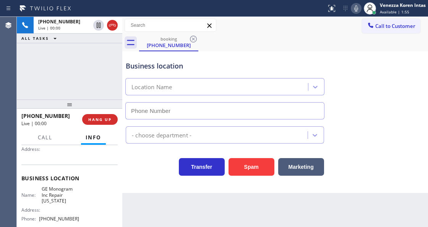
type input "[PHONE_NUMBER]"
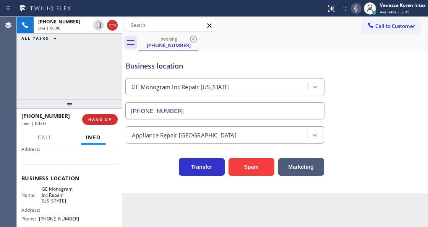
click at [111, 80] on div "[PHONE_NUMBER] Live | 00:06 ALL TASKS ALL TASKS ACTIVE TASKS TASKS IN WRAP UP" at bounding box center [70, 58] width 106 height 83
click at [220, 63] on div "Business location" at bounding box center [225, 66] width 199 height 10
drag, startPoint x: 200, startPoint y: 77, endPoint x: 192, endPoint y: 105, distance: 29.3
click at [200, 77] on div "GE Monogram Inc Repair [US_STATE]" at bounding box center [225, 85] width 202 height 20
drag, startPoint x: 40, startPoint y: 187, endPoint x: 55, endPoint y: 200, distance: 19.6
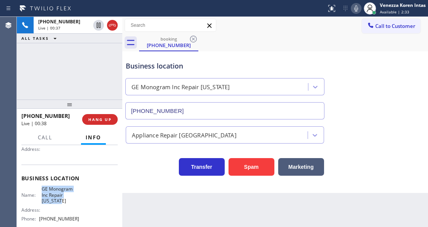
click at [55, 200] on div "Name: GE Monogram Inc Repair [US_STATE]" at bounding box center [50, 195] width 58 height 18
click at [238, 46] on div "booking [PHONE_NUMBER]" at bounding box center [283, 42] width 289 height 17
click at [243, 56] on div "Business location GE Monogram Inc Repair [US_STATE] [PHONE_NUMBER]" at bounding box center [225, 86] width 202 height 66
click at [103, 80] on div "[PHONE_NUMBER] Live | 00:56 ALL TASKS ALL TASKS ACTIVE TASKS TASKS IN WRAP UP" at bounding box center [70, 58] width 106 height 83
click at [356, 11] on icon at bounding box center [357, 8] width 4 height 6
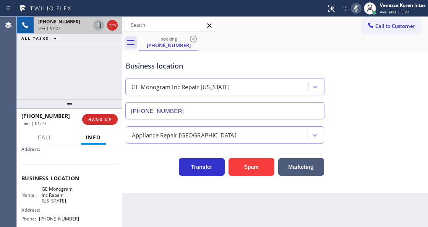
click at [97, 25] on icon at bounding box center [98, 25] width 9 height 9
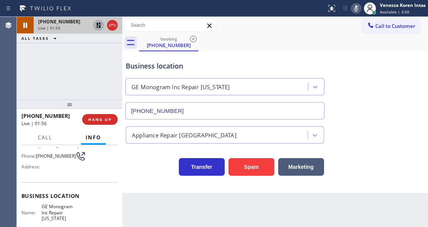
scroll to position [25, 0]
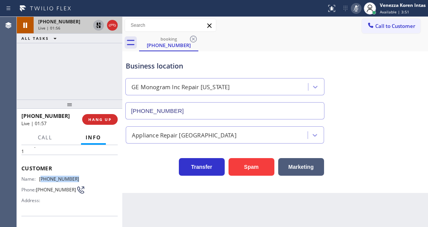
drag, startPoint x: 82, startPoint y: 174, endPoint x: 41, endPoint y: 173, distance: 40.5
click at [41, 176] on div "Name: [PHONE_NUMBER] Phone: [PHONE_NUMBER] Address:" at bounding box center [69, 191] width 96 height 30
drag, startPoint x: 362, startPoint y: 5, endPoint x: 359, endPoint y: 8, distance: 4.1
click at [360, 5] on div "Status report No issues detected If you experience an issue, please download th…" at bounding box center [376, 8] width 105 height 17
click at [358, 8] on icon at bounding box center [356, 8] width 9 height 9
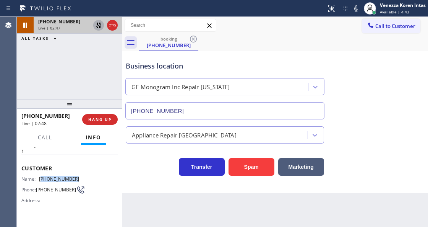
click at [96, 24] on icon at bounding box center [98, 25] width 9 height 9
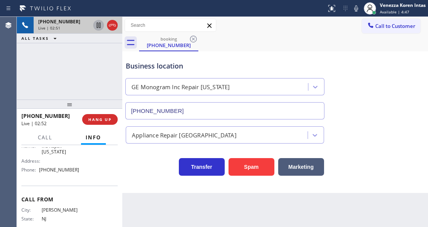
scroll to position [127, 0]
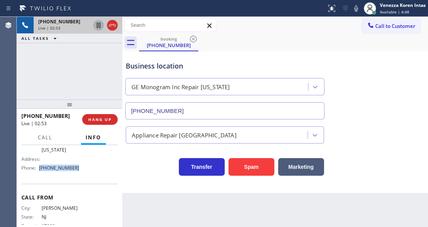
drag, startPoint x: 79, startPoint y: 171, endPoint x: 37, endPoint y: 170, distance: 41.3
click at [37, 170] on div "Name: GE Monogram Inc Repair [US_STATE] Address: Phone: [PHONE_NUMBER]" at bounding box center [69, 154] width 96 height 39
click at [229, 50] on div "Business location GE Monogram Inc Repair [US_STATE] [PHONE_NUMBER]" at bounding box center [275, 84] width 302 height 69
click at [110, 120] on span "HANG UP" at bounding box center [99, 119] width 23 height 5
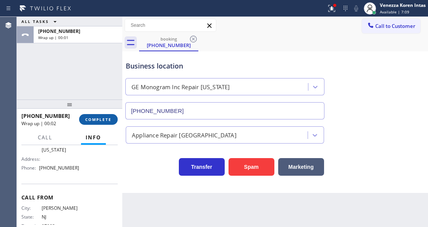
click at [105, 118] on span "COMPLETE" at bounding box center [98, 119] width 26 height 5
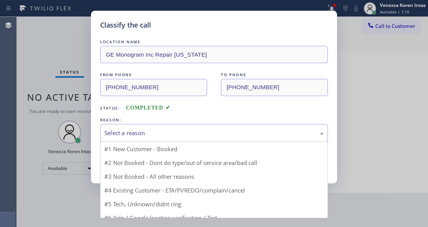
drag, startPoint x: 168, startPoint y: 128, endPoint x: 162, endPoint y: 161, distance: 33.7
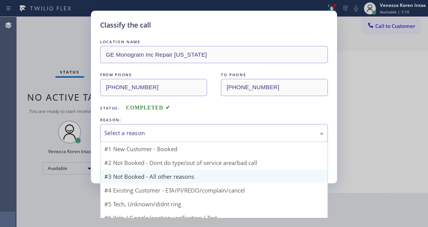
click at [166, 131] on div "Select a reason" at bounding box center [214, 133] width 228 height 18
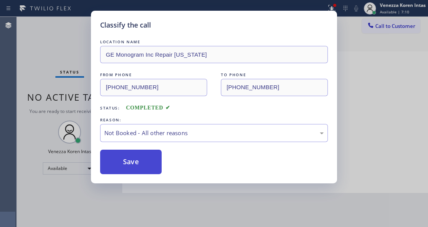
click at [151, 166] on button "Save" at bounding box center [131, 162] width 62 height 24
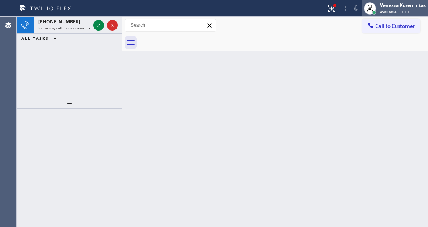
click at [397, 11] on span "Available | 7:11" at bounding box center [394, 11] width 29 height 5
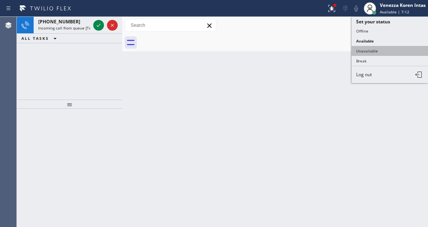
click at [381, 50] on button "Unavailable" at bounding box center [390, 51] width 77 height 10
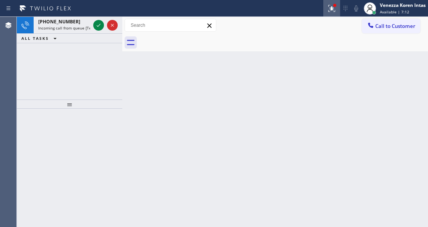
click at [335, 12] on icon at bounding box center [331, 8] width 9 height 9
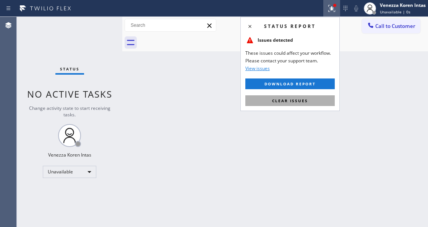
click at [307, 96] on button "Clear issues" at bounding box center [291, 100] width 90 height 11
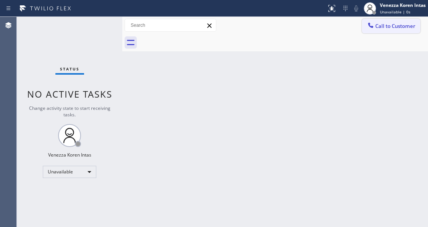
click at [388, 26] on span "Call to Customer" at bounding box center [396, 26] width 40 height 7
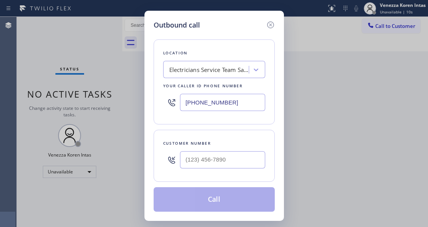
drag, startPoint x: 246, startPoint y: 106, endPoint x: 171, endPoint y: 106, distance: 74.2
click at [173, 106] on div "[PHONE_NUMBER]" at bounding box center [214, 102] width 102 height 25
paste input "text"
type input "[PHONE_NUMBER]"
type input "(___) ___-____"
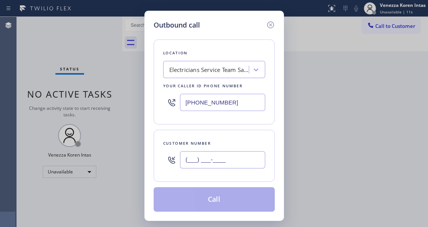
click at [229, 157] on input "(___) ___-____" at bounding box center [222, 159] width 85 height 17
paste input "714) 785-7264"
type input "[PHONE_NUMBER]"
click at [213, 203] on button "Call" at bounding box center [214, 199] width 121 height 24
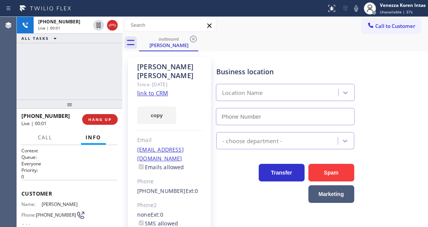
type input "[PHONE_NUMBER]"
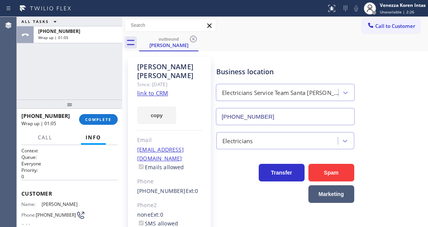
click at [108, 127] on div "[PHONE_NUMBER] Wrap up | 01:05 COMPLETE" at bounding box center [69, 119] width 96 height 20
click at [100, 118] on span "COMPLETE" at bounding box center [98, 119] width 26 height 5
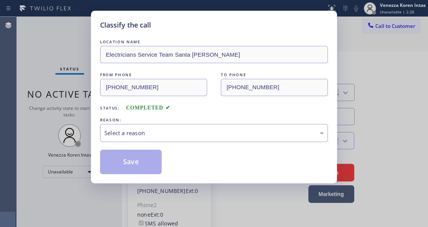
click at [173, 137] on div "Select a reason" at bounding box center [214, 133] width 220 height 9
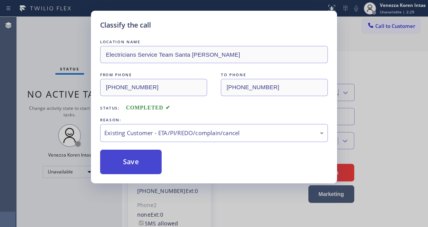
click at [152, 161] on button "Save" at bounding box center [131, 162] width 62 height 24
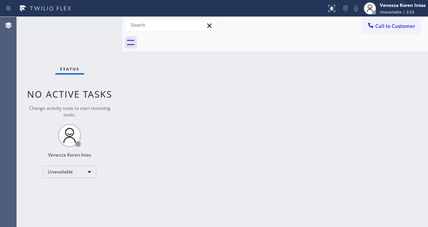
click at [235, 76] on div "Back to Dashboard Change Sender ID Customers Technicians Select a contact Outbo…" at bounding box center [275, 122] width 306 height 210
click at [386, 4] on div "Venezza Koren Intas" at bounding box center [403, 5] width 46 height 7
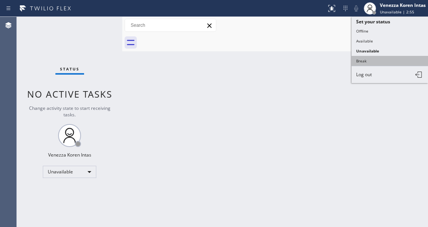
click at [371, 58] on button "Break" at bounding box center [390, 61] width 77 height 10
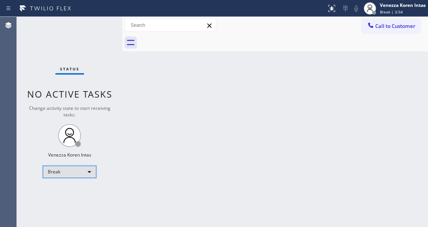
click at [72, 172] on div "Break" at bounding box center [70, 172] width 54 height 12
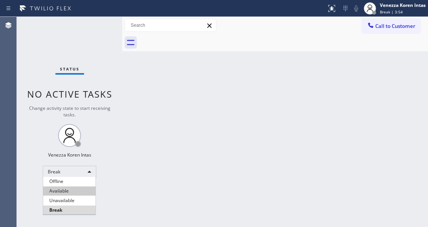
click at [65, 190] on li "Available" at bounding box center [69, 190] width 52 height 9
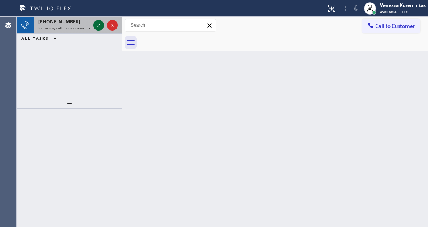
click at [99, 27] on icon at bounding box center [98, 25] width 9 height 9
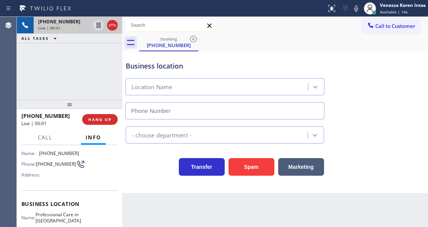
scroll to position [77, 0]
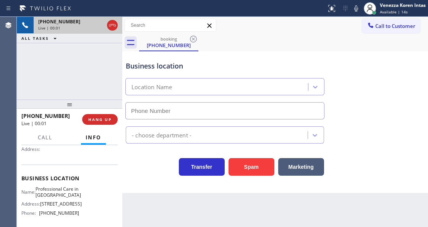
type input "[PHONE_NUMBER]"
click at [76, 71] on div "[PHONE_NUMBER] Live | 00:02 ALL TASKS ALL TASKS ACTIVE TASKS TASKS IN WRAP UP" at bounding box center [70, 58] width 106 height 83
click at [87, 78] on div "[PHONE_NUMBER] Live | 00:02 ALL TASKS ALL TASKS ACTIVE TASKS TASKS IN WRAP UP" at bounding box center [70, 58] width 106 height 83
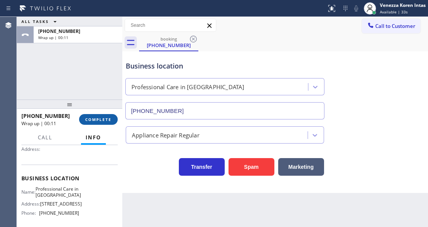
click at [112, 120] on button "COMPLETE" at bounding box center [98, 119] width 39 height 11
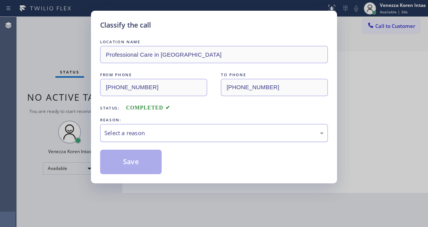
click at [172, 137] on div "Select a reason" at bounding box center [214, 133] width 220 height 9
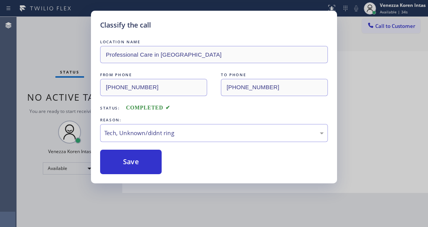
click at [149, 160] on button "Save" at bounding box center [131, 162] width 62 height 24
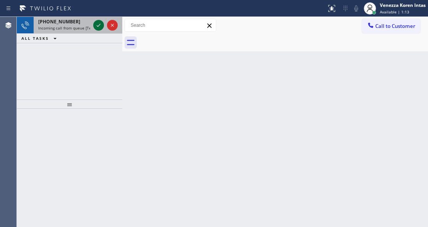
click at [99, 28] on icon at bounding box center [98, 25] width 9 height 9
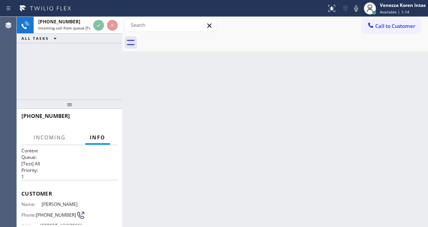
scroll to position [77, 0]
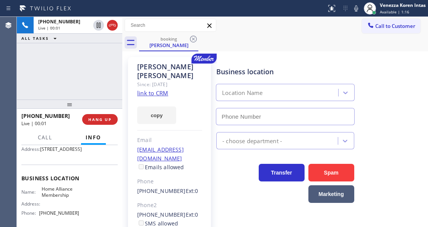
type input "[PHONE_NUMBER]"
click at [103, 67] on div "[PHONE_NUMBER] Live | 00:08 ALL TASKS ALL TASKS ACTIVE TASKS TASKS IN WRAP UP" at bounding box center [70, 58] width 106 height 83
drag, startPoint x: 114, startPoint y: 83, endPoint x: 147, endPoint y: 83, distance: 33.3
click at [114, 83] on div "[PHONE_NUMBER] Live | 00:15 ALL TASKS ALL TASKS ACTIVE TASKS TASKS IN WRAP UP" at bounding box center [70, 58] width 106 height 83
click at [160, 89] on link "link to CRM" at bounding box center [152, 93] width 31 height 8
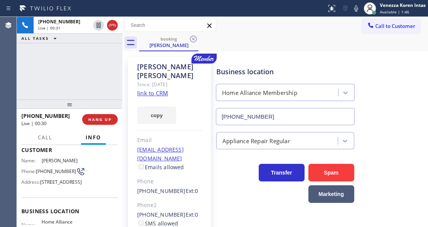
scroll to position [0, 0]
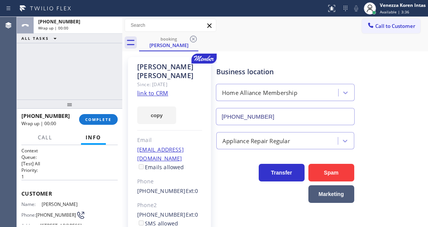
click at [161, 89] on link "link to CRM" at bounding box center [152, 93] width 31 height 8
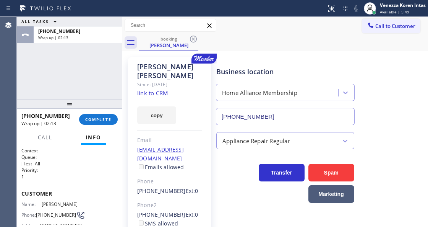
click at [243, 75] on div "Business location" at bounding box center [285, 72] width 138 height 10
click at [109, 119] on span "COMPLETE" at bounding box center [98, 119] width 26 height 5
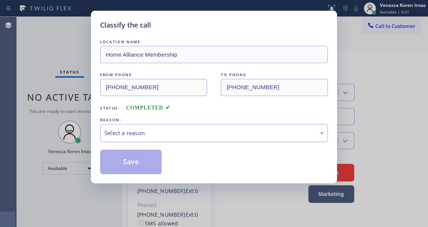
click at [180, 132] on div "Select a reason" at bounding box center [214, 133] width 220 height 9
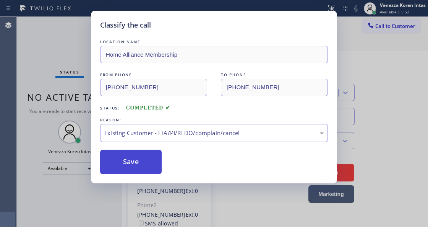
drag, startPoint x: 192, startPoint y: 181, endPoint x: 116, endPoint y: 160, distance: 78.3
click at [116, 160] on button "Save" at bounding box center [131, 162] width 62 height 24
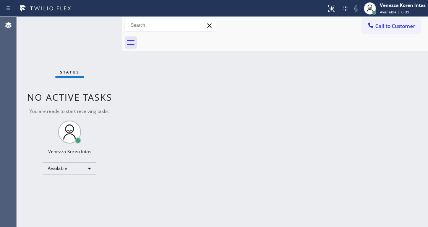
drag, startPoint x: 235, startPoint y: 98, endPoint x: 217, endPoint y: 130, distance: 36.0
click at [235, 98] on div "Back to Dashboard Change Sender ID Customers Technicians Select a contact Outbo…" at bounding box center [275, 122] width 306 height 210
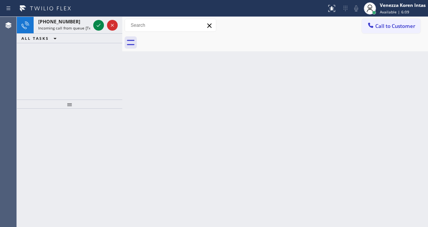
click at [207, 158] on div "Back to Dashboard Change Sender ID Customers Technicians Select a contact Outbo…" at bounding box center [275, 122] width 306 height 210
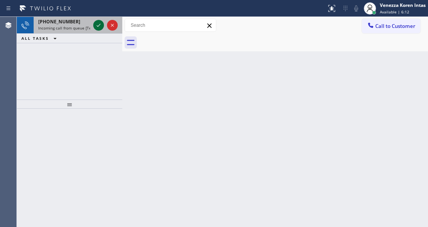
click at [97, 27] on icon at bounding box center [98, 25] width 9 height 9
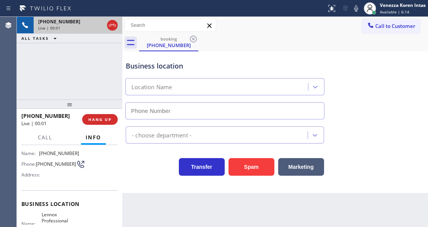
type input "[PHONE_NUMBER]"
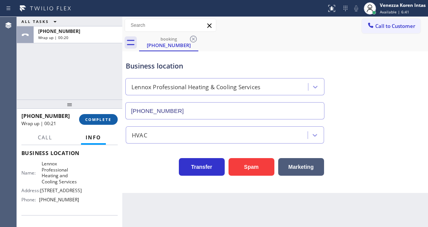
drag, startPoint x: 103, startPoint y: 121, endPoint x: 112, endPoint y: 122, distance: 9.3
click at [103, 121] on span "COMPLETE" at bounding box center [98, 119] width 26 height 5
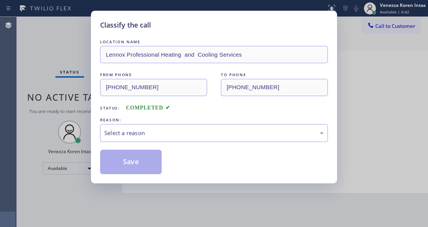
click at [149, 125] on div "Select a reason" at bounding box center [214, 133] width 228 height 18
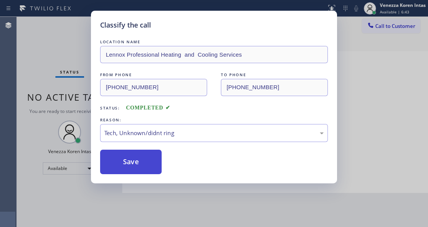
click at [147, 161] on button "Save" at bounding box center [131, 162] width 62 height 24
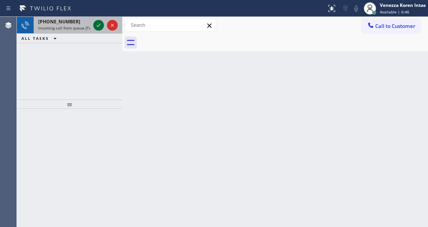
click at [96, 26] on icon at bounding box center [98, 25] width 9 height 9
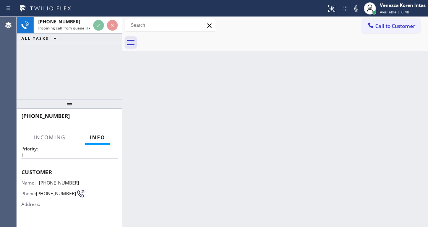
scroll to position [77, 0]
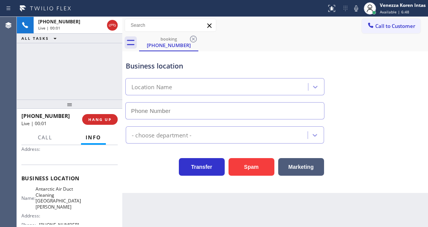
type input "[PHONE_NUMBER]"
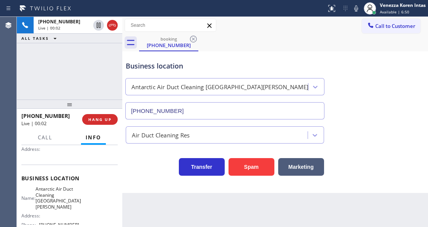
click at [39, 82] on div "[PHONE_NUMBER] Live | 00:02 ALL TASKS ALL TASKS ACTIVE TASKS TASKS IN WRAP UP" at bounding box center [70, 58] width 106 height 83
click at [158, 210] on div "Back to Dashboard Change Sender ID Customers Technicians Select a contact Outbo…" at bounding box center [275, 122] width 306 height 210
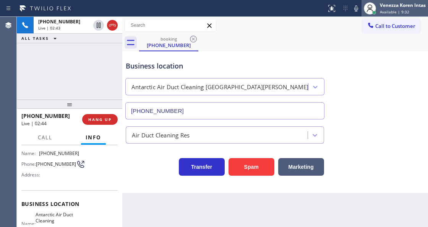
click at [365, 11] on div at bounding box center [370, 8] width 12 height 12
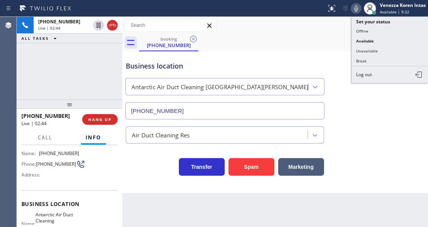
click at [356, 11] on icon at bounding box center [357, 8] width 4 height 6
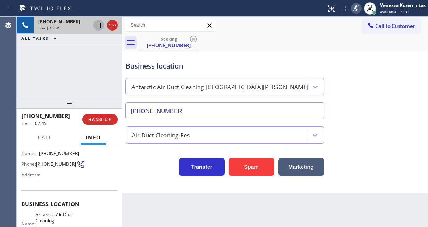
click at [98, 28] on icon at bounding box center [98, 25] width 9 height 9
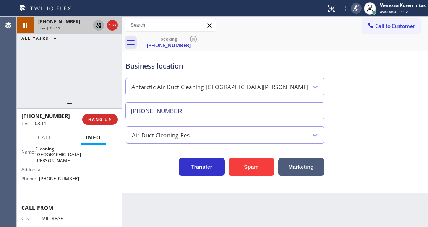
scroll to position [144, 0]
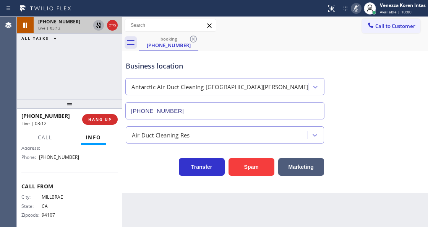
click at [81, 84] on div "[PHONE_NUMBER] Live | 03:12 ALL TASKS ALL TASKS ACTIVE TASKS TASKS IN WRAP UP" at bounding box center [70, 58] width 106 height 83
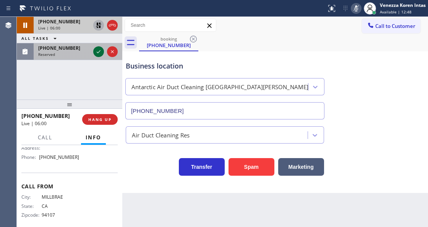
click at [97, 52] on icon at bounding box center [99, 51] width 4 height 3
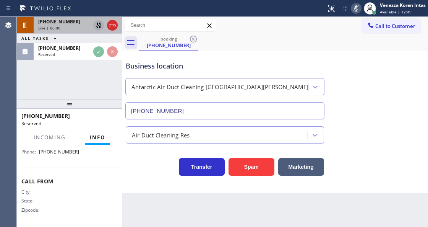
scroll to position [150, 0]
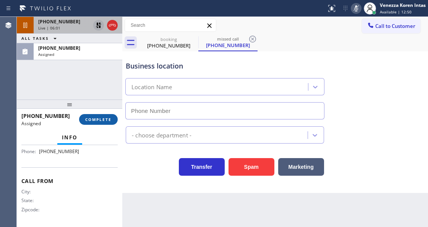
type input "[PHONE_NUMBER]"
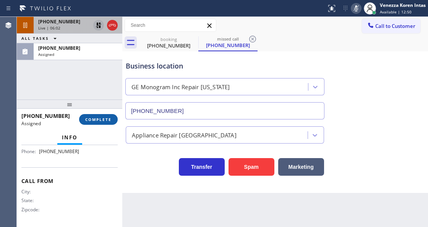
click at [104, 120] on span "COMPLETE" at bounding box center [98, 119] width 26 height 5
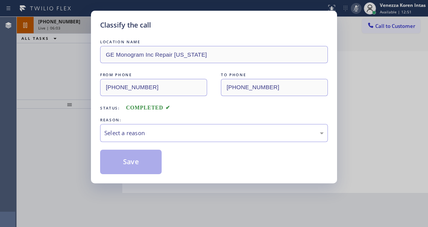
click at [158, 134] on div "Select a reason" at bounding box center [214, 133] width 220 height 9
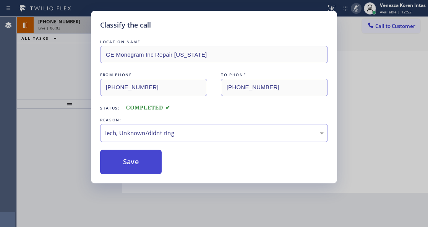
click at [152, 172] on button "Save" at bounding box center [131, 162] width 62 height 24
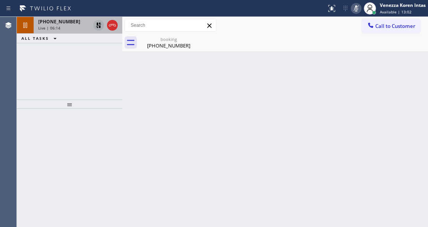
click at [65, 28] on div "Live | 06:14" at bounding box center [64, 27] width 52 height 5
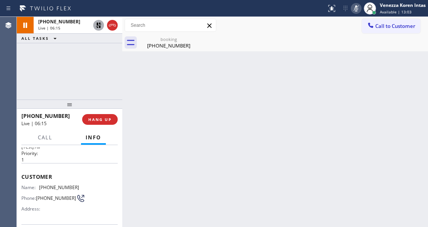
scroll to position [77, 0]
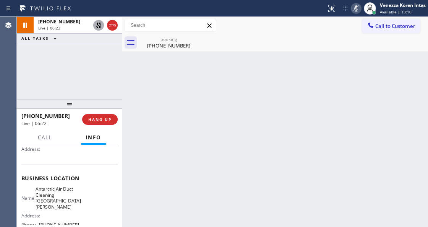
click at [352, 7] on icon at bounding box center [356, 8] width 9 height 9
click at [98, 23] on icon at bounding box center [98, 25] width 9 height 9
click at [160, 47] on div "[PHONE_NUMBER]" at bounding box center [169, 45] width 58 height 7
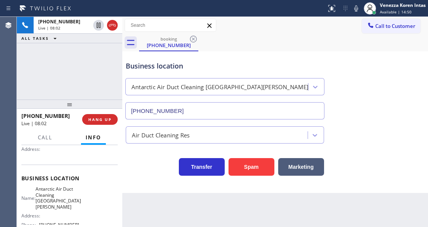
drag, startPoint x: 356, startPoint y: 8, endPoint x: 305, endPoint y: 44, distance: 62.2
click at [356, 8] on icon at bounding box center [356, 8] width 9 height 9
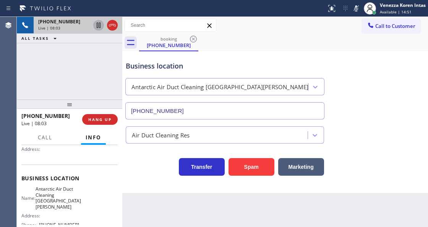
click at [97, 28] on icon at bounding box center [99, 25] width 4 height 5
click at [141, 179] on div "Business location Antarctic Air Duct Cleaning [GEOGRAPHIC_DATA][PERSON_NAME] [P…" at bounding box center [275, 122] width 306 height 142
click at [234, 28] on div "Call to Customer Outbound call Location Electricians Service Team [GEOGRAPHIC_D…" at bounding box center [275, 25] width 306 height 13
click at [139, 75] on div "Antarctic Air Duct Cleaning [GEOGRAPHIC_DATA][PERSON_NAME]" at bounding box center [225, 85] width 202 height 20
click at [160, 72] on div "Business location Antarctic Air Duct Cleaning [GEOGRAPHIC_DATA][PERSON_NAME] [P…" at bounding box center [225, 86] width 202 height 66
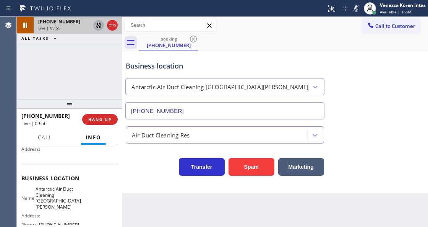
click at [17, 87] on div "[PHONE_NUMBER] Live | 09:55 ALL TASKS ALL TASKS ACTIVE TASKS TASKS IN WRAP UP" at bounding box center [70, 58] width 106 height 83
click at [93, 72] on div "[PHONE_NUMBER] Live | 09:56 ALL TASKS ALL TASKS ACTIVE TASKS TASKS IN WRAP UP" at bounding box center [70, 58] width 106 height 83
click at [221, 44] on div "booking [PHONE_NUMBER]" at bounding box center [283, 42] width 289 height 17
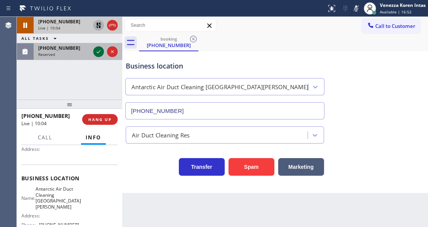
click at [99, 51] on icon at bounding box center [99, 51] width 4 height 3
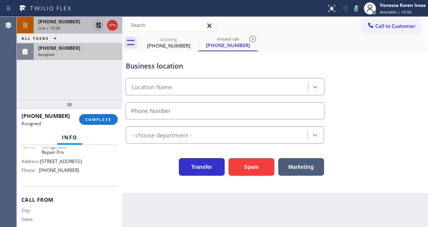
scroll to position [108, 0]
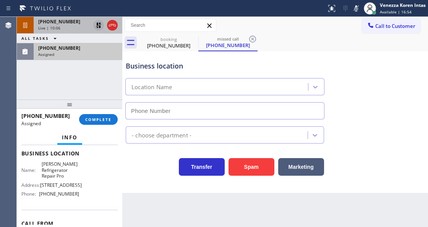
type input "[PHONE_NUMBER]"
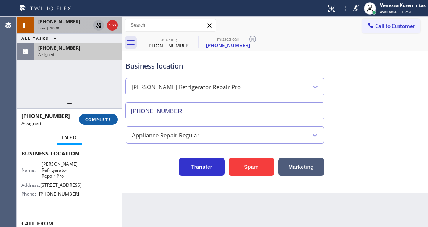
click at [102, 119] on span "COMPLETE" at bounding box center [98, 119] width 26 height 5
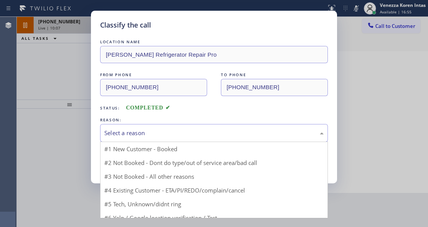
click at [190, 137] on div "Select a reason" at bounding box center [214, 133] width 220 height 9
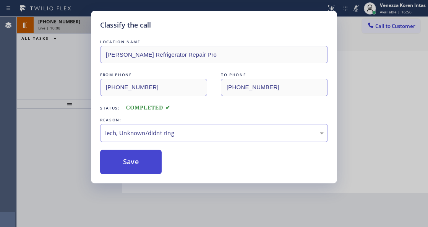
click at [143, 160] on button "Save" at bounding box center [131, 162] width 62 height 24
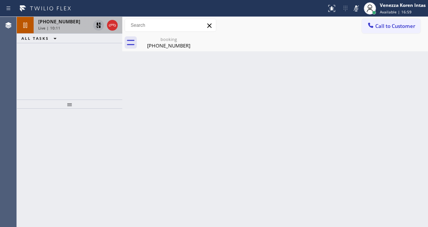
drag, startPoint x: 140, startPoint y: 131, endPoint x: 137, endPoint y: 157, distance: 26.2
click at [140, 131] on div "Back to Dashboard Change Sender ID Customers Technicians Select a contact Outbo…" at bounding box center [275, 122] width 306 height 210
click at [107, 100] on div at bounding box center [70, 103] width 106 height 9
drag, startPoint x: 359, startPoint y: 8, endPoint x: 348, endPoint y: 23, distance: 18.1
click at [359, 8] on icon at bounding box center [356, 8] width 9 height 9
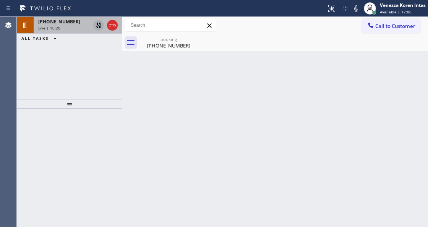
click at [96, 24] on icon at bounding box center [98, 25] width 9 height 9
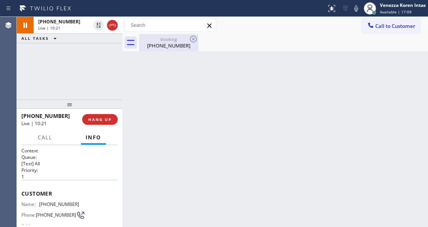
click at [145, 36] on div "booking" at bounding box center [169, 39] width 58 height 6
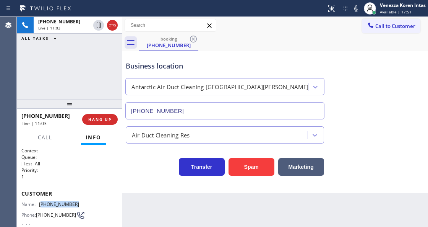
drag, startPoint x: 77, startPoint y: 203, endPoint x: 41, endPoint y: 206, distance: 36.0
click at [41, 206] on div "Name: [PHONE_NUMBER] Phone: [PHONE_NUMBER] Address:" at bounding box center [69, 216] width 96 height 30
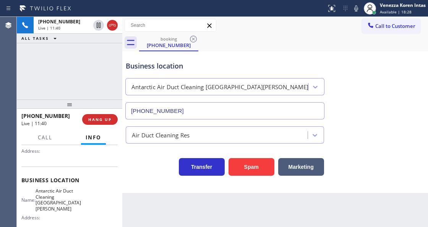
scroll to position [77, 0]
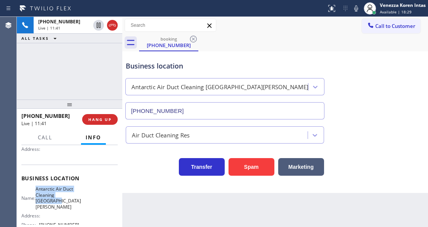
drag, startPoint x: 39, startPoint y: 186, endPoint x: 69, endPoint y: 201, distance: 33.0
click at [69, 201] on div "Name: Antarctic Air Duct Cleaning [GEOGRAPHIC_DATA][PERSON_NAME]" at bounding box center [50, 198] width 58 height 24
click at [282, 17] on div "Call to Customer Outbound call Location Electricians Service Team [GEOGRAPHIC_D…" at bounding box center [275, 25] width 306 height 17
click at [357, 9] on icon at bounding box center [356, 8] width 9 height 9
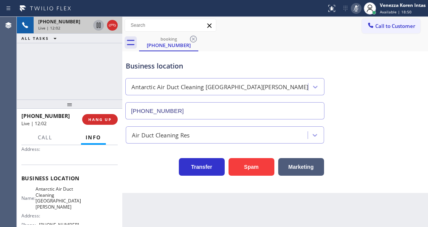
click at [99, 26] on icon at bounding box center [98, 25] width 9 height 9
click at [356, 5] on icon at bounding box center [356, 8] width 9 height 9
click at [98, 25] on icon at bounding box center [98, 25] width 9 height 9
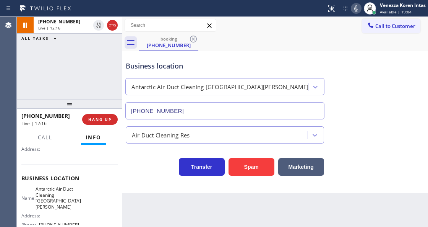
click at [291, 65] on div "Business location" at bounding box center [225, 66] width 199 height 10
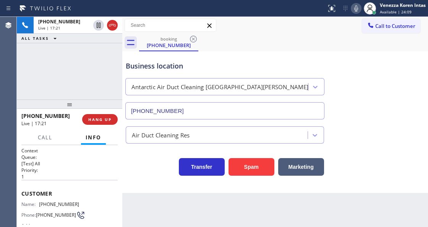
scroll to position [0, 0]
drag, startPoint x: 80, startPoint y: 200, endPoint x: 35, endPoint y: 199, distance: 45.2
click at [35, 201] on div "Name: [PHONE_NUMBER] Phone: [PHONE_NUMBER] Address:" at bounding box center [69, 216] width 96 height 30
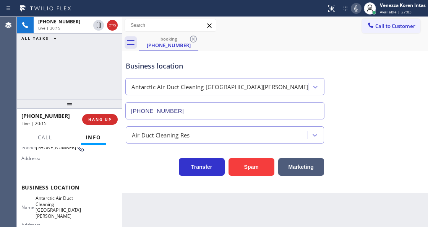
scroll to position [77, 0]
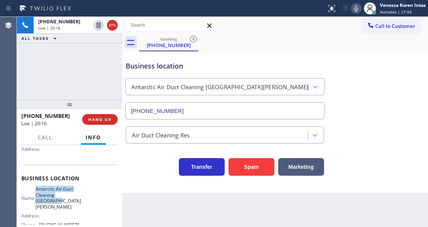
drag, startPoint x: 39, startPoint y: 186, endPoint x: 65, endPoint y: 201, distance: 30.3
click at [65, 201] on div "Name: Antarctic Air Duct Cleaning [GEOGRAPHIC_DATA][PERSON_NAME]" at bounding box center [50, 198] width 58 height 24
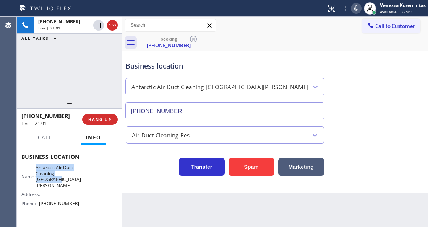
scroll to position [127, 0]
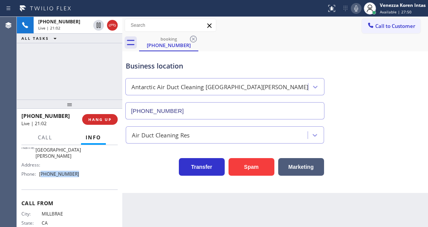
drag, startPoint x: 83, startPoint y: 170, endPoint x: 42, endPoint y: 164, distance: 41.3
click at [42, 164] on div "Name: Antarctic Air Duct Cleaning Santa [PERSON_NAME] Address: Phone: [PHONE_NU…" at bounding box center [69, 157] width 96 height 45
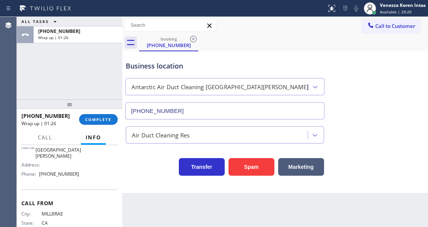
click at [222, 70] on div "Business location" at bounding box center [225, 66] width 199 height 10
click at [81, 117] on button "COMPLETE" at bounding box center [98, 119] width 39 height 11
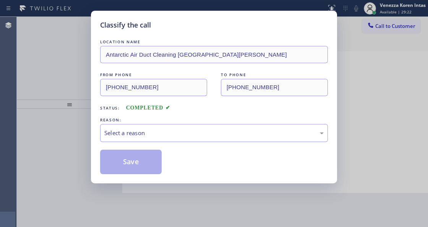
click at [146, 132] on div "Select a reason" at bounding box center [214, 133] width 220 height 9
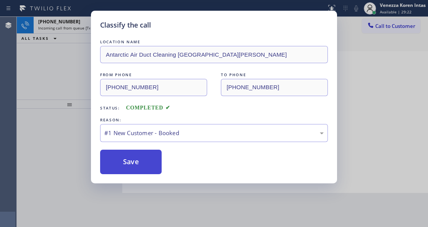
click at [145, 161] on button "Save" at bounding box center [131, 162] width 62 height 24
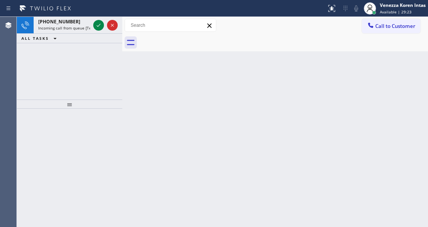
click at [387, 12] on span "Available | 29:23" at bounding box center [396, 11] width 32 height 5
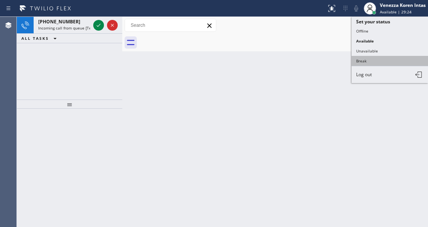
click at [374, 56] on button "Break" at bounding box center [390, 61] width 77 height 10
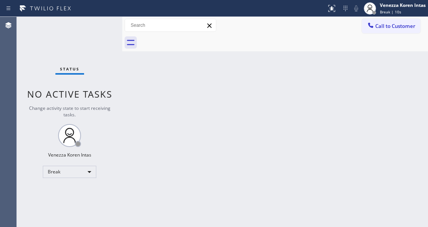
click at [50, 73] on div "Status No active tasks Change activity state to start receiving tasks. Venezza …" at bounding box center [70, 122] width 106 height 210
drag, startPoint x: 207, startPoint y: 103, endPoint x: 12, endPoint y: 61, distance: 199.1
click at [207, 103] on div "Back to Dashboard Change Sender ID Customers Technicians Select a contact Outbo…" at bounding box center [275, 122] width 306 height 210
click at [61, 36] on div "Status No active tasks Change activity state to start receiving tasks. Venezza …" at bounding box center [70, 122] width 106 height 210
drag, startPoint x: 171, startPoint y: 90, endPoint x: 194, endPoint y: 99, distance: 24.7
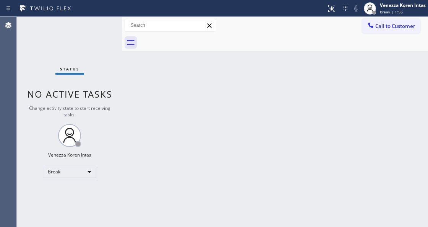
click at [171, 90] on div "Back to Dashboard Change Sender ID Customers Technicians Select a contact Outbo…" at bounding box center [275, 122] width 306 height 210
click at [248, 71] on div "Back to Dashboard Change Sender ID Customers Technicians Select a contact Outbo…" at bounding box center [275, 122] width 306 height 210
click at [93, 172] on div "Break" at bounding box center [70, 172] width 54 height 12
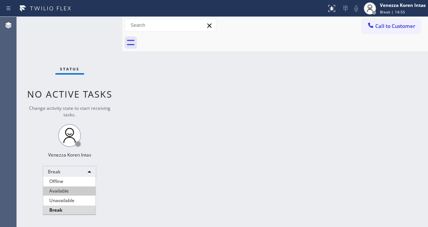
click at [82, 192] on li "Available" at bounding box center [69, 190] width 52 height 9
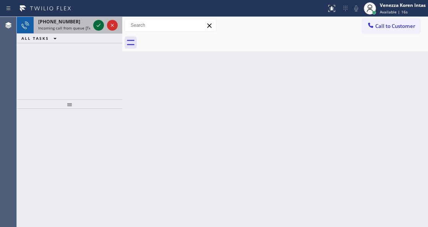
click at [99, 25] on icon at bounding box center [98, 25] width 9 height 9
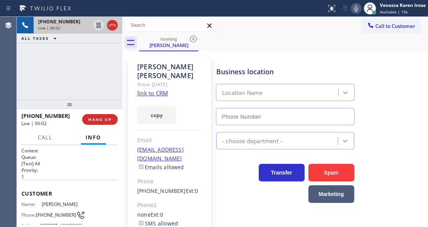
type input "[PHONE_NUMBER]"
click at [154, 89] on link "link to CRM" at bounding box center [152, 93] width 31 height 8
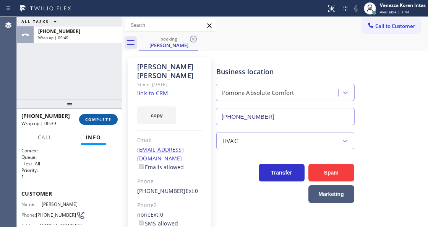
drag, startPoint x: 96, startPoint y: 117, endPoint x: 115, endPoint y: 119, distance: 18.6
click at [96, 117] on span "COMPLETE" at bounding box center [98, 119] width 26 height 5
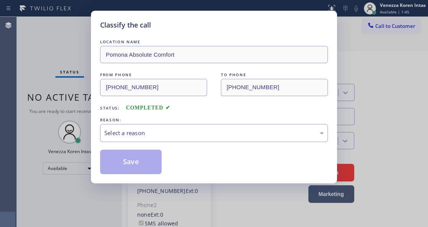
click at [148, 122] on div "REASON:" at bounding box center [214, 120] width 228 height 8
click at [153, 135] on div "Select a reason" at bounding box center [214, 133] width 220 height 9
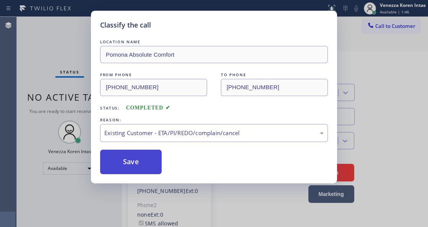
click at [138, 157] on button "Save" at bounding box center [131, 162] width 62 height 24
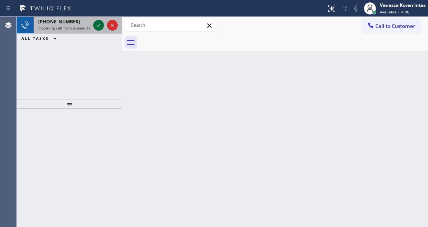
click at [98, 30] on button at bounding box center [98, 25] width 11 height 11
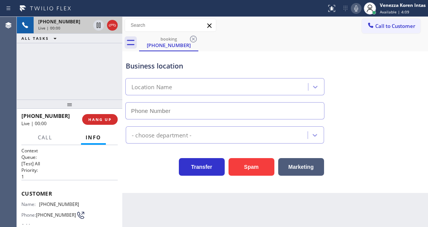
type input "[PHONE_NUMBER]"
click at [107, 67] on div "[PHONE_NUMBER] Live | 00:11 ALL TASKS ALL TASKS ACTIVE TASKS TASKS IN WRAP UP" at bounding box center [70, 58] width 106 height 83
click at [200, 81] on div "Wolf Appliance Expert" at bounding box center [218, 86] width 181 height 13
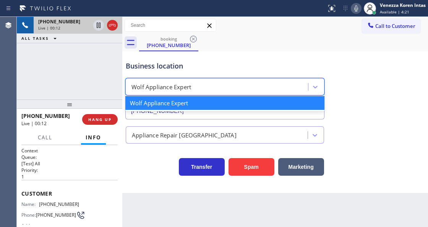
click at [202, 72] on div "Business location option Wolf Appliance Expert focused, 1 of 1. 1 result availa…" at bounding box center [225, 86] width 202 height 66
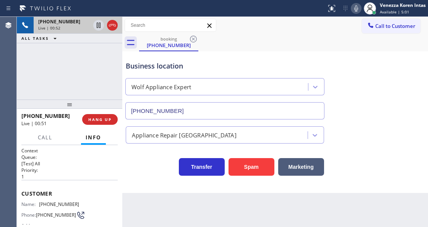
click at [245, 54] on div "Business location Wolf Appliance Expert [PHONE_NUMBER]" at bounding box center [225, 86] width 202 height 66
click at [85, 82] on div "[PHONE_NUMBER] Live | 00:58 ALL TASKS ALL TASKS ACTIVE TASKS TASKS IN WRAP UP" at bounding box center [70, 58] width 106 height 83
drag, startPoint x: 103, startPoint y: 81, endPoint x: 108, endPoint y: 81, distance: 5.4
click at [103, 81] on div "[PHONE_NUMBER] Live | 05:07 ALL TASKS ALL TASKS ACTIVE TASKS TASKS IN WRAP UP" at bounding box center [70, 58] width 106 height 83
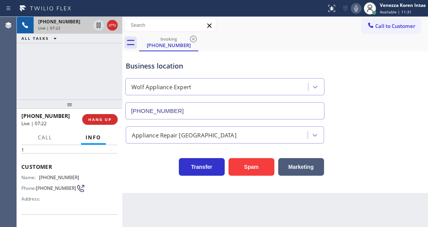
scroll to position [77, 0]
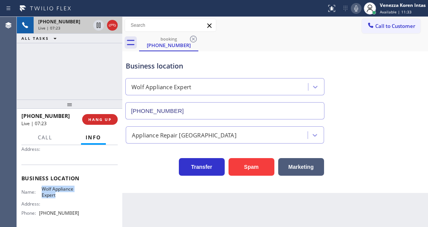
drag, startPoint x: 41, startPoint y: 188, endPoint x: 59, endPoint y: 194, distance: 18.1
click at [59, 194] on span "Wolf Appliance Expert" at bounding box center [61, 192] width 38 height 12
click at [253, 25] on div "Call to Customer Outbound call Location Electricians Service Team [GEOGRAPHIC_D…" at bounding box center [275, 25] width 306 height 13
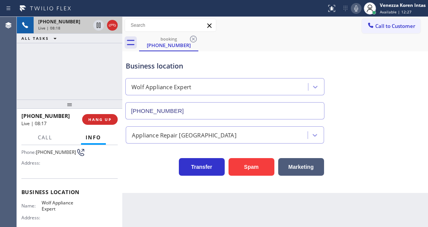
scroll to position [0, 0]
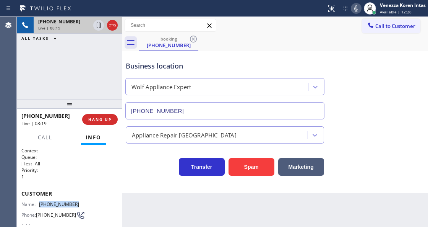
drag, startPoint x: 86, startPoint y: 202, endPoint x: 36, endPoint y: 205, distance: 51.0
click at [36, 205] on div "Name: [PHONE_NUMBER] Phone: [PHONE_NUMBER] Address:" at bounding box center [69, 216] width 96 height 30
click at [273, 29] on div "Call to Customer Outbound call Location Electricians Service Team [GEOGRAPHIC_D…" at bounding box center [275, 25] width 306 height 13
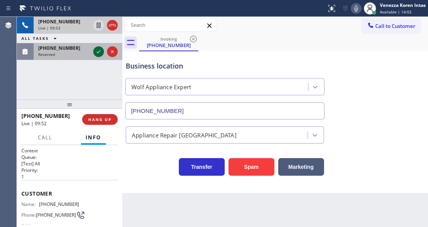
click at [98, 54] on icon at bounding box center [98, 51] width 9 height 9
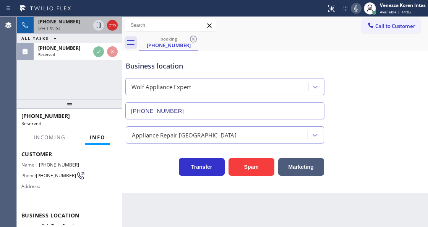
scroll to position [77, 0]
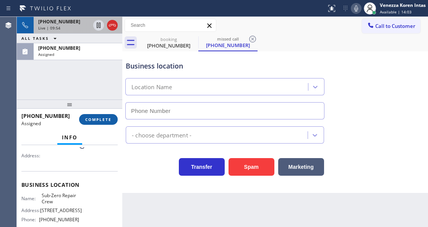
type input "[PHONE_NUMBER]"
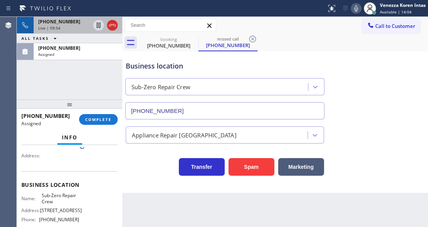
drag, startPoint x: 99, startPoint y: 121, endPoint x: 127, endPoint y: 128, distance: 28.8
click at [99, 121] on span "COMPLETE" at bounding box center [98, 119] width 26 height 5
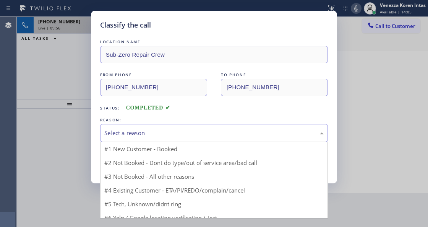
click at [150, 131] on div "Select a reason" at bounding box center [214, 133] width 220 height 9
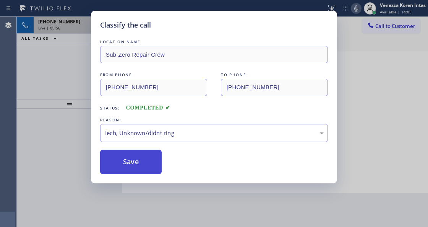
click at [145, 169] on button "Save" at bounding box center [131, 162] width 62 height 24
click at [58, 21] on div "Classify the call LOCATION NAME Sub-Zero Repair Crew FROM PHONE [PHONE_NUMBER] …" at bounding box center [214, 113] width 428 height 227
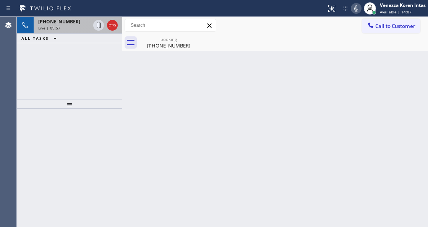
click at [61, 24] on span "[PHONE_NUMBER]" at bounding box center [59, 21] width 42 height 7
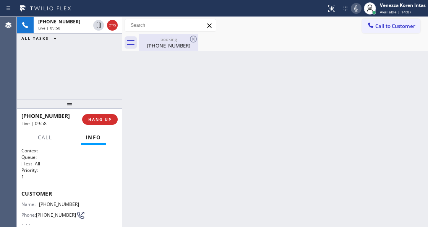
click at [147, 40] on div "booking" at bounding box center [169, 39] width 58 height 6
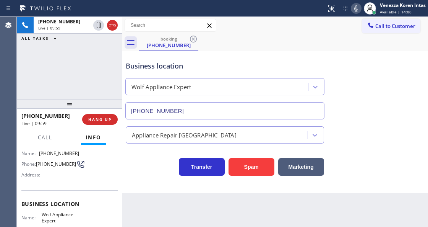
scroll to position [77, 0]
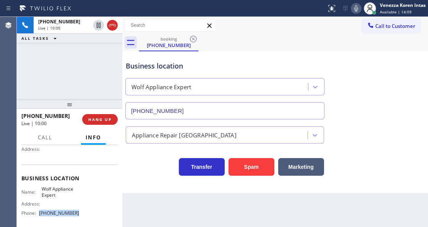
drag, startPoint x: 78, startPoint y: 212, endPoint x: 39, endPoint y: 213, distance: 38.6
click at [39, 213] on div "Name: Wolf Appliance Expert Address: Phone: [PHONE_NUMBER]" at bounding box center [69, 202] width 96 height 33
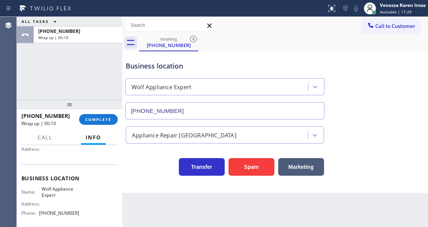
drag, startPoint x: 59, startPoint y: 80, endPoint x: 85, endPoint y: 107, distance: 37.3
click at [59, 80] on div "ALL TASKS ALL TASKS ACTIVE TASKS TASKS IN WRAP UP [PHONE_NUMBER] Wrap up | 00:10" at bounding box center [70, 58] width 106 height 83
click at [92, 119] on span "COMPLETE" at bounding box center [98, 119] width 26 height 5
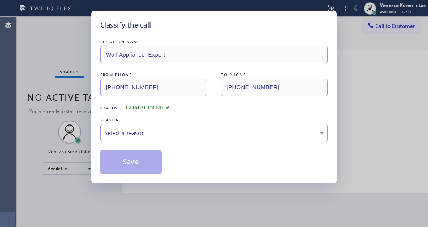
click at [160, 132] on div "Select a reason" at bounding box center [214, 133] width 220 height 9
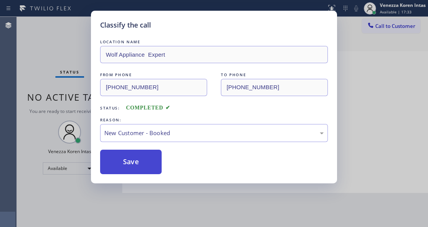
click at [143, 154] on button "Save" at bounding box center [131, 162] width 62 height 24
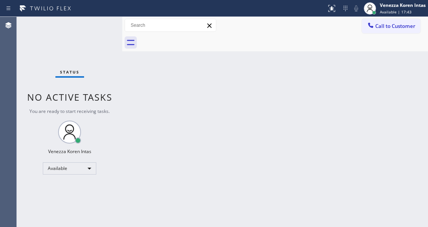
click at [72, 55] on div "Status No active tasks You are ready to start receiving tasks. Venezza Koren In…" at bounding box center [70, 122] width 106 height 210
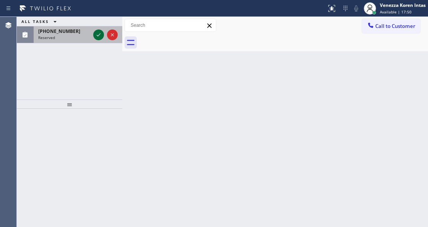
click at [97, 36] on icon at bounding box center [98, 34] width 9 height 9
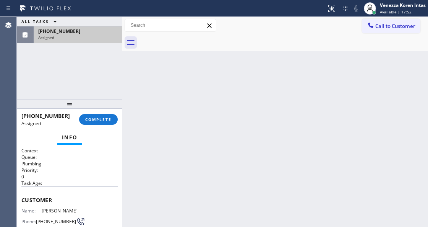
click at [103, 118] on span "COMPLETE" at bounding box center [98, 119] width 26 height 5
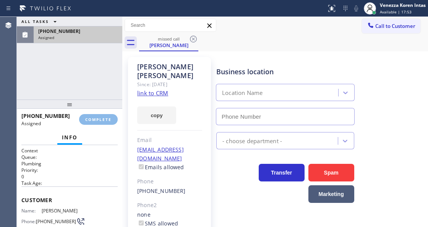
type input "[PHONE_NUMBER]"
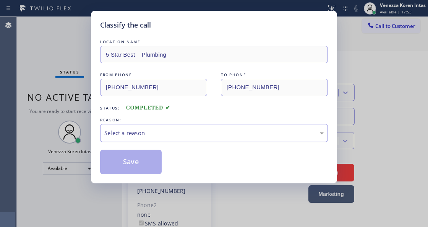
click at [187, 138] on div "Select a reason" at bounding box center [214, 133] width 228 height 18
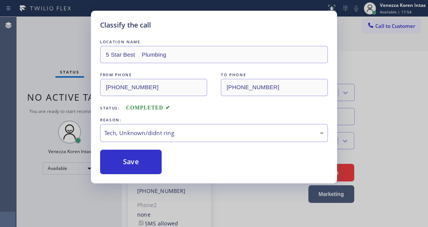
click at [162, 161] on div "Save" at bounding box center [214, 162] width 228 height 24
click at [154, 166] on button "Save" at bounding box center [131, 162] width 62 height 24
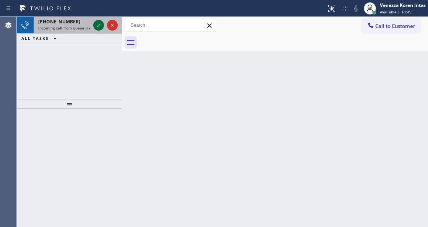
click at [99, 26] on icon at bounding box center [98, 25] width 9 height 9
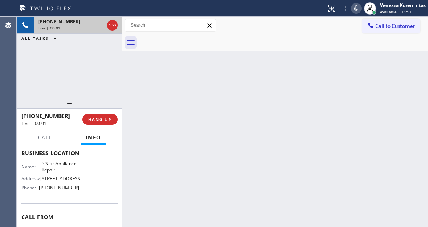
scroll to position [102, 0]
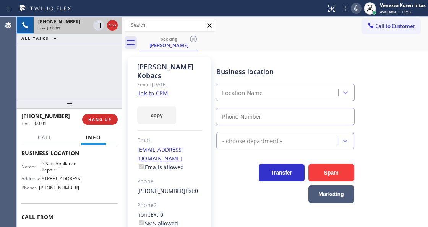
type input "[PHONE_NUMBER]"
click at [156, 89] on link "link to CRM" at bounding box center [152, 93] width 31 height 8
click at [357, 11] on icon at bounding box center [356, 8] width 9 height 9
click at [99, 24] on icon at bounding box center [98, 25] width 9 height 9
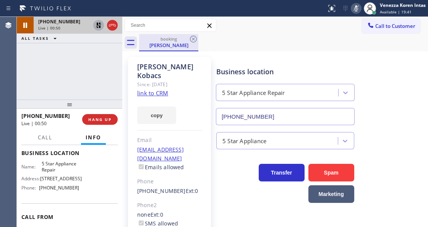
drag, startPoint x: 82, startPoint y: 67, endPoint x: 172, endPoint y: 49, distance: 91.4
click at [82, 67] on div "[PHONE_NUMBER] Live | 00:50 ALL TASKS ALL TASKS ACTIVE TASKS TASKS IN WRAP UP" at bounding box center [70, 58] width 106 height 83
click at [81, 70] on div "[PHONE_NUMBER] Live | 01:01 ALL TASKS ALL TASKS ACTIVE TASKS TASKS IN WRAP UP" at bounding box center [70, 58] width 106 height 83
click at [354, 2] on div "Status report No issues detected If you experience an issue, please download th…" at bounding box center [376, 8] width 105 height 17
click at [354, 10] on rect at bounding box center [356, 7] width 5 height 5
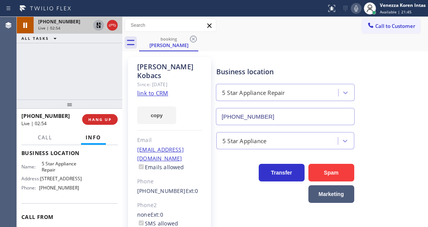
click at [100, 24] on icon at bounding box center [98, 25] width 9 height 9
click at [83, 81] on div "[PHONE_NUMBER] Live | 02:56 ALL TASKS ALL TASKS ACTIVE TASKS TASKS IN WRAP UP" at bounding box center [70, 58] width 106 height 83
click at [107, 70] on div "[PHONE_NUMBER] Live | 02:58 ALL TASKS ALL TASKS ACTIVE TASKS TASKS IN WRAP UP" at bounding box center [70, 58] width 106 height 83
click at [78, 62] on div "[PHONE_NUMBER] Live | 02:59 ALL TASKS ALL TASKS ACTIVE TASKS TASKS IN WRAP UP" at bounding box center [70, 58] width 106 height 83
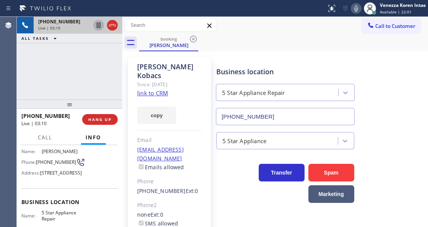
scroll to position [51, 0]
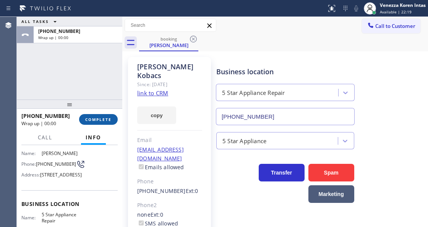
drag, startPoint x: 103, startPoint y: 125, endPoint x: 103, endPoint y: 120, distance: 5.4
click at [103, 125] on div "[PHONE_NUMBER] Wrap up | 00:00 COMPLETE" at bounding box center [69, 119] width 96 height 20
click at [103, 120] on span "COMPLETE" at bounding box center [98, 119] width 26 height 5
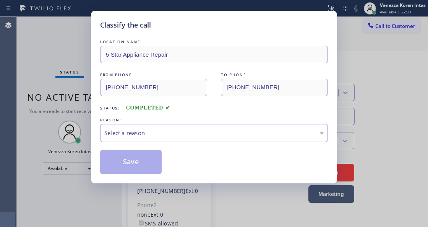
click at [161, 134] on div "Select a reason" at bounding box center [214, 133] width 220 height 9
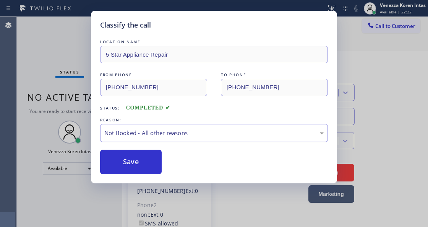
click at [167, 127] on div "Not Booked - All other reasons" at bounding box center [214, 133] width 228 height 18
drag, startPoint x: 192, startPoint y: 180, endPoint x: 166, endPoint y: 165, distance: 30.0
click at [166, 165] on div "Save" at bounding box center [214, 162] width 228 height 24
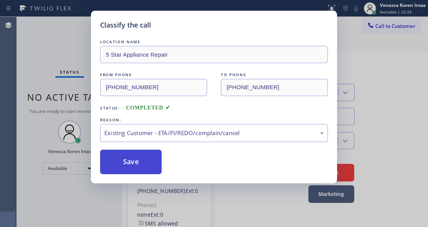
click at [151, 164] on button "Save" at bounding box center [131, 162] width 62 height 24
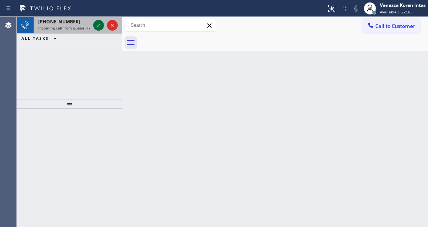
click at [101, 28] on icon at bounding box center [98, 25] width 9 height 9
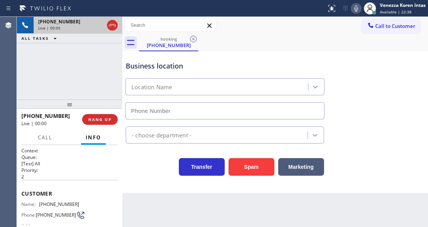
type input "[PHONE_NUMBER]"
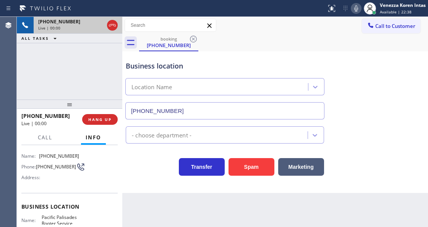
scroll to position [77, 0]
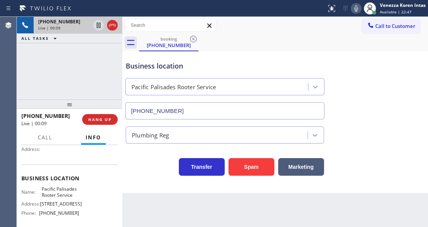
click at [112, 24] on icon at bounding box center [112, 25] width 9 height 9
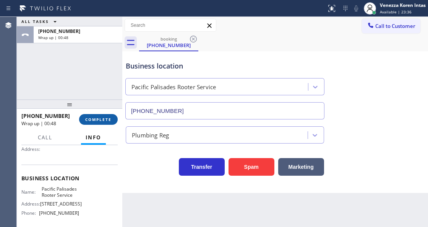
click at [104, 122] on button "COMPLETE" at bounding box center [98, 119] width 39 height 11
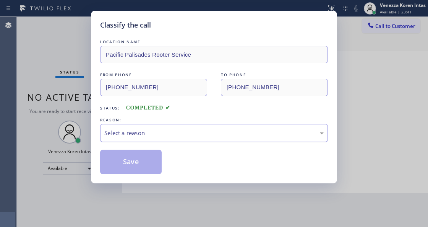
click at [155, 124] on div "Select a reason" at bounding box center [214, 133] width 228 height 18
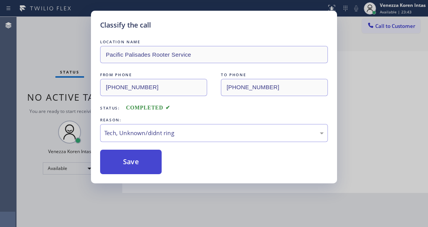
click at [135, 157] on button "Save" at bounding box center [131, 162] width 62 height 24
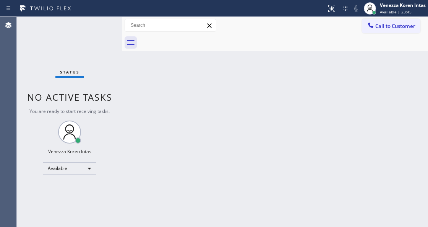
click at [97, 34] on div "Status No active tasks You are ready to start receiving tasks. Venezza Koren In…" at bounding box center [70, 122] width 106 height 210
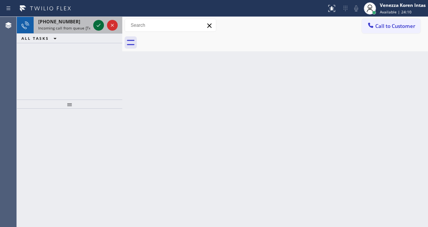
click at [100, 23] on icon at bounding box center [98, 25] width 9 height 9
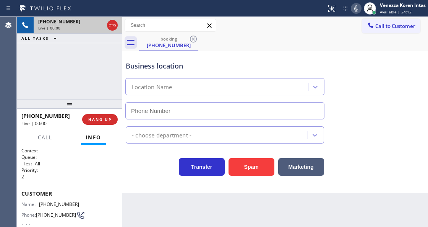
type input "[PHONE_NUMBER]"
click at [114, 26] on icon at bounding box center [112, 25] width 9 height 9
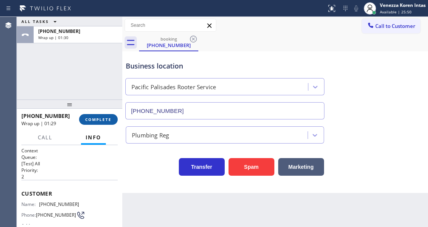
drag, startPoint x: 91, startPoint y: 122, endPoint x: 101, endPoint y: 120, distance: 9.7
click at [92, 122] on button "COMPLETE" at bounding box center [98, 119] width 39 height 11
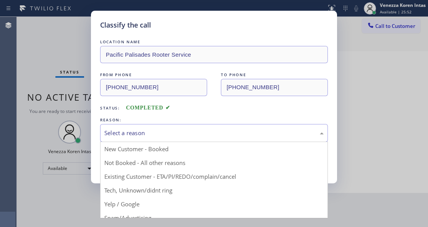
click at [148, 129] on div "Select a reason" at bounding box center [214, 133] width 220 height 9
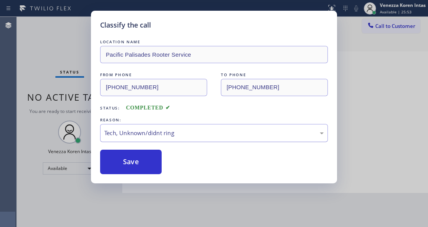
click at [142, 162] on button "Save" at bounding box center [131, 162] width 62 height 24
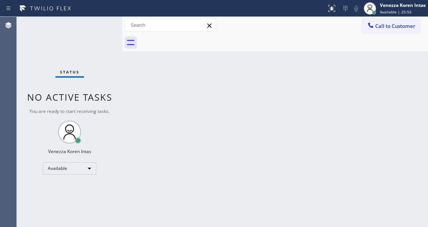
drag, startPoint x: 112, startPoint y: 27, endPoint x: 106, endPoint y: 27, distance: 6.1
click at [112, 26] on div "Status No active tasks You are ready to start receiving tasks. Venezza Koren In…" at bounding box center [70, 122] width 106 height 210
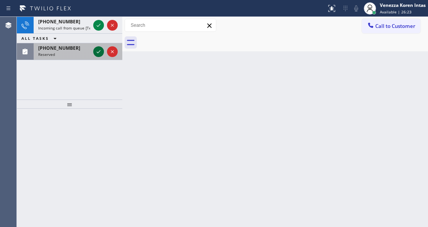
click at [96, 50] on icon at bounding box center [98, 51] width 9 height 9
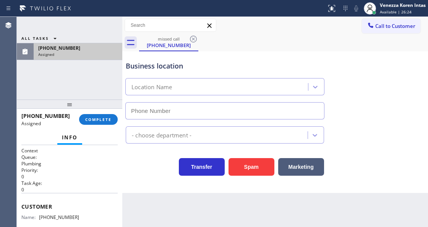
type input "[PHONE_NUMBER]"
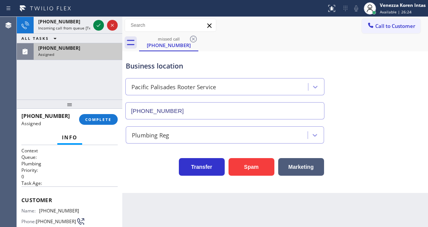
click at [96, 24] on icon at bounding box center [98, 25] width 9 height 9
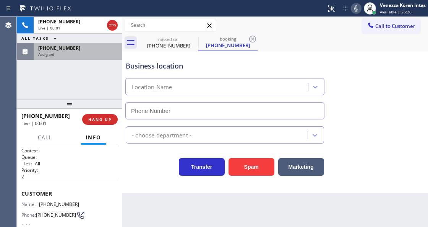
type input "[PHONE_NUMBER]"
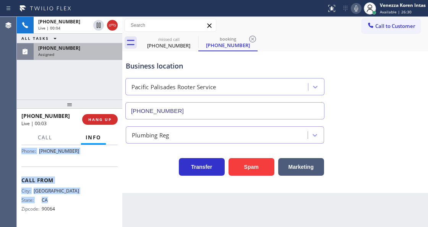
drag, startPoint x: 18, startPoint y: 190, endPoint x: 90, endPoint y: 202, distance: 72.6
click at [90, 203] on div "Context Queue: [Test] All Priority: 2 Customer Name: [PHONE_NUMBER] Phone: [PHO…" at bounding box center [70, 185] width 106 height 81
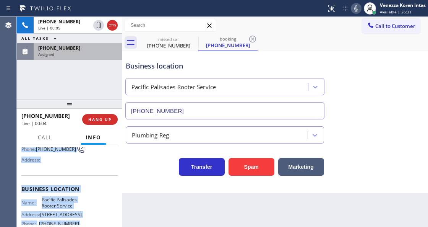
scroll to position [42, 0]
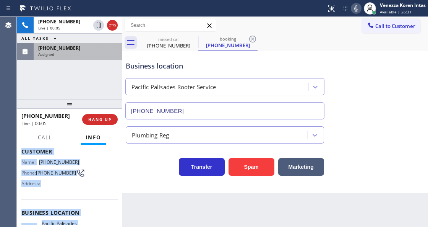
click at [58, 170] on span "[PHONE_NUMBER]" at bounding box center [56, 173] width 40 height 6
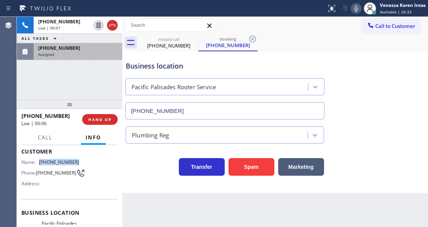
drag, startPoint x: 74, startPoint y: 158, endPoint x: 41, endPoint y: 159, distance: 33.3
click at [41, 159] on span "[PHONE_NUMBER]" at bounding box center [59, 162] width 40 height 6
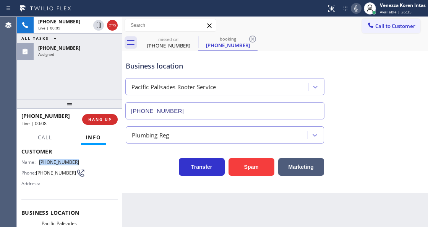
drag, startPoint x: 99, startPoint y: 50, endPoint x: 101, endPoint y: 96, distance: 46.3
click at [99, 50] on div "[PHONE_NUMBER]" at bounding box center [78, 48] width 80 height 7
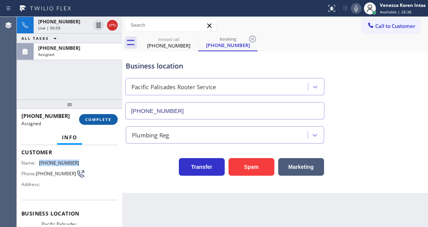
click at [107, 117] on span "COMPLETE" at bounding box center [98, 119] width 26 height 5
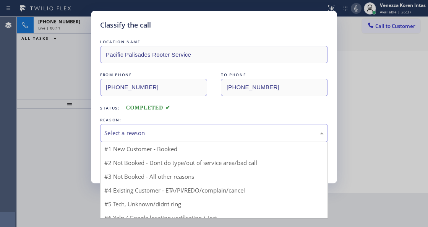
click at [150, 133] on div "Select a reason" at bounding box center [214, 133] width 220 height 9
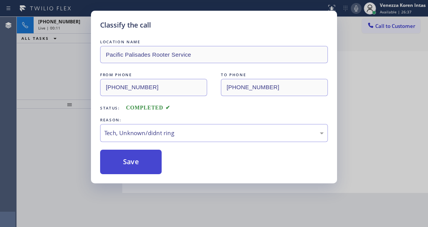
click at [139, 165] on button "Save" at bounding box center [131, 162] width 62 height 24
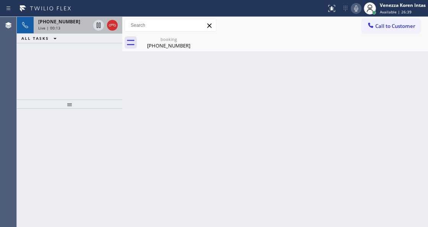
click at [57, 28] on span "Live | 00:13" at bounding box center [49, 27] width 22 height 5
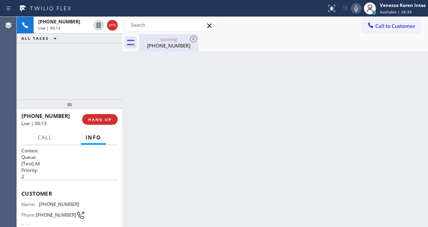
click at [153, 37] on div "booking" at bounding box center [169, 39] width 58 height 6
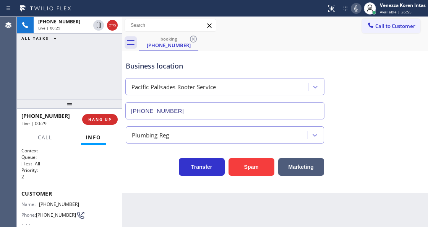
click at [392, 106] on div "Business location Pacific Palisades Rooter Service [PHONE_NUMBER]" at bounding box center [275, 84] width 302 height 69
drag, startPoint x: 81, startPoint y: 200, endPoint x: 40, endPoint y: 205, distance: 41.2
click at [40, 205] on div "Name: [PHONE_NUMBER] Phone: [PHONE_NUMBER] Address:" at bounding box center [69, 216] width 96 height 30
click at [354, 107] on div "Business location Pacific Palisades Rooter Service [PHONE_NUMBER]" at bounding box center [275, 84] width 302 height 69
click at [205, 216] on div "Back to Dashboard Change Sender ID Customers Technicians Select a contact Outbo…" at bounding box center [275, 122] width 306 height 210
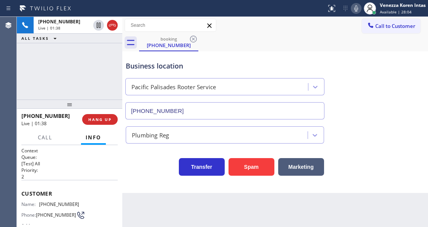
drag, startPoint x: 251, startPoint y: 213, endPoint x: 215, endPoint y: 210, distance: 35.3
click at [251, 213] on div "Back to Dashboard Change Sender ID Customers Technicians Select a contact Outbo…" at bounding box center [275, 122] width 306 height 210
click at [232, 221] on div "Back to Dashboard Change Sender ID Customers Technicians Select a contact Outbo…" at bounding box center [275, 122] width 306 height 210
click at [271, 216] on div "Back to Dashboard Change Sender ID Customers Technicians Select a contact Outbo…" at bounding box center [275, 122] width 306 height 210
click at [323, 192] on div "Business location Pacific Palisades Rooter Service [PHONE_NUMBER] Plumbing Reg …" at bounding box center [275, 122] width 306 height 142
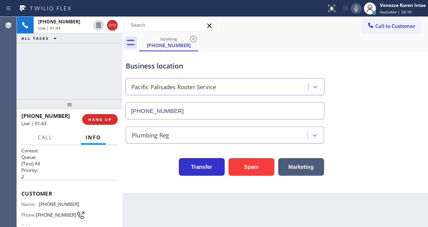
click at [279, 12] on div at bounding box center [163, 8] width 321 height 12
drag, startPoint x: 384, startPoint y: 78, endPoint x: 384, endPoint y: 98, distance: 19.5
click at [384, 78] on div "Business location Pacific Palisades Rooter Service [PHONE_NUMBER]" at bounding box center [275, 84] width 302 height 69
click at [275, 37] on div "booking [PHONE_NUMBER]" at bounding box center [283, 42] width 289 height 17
drag, startPoint x: 356, startPoint y: 8, endPoint x: 320, endPoint y: 34, distance: 44.4
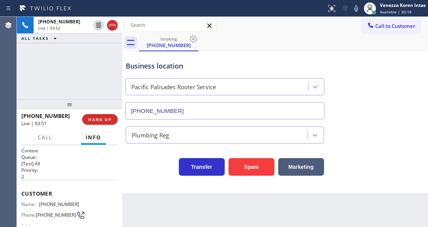
click at [356, 8] on icon at bounding box center [356, 8] width 9 height 9
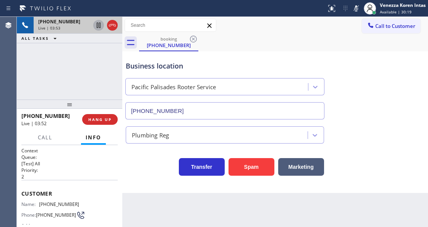
click at [99, 26] on icon at bounding box center [99, 25] width 4 height 5
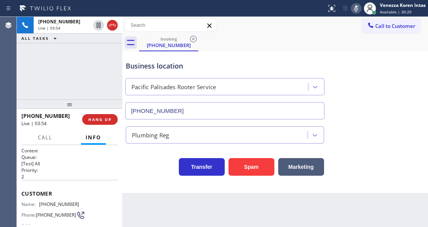
click at [353, 11] on icon at bounding box center [356, 8] width 9 height 9
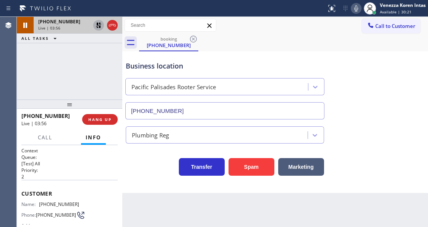
click at [99, 27] on icon at bounding box center [98, 25] width 5 height 5
click at [355, 9] on icon at bounding box center [357, 8] width 4 height 6
click at [101, 26] on icon at bounding box center [98, 25] width 9 height 9
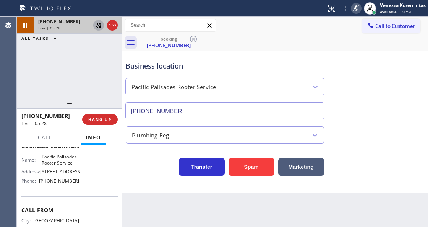
scroll to position [68, 0]
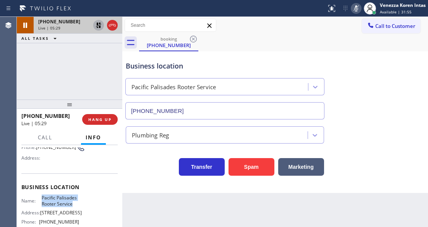
drag, startPoint x: 40, startPoint y: 194, endPoint x: 81, endPoint y: 206, distance: 42.9
click at [82, 206] on div "Business location Name: Pacific Palisades Rooter Service Address: [STREET_ADDRE…" at bounding box center [69, 205] width 96 height 64
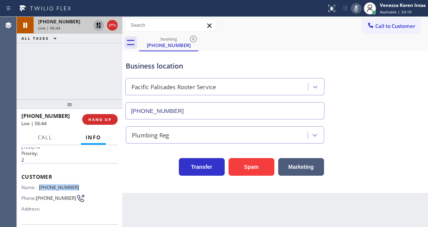
drag, startPoint x: 77, startPoint y: 186, endPoint x: 41, endPoint y: 184, distance: 35.6
click at [41, 184] on span "[PHONE_NUMBER]" at bounding box center [59, 187] width 40 height 6
click at [357, 8] on icon at bounding box center [356, 8] width 9 height 9
click at [100, 26] on icon at bounding box center [98, 25] width 5 height 5
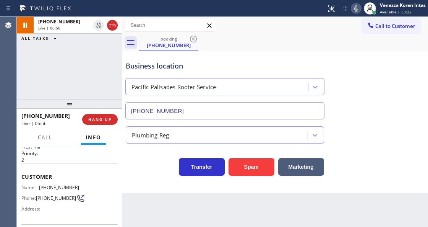
click at [263, 31] on div "Call to Customer Outbound call Location Electricians Service Team [GEOGRAPHIC_D…" at bounding box center [275, 25] width 306 height 13
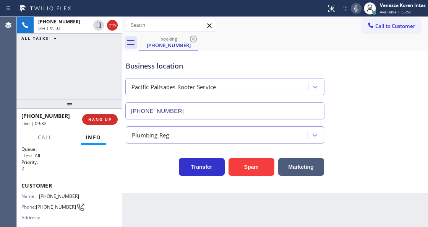
scroll to position [0, 0]
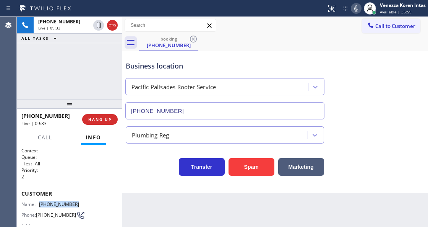
drag, startPoint x: 80, startPoint y: 201, endPoint x: 37, endPoint y: 204, distance: 43.0
click at [37, 204] on div "Name: [PHONE_NUMBER] Phone: [PHONE_NUMBER] Address:" at bounding box center [69, 216] width 96 height 30
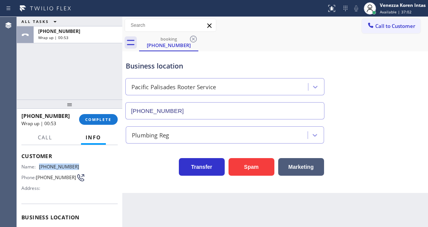
scroll to position [134, 0]
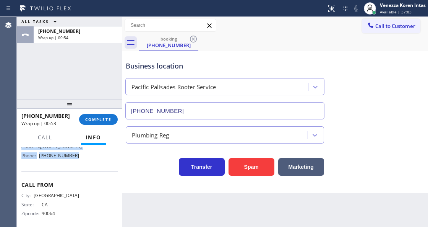
drag, startPoint x: 21, startPoint y: 185, endPoint x: 92, endPoint y: 170, distance: 72.7
click at [92, 170] on div "Context Queue: [Test] All Priority: 2 Customer Name: [PHONE_NUMBER] Phone: [PHO…" at bounding box center [70, 185] width 106 height 81
click at [91, 117] on span "COMPLETE" at bounding box center [98, 119] width 26 height 5
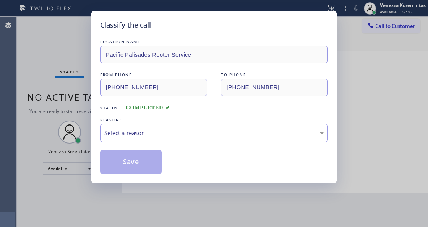
click at [163, 129] on div "Select a reason" at bounding box center [214, 133] width 220 height 9
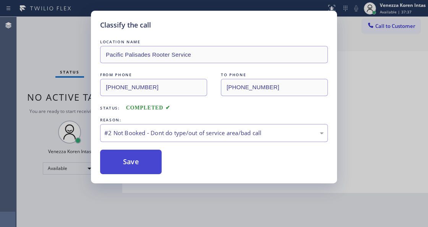
click at [146, 166] on button "Save" at bounding box center [131, 162] width 62 height 24
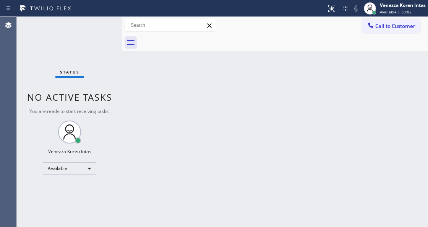
click at [132, 98] on div "Back to Dashboard Change Sender ID Customers Technicians Select a contact Outbo…" at bounding box center [275, 122] width 306 height 210
click at [75, 31] on div "Status No active tasks You are ready to start receiving tasks. Venezza Koren In…" at bounding box center [70, 122] width 106 height 210
click at [159, 147] on div "Back to Dashboard Change Sender ID Customers Technicians Select a contact Outbo…" at bounding box center [275, 122] width 306 height 210
click at [110, 54] on div "Status No active tasks You are ready to start receiving tasks. Venezza Koren In…" at bounding box center [70, 122] width 106 height 210
click at [106, 36] on div "Status No active tasks You are ready to start receiving tasks. Venezza Koren In…" at bounding box center [70, 122] width 106 height 210
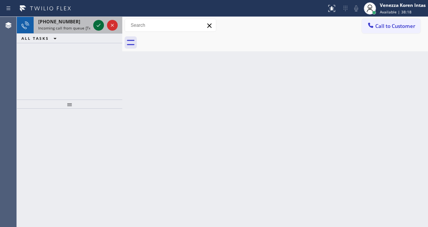
click at [99, 24] on icon at bounding box center [98, 25] width 9 height 9
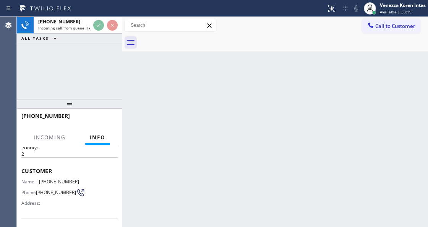
scroll to position [77, 0]
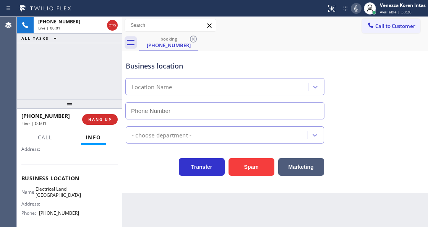
type input "[PHONE_NUMBER]"
click at [136, 61] on div "Business location" at bounding box center [225, 66] width 199 height 10
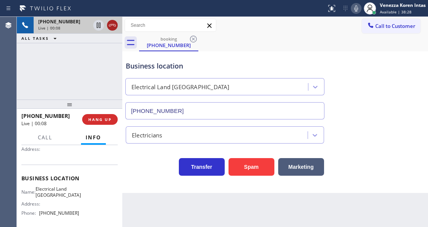
click at [114, 23] on icon at bounding box center [112, 25] width 9 height 9
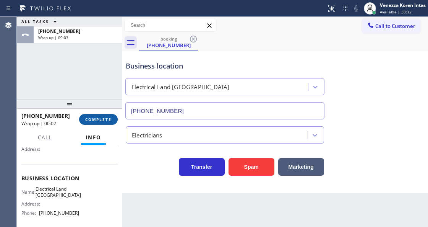
drag, startPoint x: 108, startPoint y: 96, endPoint x: 106, endPoint y: 119, distance: 22.2
click at [108, 96] on div "ALL TASKS ALL TASKS ACTIVE TASKS TASKS IN WRAP UP [PHONE_NUMBER] Wrap up | 00:03" at bounding box center [70, 58] width 106 height 83
click at [106, 125] on div "[PHONE_NUMBER] Wrap up | 00:03 COMPLETE" at bounding box center [69, 119] width 96 height 20
click at [107, 122] on button "COMPLETE" at bounding box center [98, 119] width 39 height 11
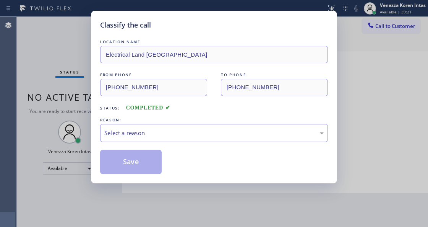
click at [158, 138] on div "Select a reason" at bounding box center [214, 133] width 228 height 18
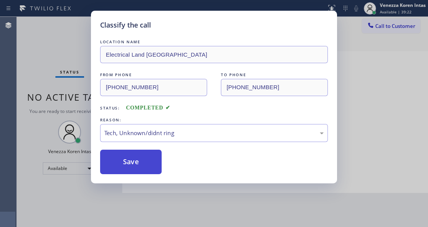
click at [143, 173] on button "Save" at bounding box center [131, 162] width 62 height 24
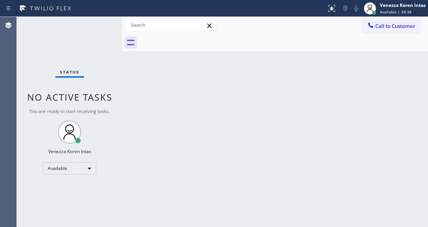
click at [168, 91] on div "Back to Dashboard Change Sender ID Customers Technicians Select a contact Outbo…" at bounding box center [275, 122] width 306 height 210
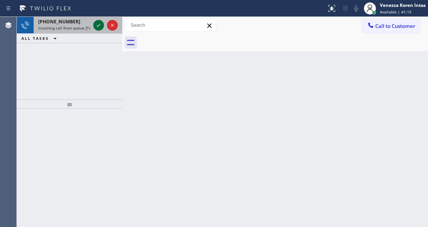
click at [98, 24] on icon at bounding box center [98, 25] width 9 height 9
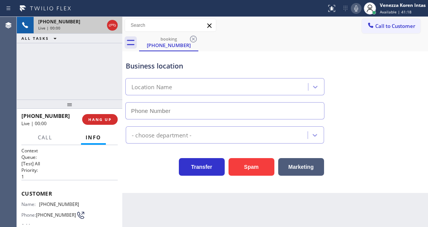
type input "[PHONE_NUMBER]"
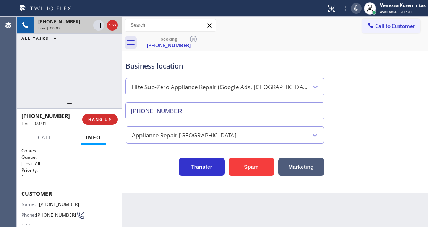
click at [166, 61] on div "Business location" at bounding box center [225, 66] width 199 height 10
click at [146, 58] on div "Business location Elite Sub-Zero Appliance Repair (Google Ads, [GEOGRAPHIC_DATA…" at bounding box center [225, 86] width 202 height 66
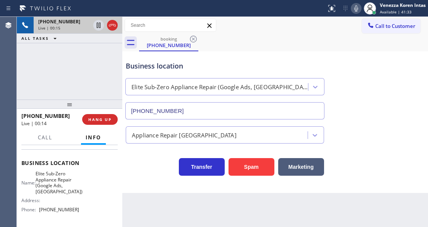
scroll to position [110, 0]
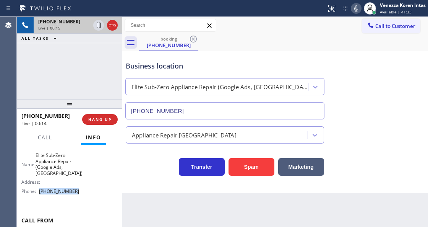
drag, startPoint x: 77, startPoint y: 219, endPoint x: 40, endPoint y: 189, distance: 47.3
click at [40, 189] on div "Name: Elite Sub-Zero Appliance Repair (Google Ads, [GEOGRAPHIC_DATA]) Address: …" at bounding box center [69, 174] width 96 height 45
click at [219, 50] on div "Business location Elite Sub-Zero Appliance Repair (Google Ads, [GEOGRAPHIC_DATA…" at bounding box center [275, 84] width 302 height 69
click at [110, 26] on icon at bounding box center [112, 25] width 9 height 9
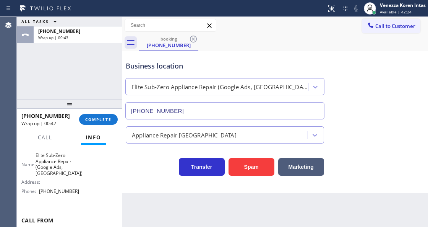
click at [101, 112] on div "[PHONE_NUMBER] Wrap up | 00:42 COMPLETE" at bounding box center [69, 119] width 96 height 20
click at [106, 121] on span "COMPLETE" at bounding box center [98, 119] width 26 height 5
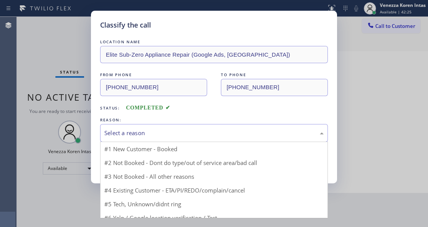
click at [159, 135] on div "Select a reason" at bounding box center [214, 133] width 220 height 9
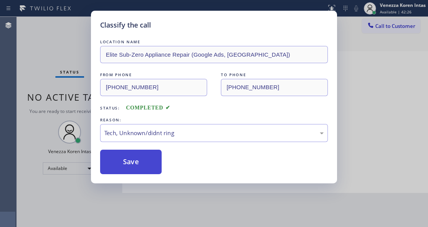
click at [145, 170] on button "Save" at bounding box center [131, 162] width 62 height 24
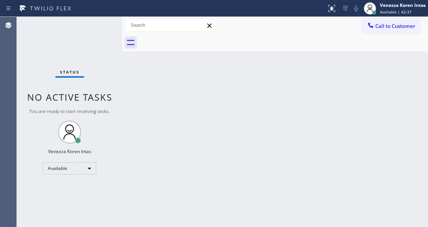
click at [100, 48] on div "Status No active tasks You are ready to start receiving tasks. Venezza Koren In…" at bounding box center [70, 122] width 106 height 210
click at [85, 32] on div "Status No active tasks You are ready to start receiving tasks. Venezza Koren In…" at bounding box center [70, 122] width 106 height 210
click at [100, 23] on div "Status No active tasks You are ready to start receiving tasks. Venezza Koren In…" at bounding box center [70, 122] width 106 height 210
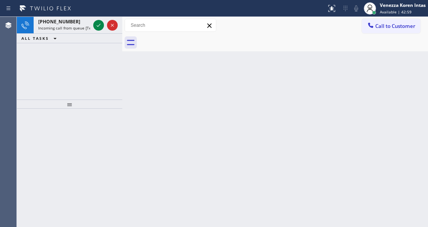
click at [100, 23] on icon at bounding box center [98, 25] width 9 height 9
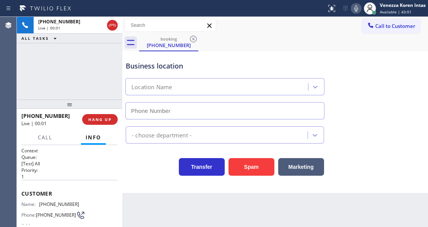
type input "[PHONE_NUMBER]"
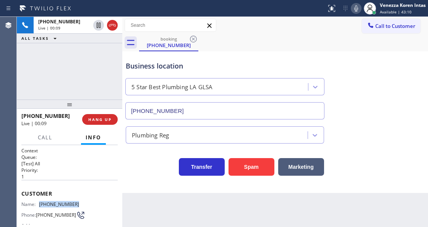
drag, startPoint x: 68, startPoint y: 202, endPoint x: 41, endPoint y: 203, distance: 26.8
click at [41, 203] on span "[PHONE_NUMBER]" at bounding box center [59, 204] width 40 height 6
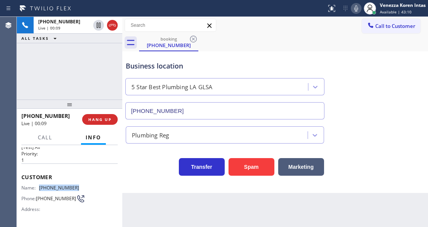
scroll to position [25, 0]
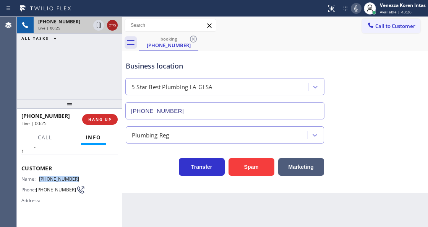
click at [114, 28] on icon at bounding box center [112, 25] width 9 height 9
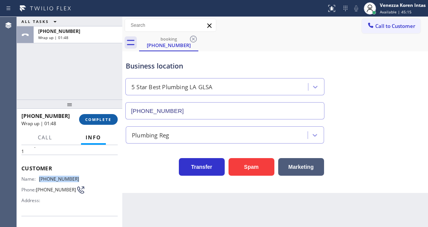
click at [102, 122] on button "COMPLETE" at bounding box center [98, 119] width 39 height 11
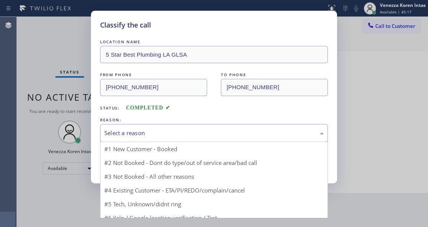
click at [150, 127] on div "Select a reason" at bounding box center [214, 133] width 228 height 18
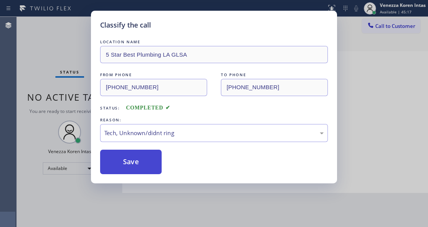
click at [144, 168] on button "Save" at bounding box center [131, 162] width 62 height 24
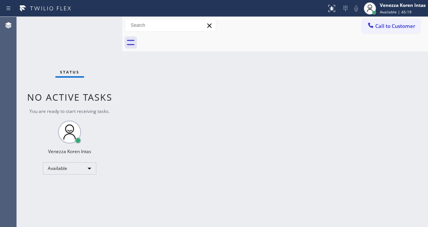
click at [107, 37] on div "Status No active tasks You are ready to start receiving tasks. Venezza Koren In…" at bounding box center [70, 122] width 106 height 210
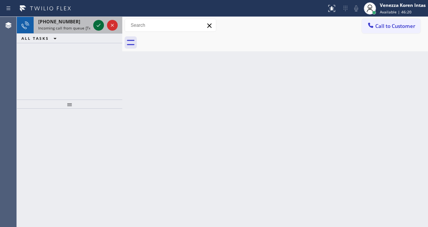
drag, startPoint x: 92, startPoint y: 21, endPoint x: 96, endPoint y: 24, distance: 4.6
click at [95, 24] on div at bounding box center [106, 25] width 28 height 17
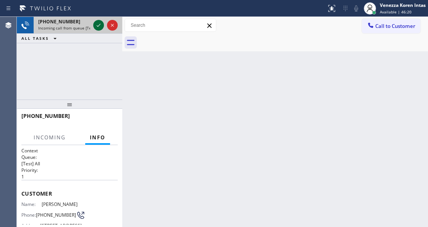
click at [96, 24] on icon at bounding box center [98, 25] width 9 height 9
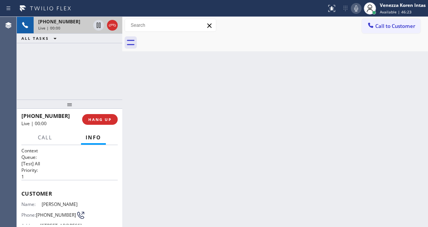
scroll to position [102, 0]
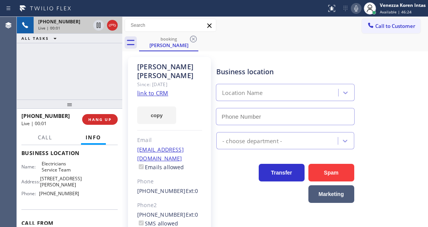
type input "[PHONE_NUMBER]"
click at [156, 89] on link "link to CRM" at bounding box center [152, 93] width 31 height 8
click at [257, 13] on div at bounding box center [163, 8] width 321 height 12
click at [356, 6] on icon at bounding box center [357, 8] width 4 height 6
click at [100, 28] on icon at bounding box center [99, 25] width 4 height 5
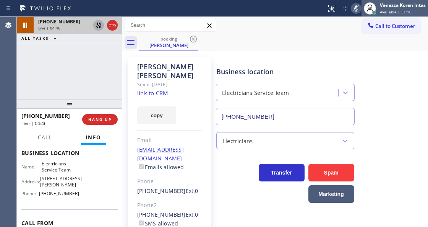
click at [362, 5] on div at bounding box center [370, 8] width 17 height 17
click at [356, 6] on icon at bounding box center [357, 8] width 4 height 6
click at [99, 26] on icon at bounding box center [98, 25] width 9 height 9
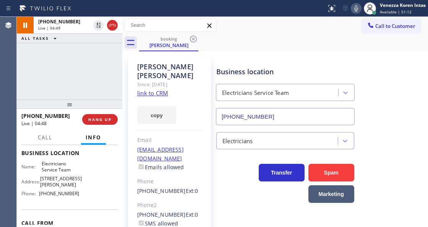
click at [262, 35] on div "booking [PERSON_NAME]" at bounding box center [283, 42] width 289 height 17
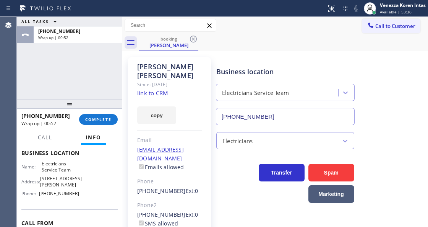
drag, startPoint x: 106, startPoint y: 114, endPoint x: 128, endPoint y: 123, distance: 23.2
click at [106, 114] on button "COMPLETE" at bounding box center [98, 119] width 39 height 11
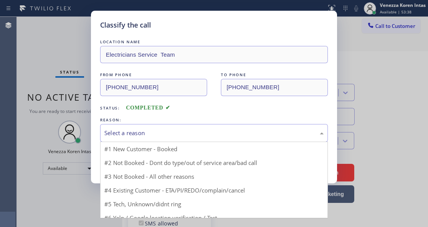
click at [164, 138] on div "Select a reason" at bounding box center [214, 133] width 228 height 18
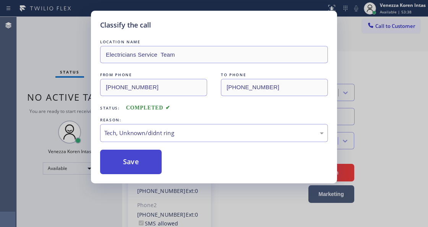
click at [141, 164] on button "Save" at bounding box center [131, 162] width 62 height 24
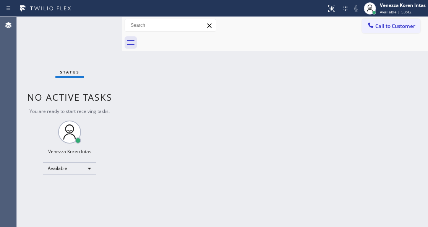
drag, startPoint x: 120, startPoint y: 103, endPoint x: 90, endPoint y: 87, distance: 34.0
click at [119, 102] on div "Status No active tasks You are ready to start receiving tasks. Venezza Koren In…" at bounding box center [70, 122] width 106 height 210
click at [63, 71] on span "Status" at bounding box center [70, 71] width 20 height 5
click at [67, 38] on div "Status No active tasks You are ready to start receiving tasks. Venezza Koren In…" at bounding box center [70, 122] width 106 height 210
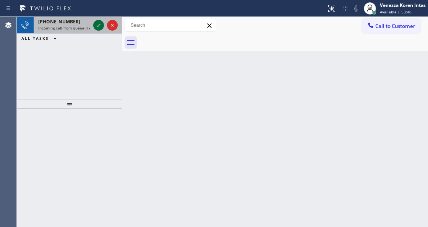
click at [98, 24] on icon at bounding box center [98, 25] width 9 height 9
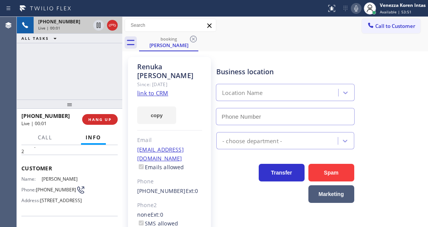
scroll to position [3, 0]
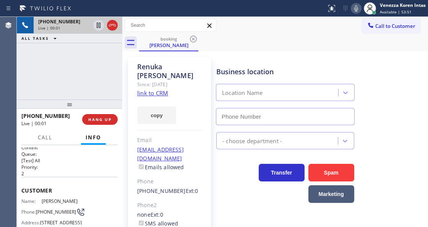
type input "[PHONE_NUMBER]"
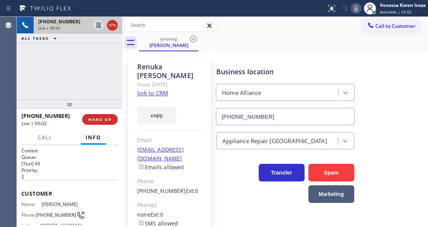
click at [163, 89] on link "link to CRM" at bounding box center [152, 93] width 31 height 8
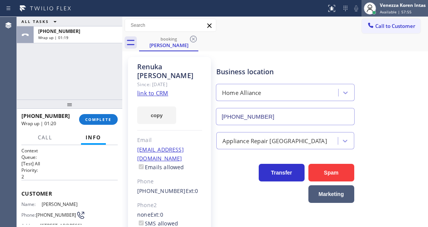
click at [383, 6] on div "Venezza Koren Intas" at bounding box center [403, 5] width 46 height 7
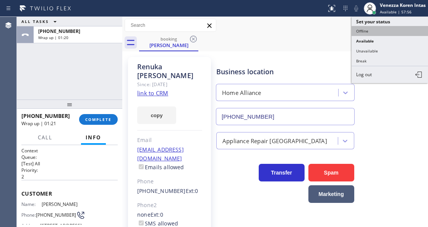
click at [383, 31] on button "Offline" at bounding box center [390, 31] width 77 height 10
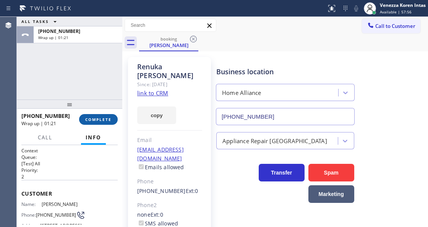
click at [109, 120] on span "COMPLETE" at bounding box center [98, 119] width 26 height 5
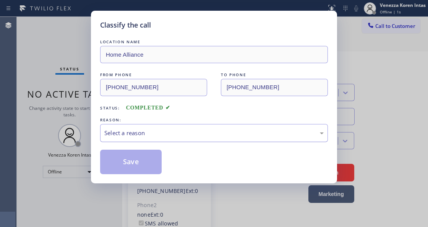
click at [166, 137] on div "Select a reason" at bounding box center [214, 133] width 220 height 9
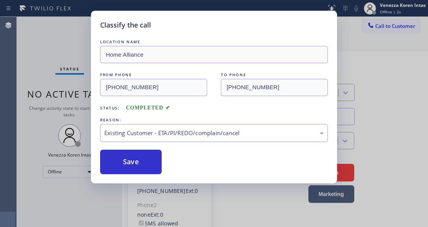
drag, startPoint x: 142, startPoint y: 161, endPoint x: 269, endPoint y: 156, distance: 127.1
click at [142, 161] on button "Save" at bounding box center [131, 162] width 62 height 24
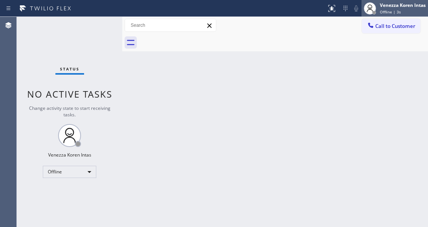
click at [391, 6] on div "Venezza Koren Intas" at bounding box center [403, 5] width 46 height 7
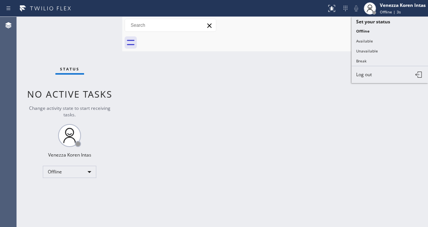
click at [381, 73] on button "Log out" at bounding box center [390, 74] width 77 height 17
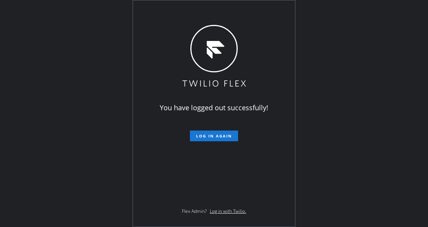
click at [64, 126] on div "You have logged out successfully! Log in again Flex Admin? Log in with Twilio." at bounding box center [214, 113] width 428 height 227
